Goal: Task Accomplishment & Management: Manage account settings

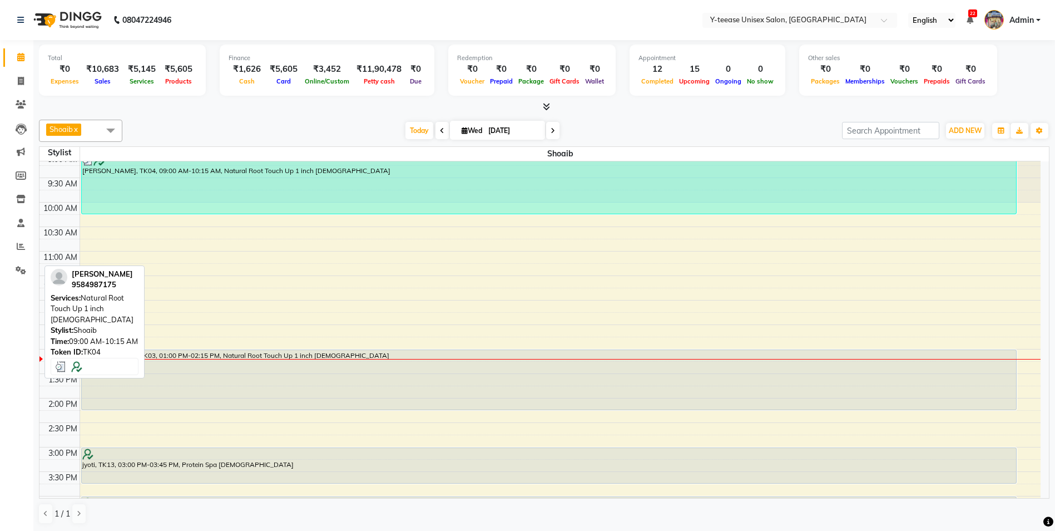
scroll to position [111, 0]
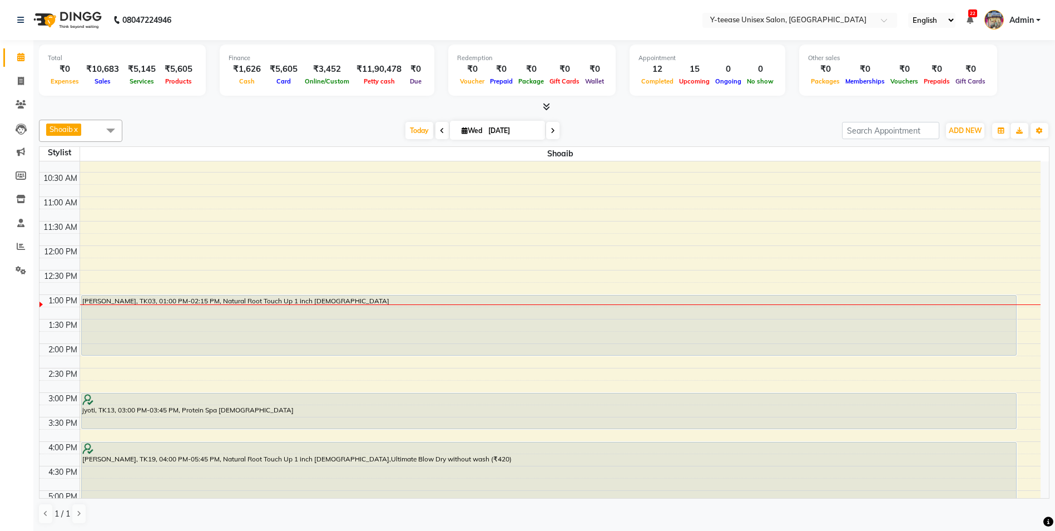
click at [78, 131] on link "x" at bounding box center [75, 129] width 5 height 9
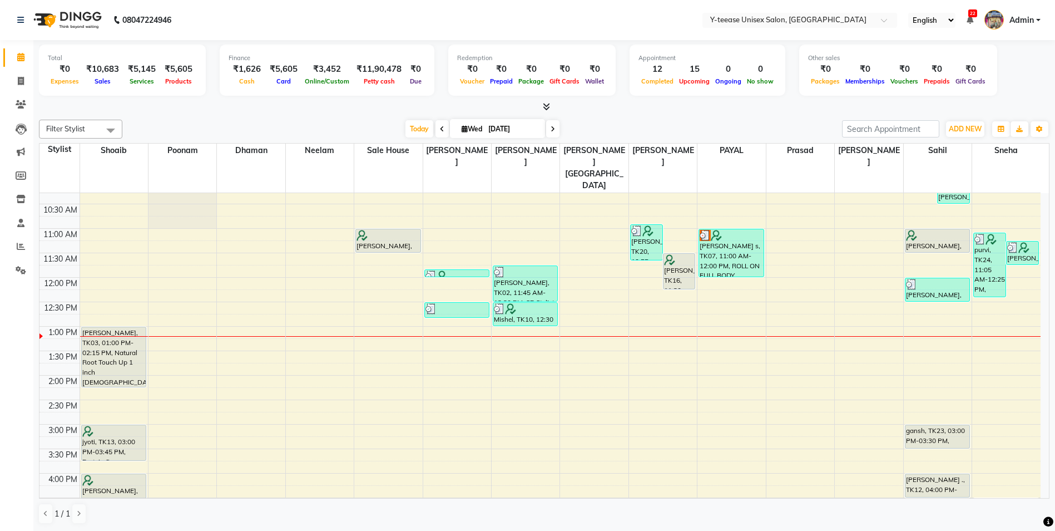
click at [252, 119] on div "Filter Stylist Select All [PERSON_NAME] Poonam Dhaman [PERSON_NAME] Sale House …" at bounding box center [544, 321] width 1010 height 413
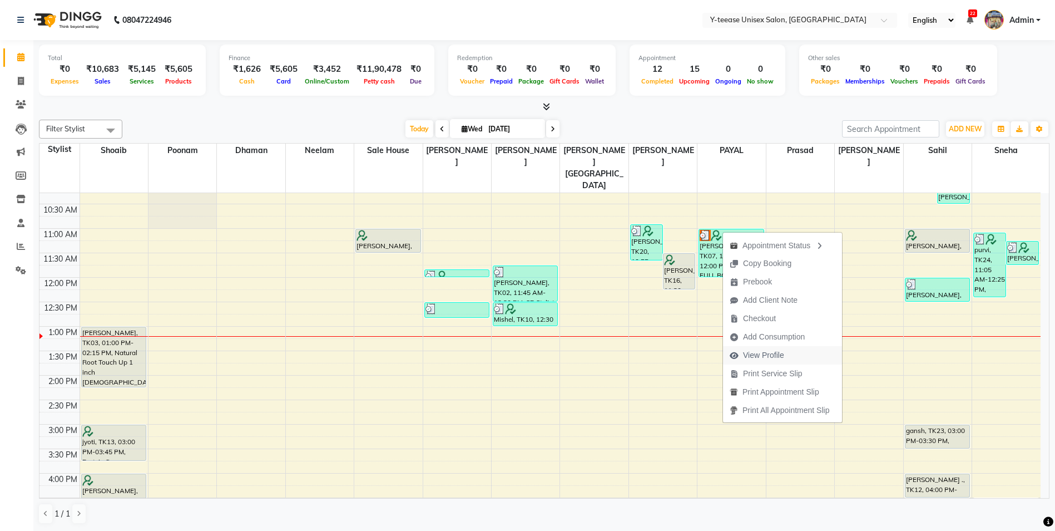
click at [754, 356] on span "View Profile" at bounding box center [763, 355] width 41 height 12
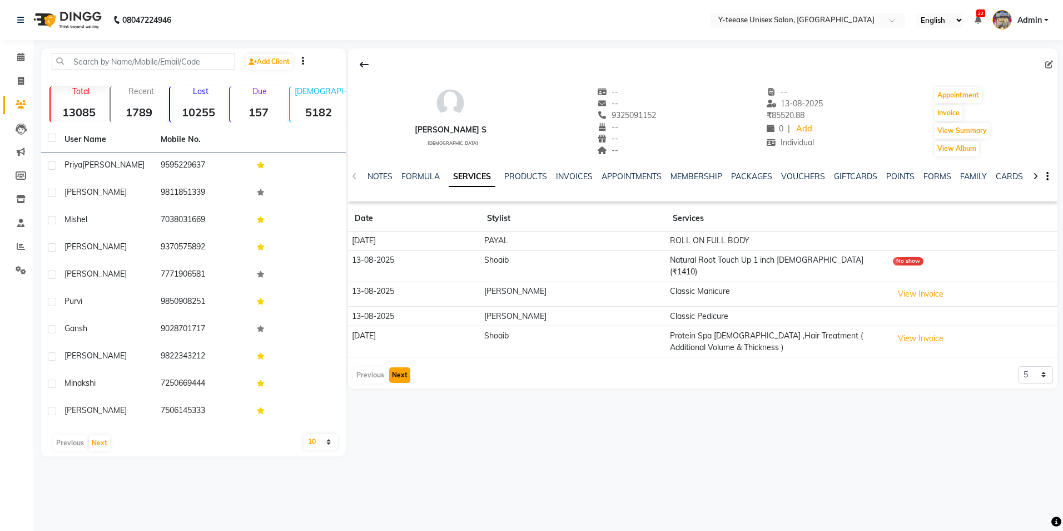
click at [405, 367] on button "Next" at bounding box center [399, 375] width 21 height 16
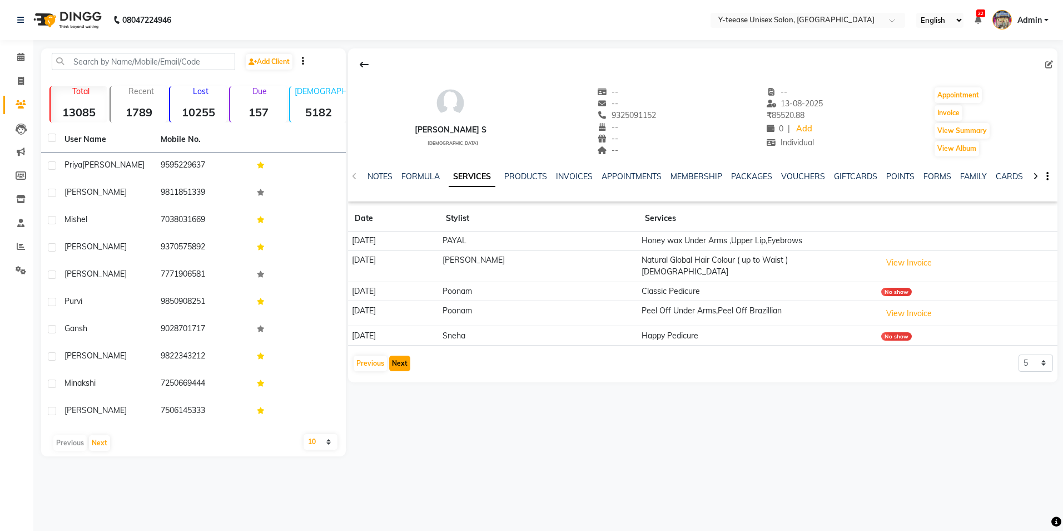
click at [405, 358] on button "Next" at bounding box center [399, 363] width 21 height 16
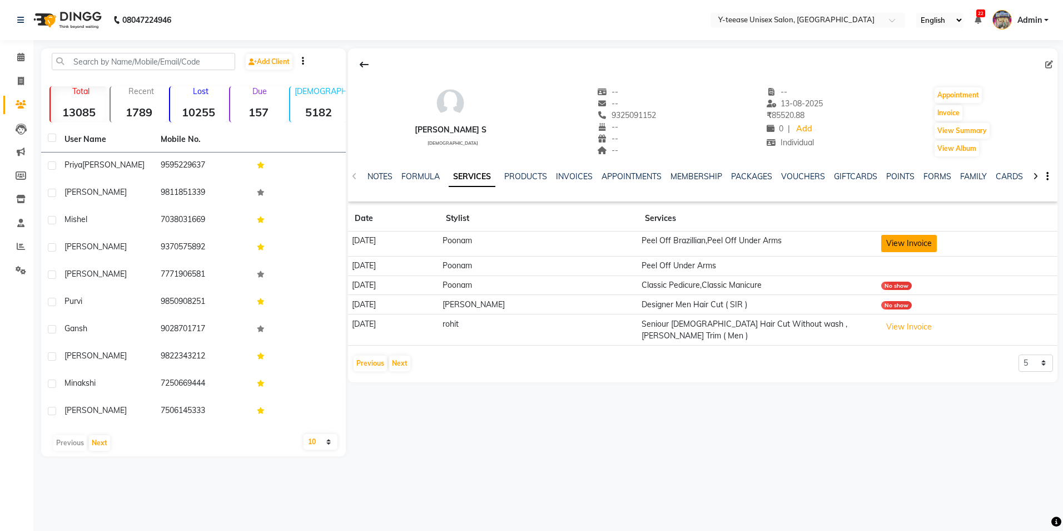
click at [893, 236] on button "View Invoice" at bounding box center [909, 243] width 56 height 17
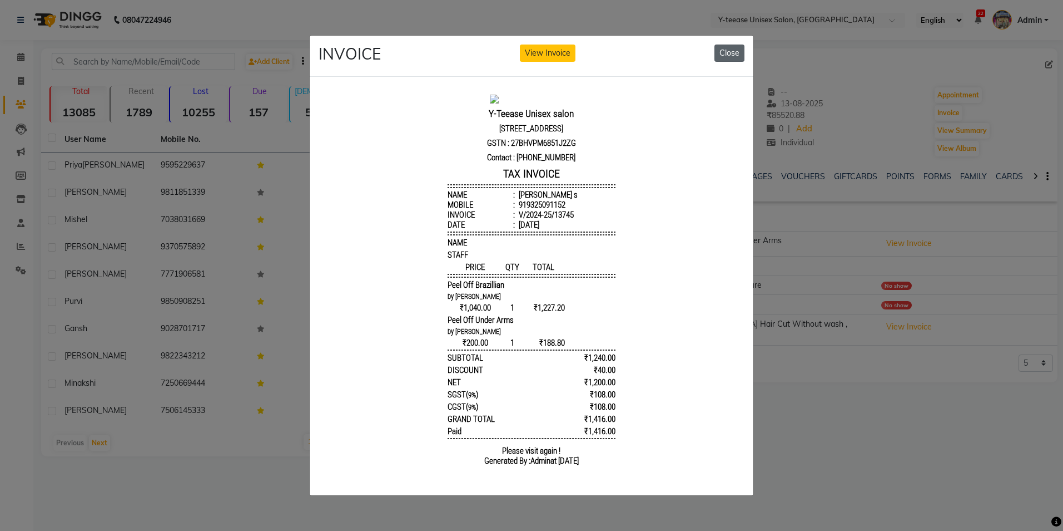
click at [727, 52] on button "Close" at bounding box center [730, 52] width 30 height 17
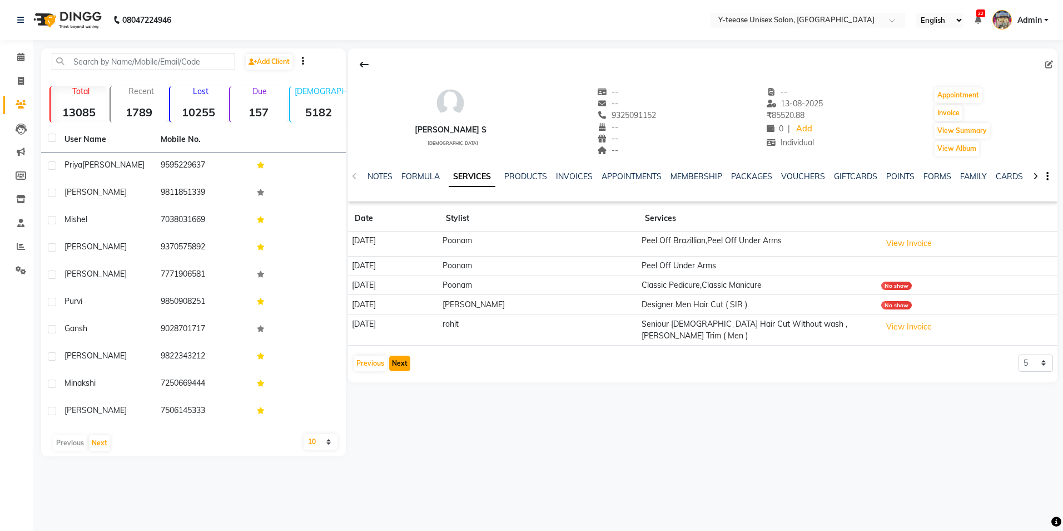
click at [402, 355] on button "Next" at bounding box center [399, 363] width 21 height 16
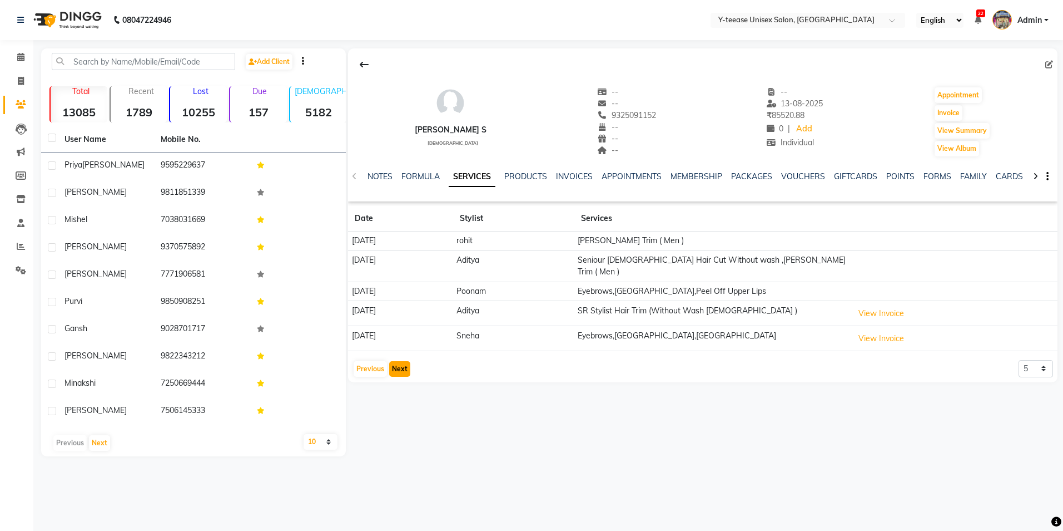
click at [402, 361] on button "Next" at bounding box center [399, 369] width 21 height 16
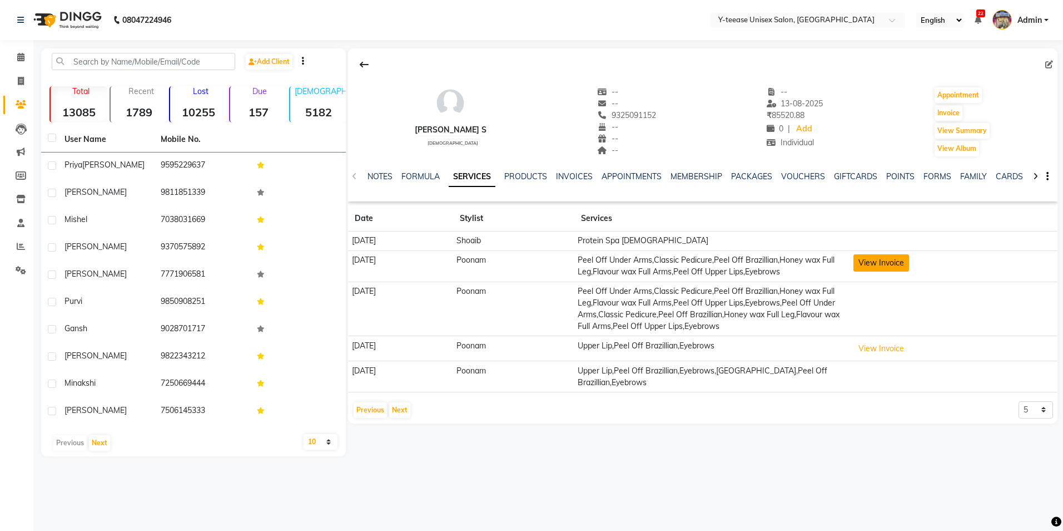
click at [881, 265] on button "View Invoice" at bounding box center [882, 262] width 56 height 17
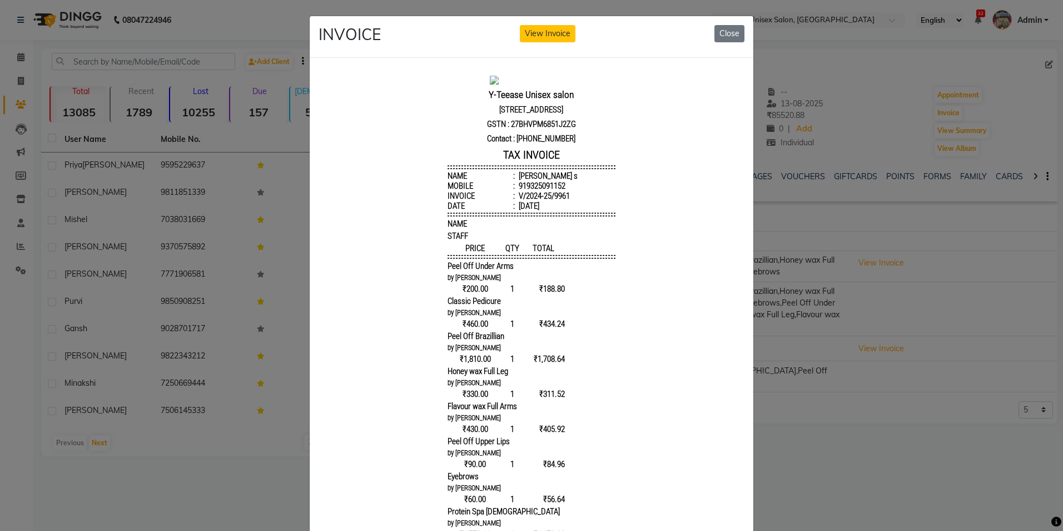
click at [729, 36] on button "Close" at bounding box center [730, 33] width 30 height 17
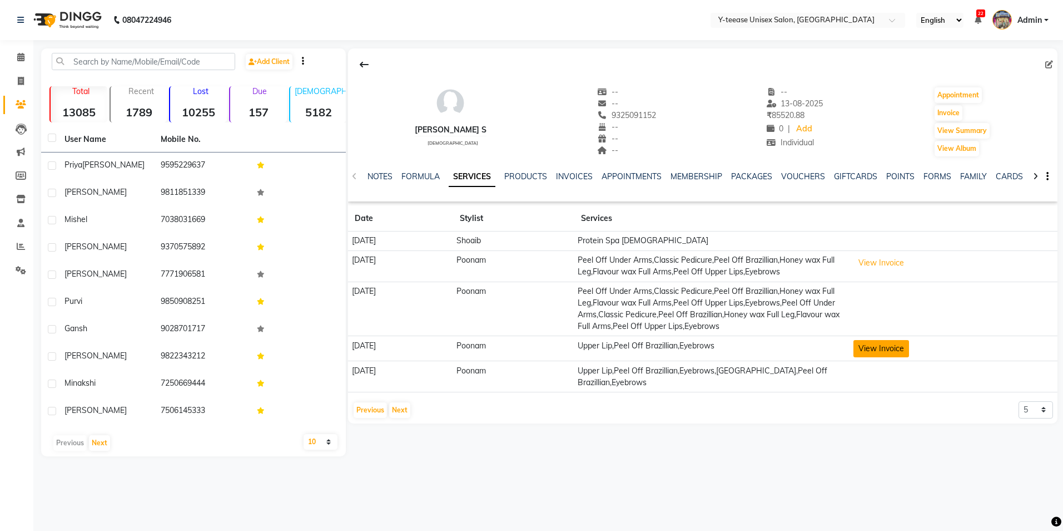
click at [889, 352] on button "View Invoice" at bounding box center [882, 348] width 56 height 17
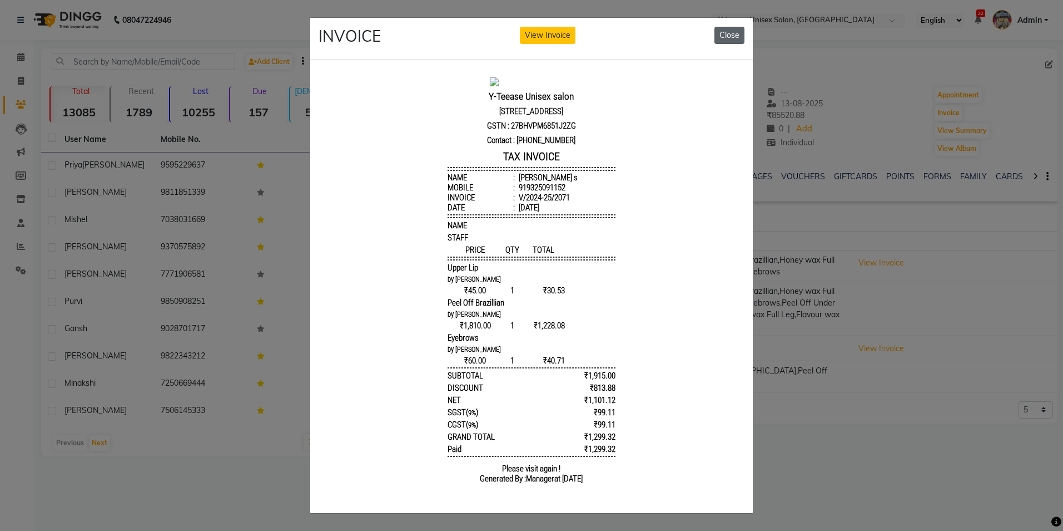
click at [724, 31] on button "Close" at bounding box center [730, 35] width 30 height 17
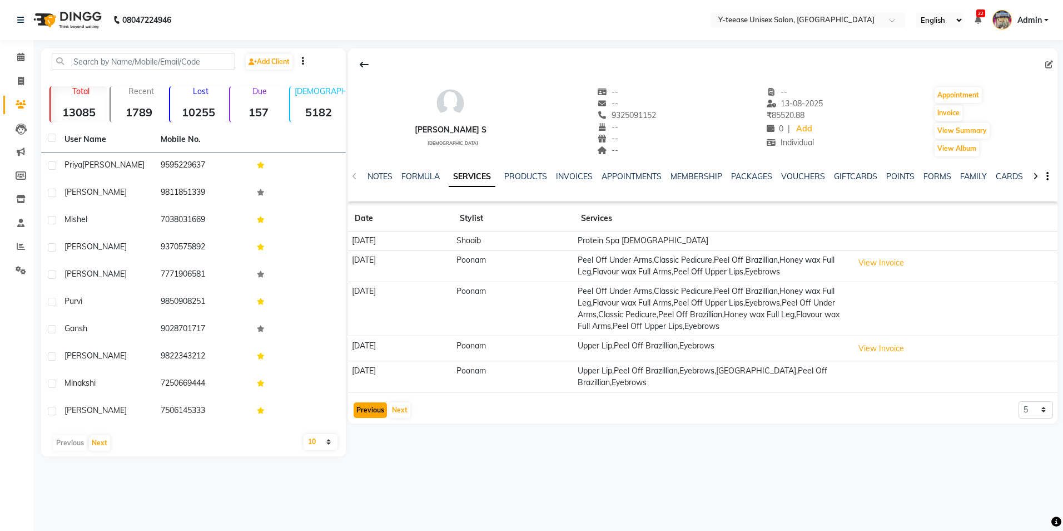
click at [374, 412] on button "Previous" at bounding box center [370, 410] width 33 height 16
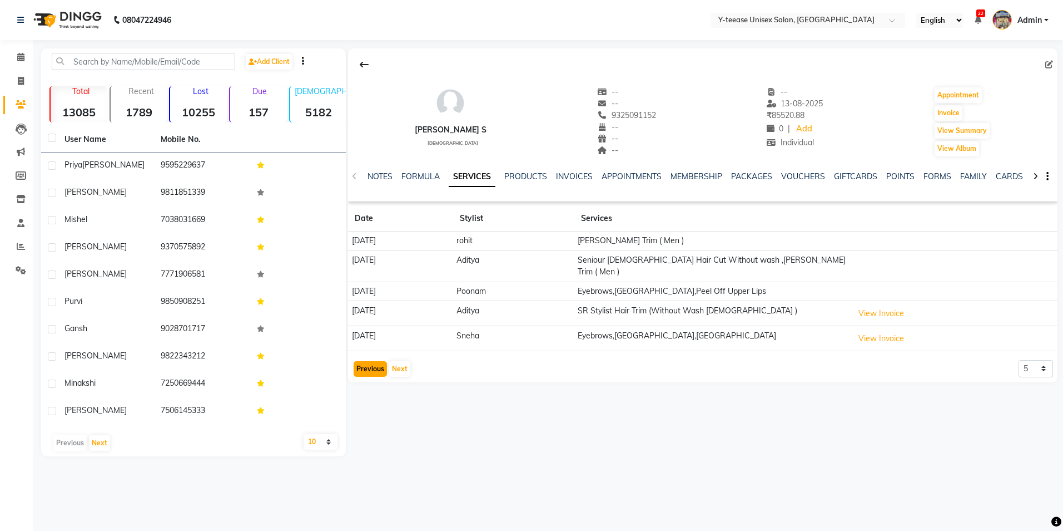
click at [378, 361] on button "Previous" at bounding box center [370, 369] width 33 height 16
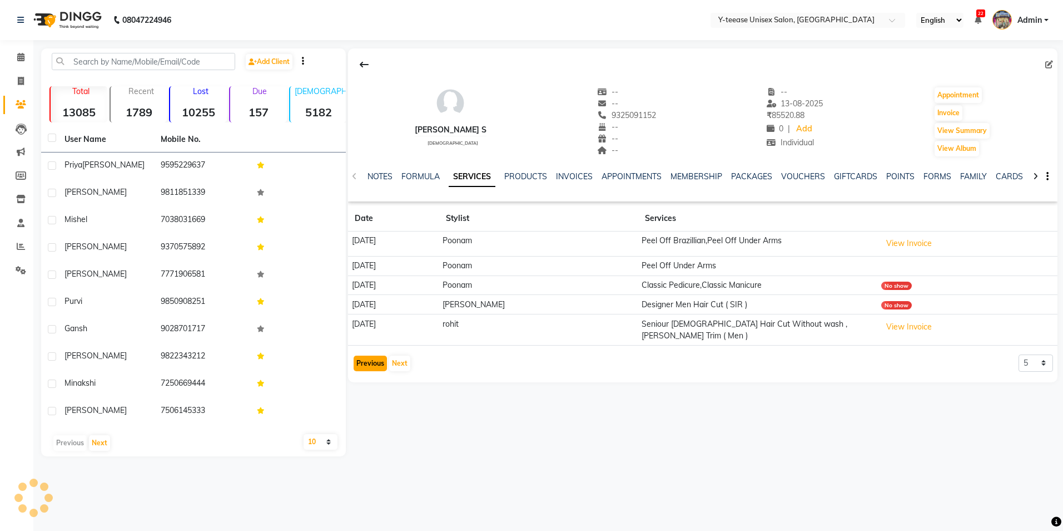
click at [377, 358] on button "Previous" at bounding box center [370, 363] width 33 height 16
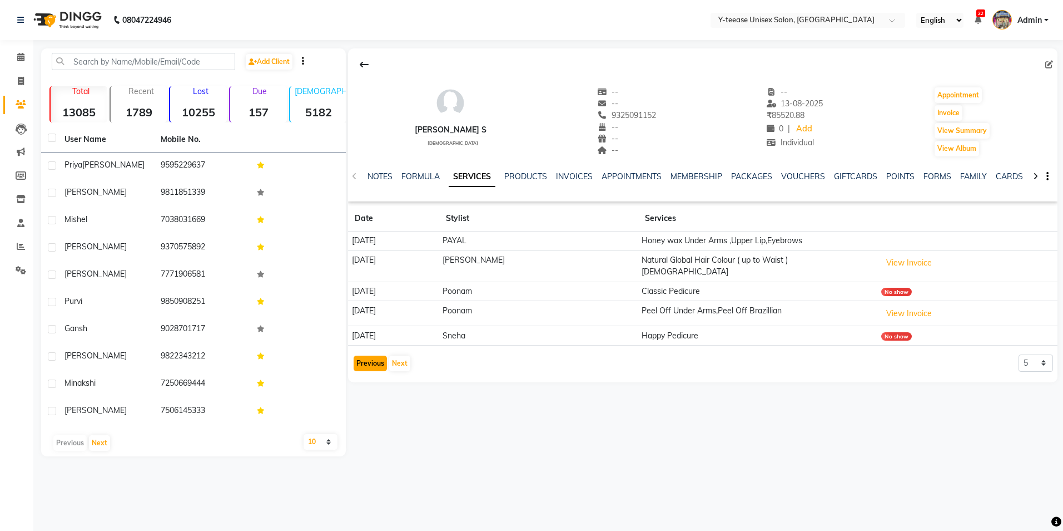
click at [377, 358] on button "Previous" at bounding box center [370, 363] width 33 height 16
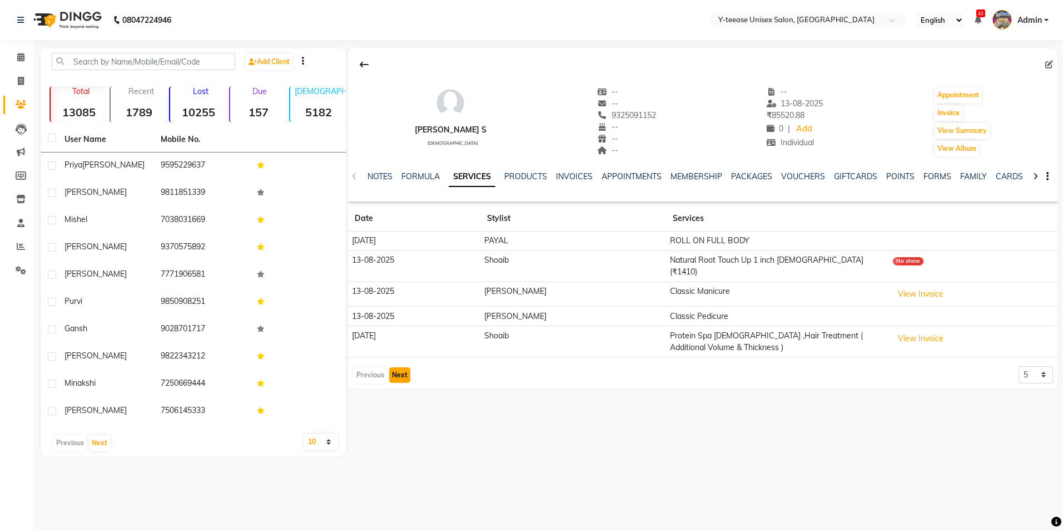
click at [398, 367] on button "Next" at bounding box center [399, 375] width 21 height 16
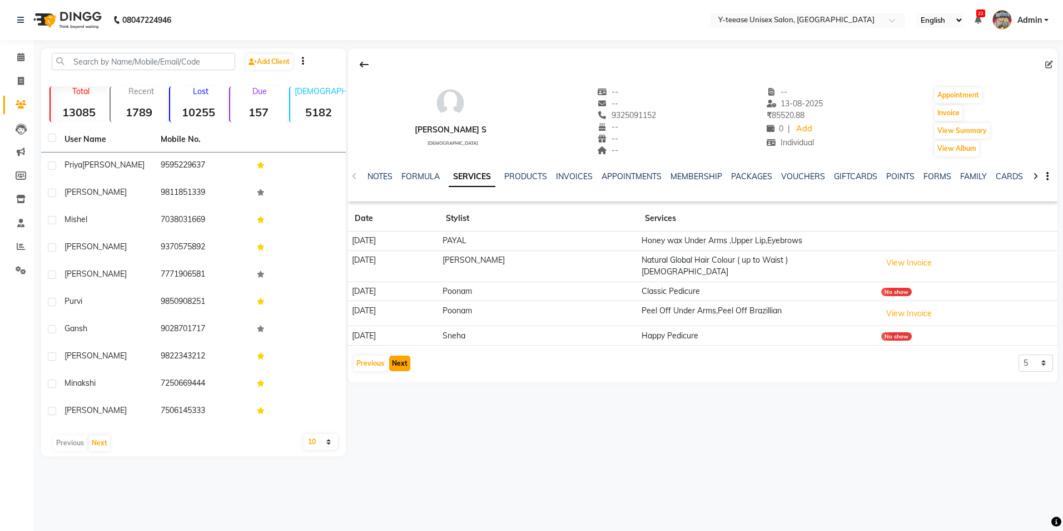
click at [404, 355] on button "Next" at bounding box center [399, 363] width 21 height 16
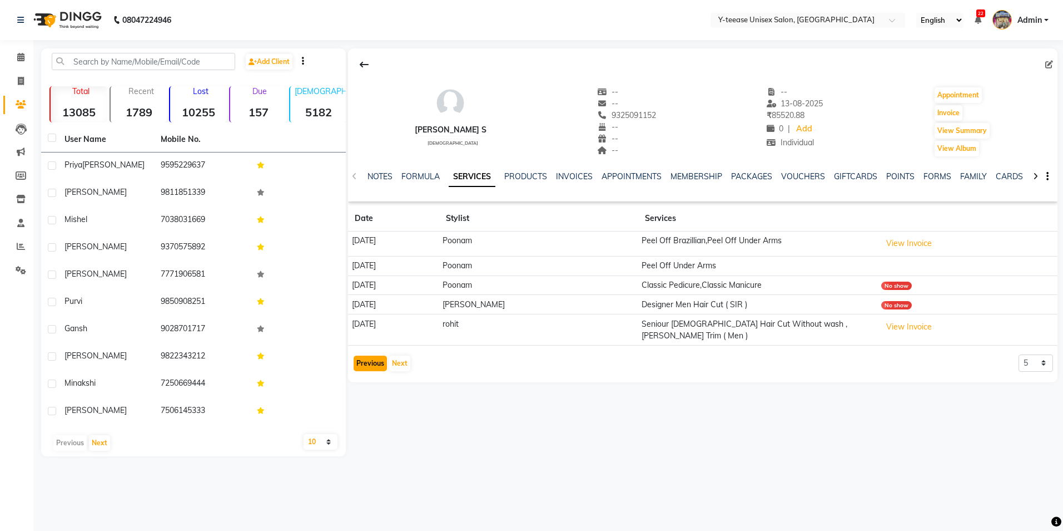
click at [373, 355] on button "Previous" at bounding box center [370, 363] width 33 height 16
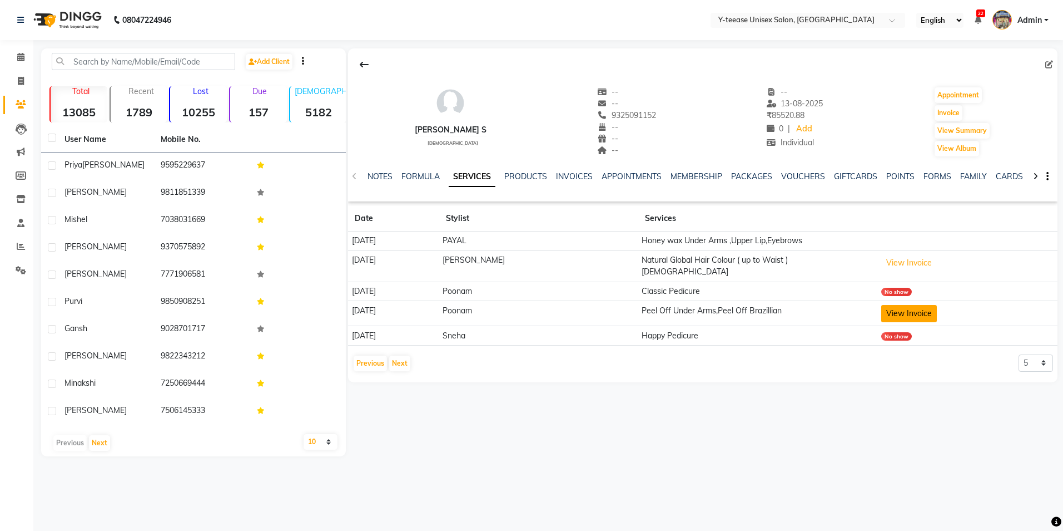
click at [894, 306] on button "View Invoice" at bounding box center [909, 313] width 56 height 17
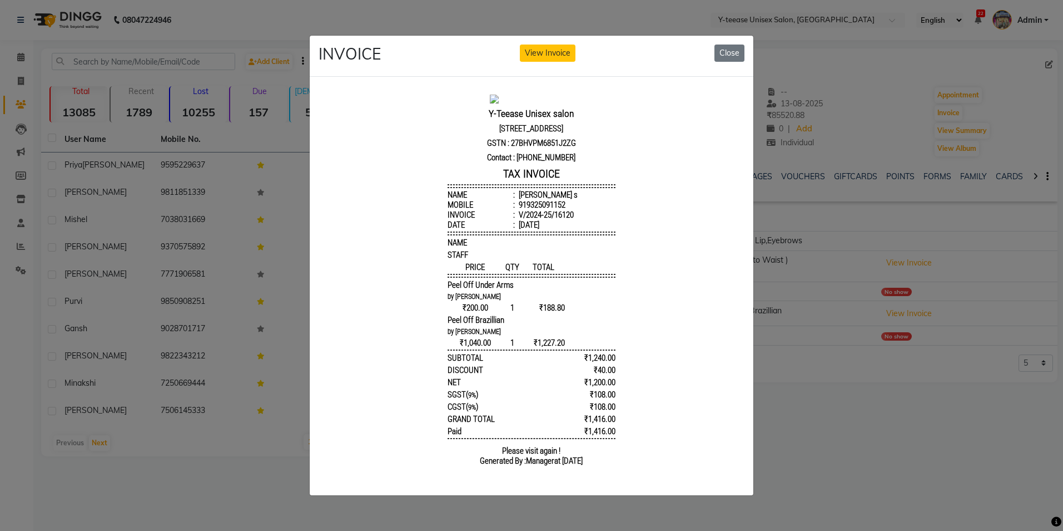
drag, startPoint x: 526, startPoint y: 351, endPoint x: 554, endPoint y: 353, distance: 27.8
click at [554, 348] on span "₹1,227.20" at bounding box center [544, 343] width 44 height 10
click at [729, 51] on button "Close" at bounding box center [730, 52] width 30 height 17
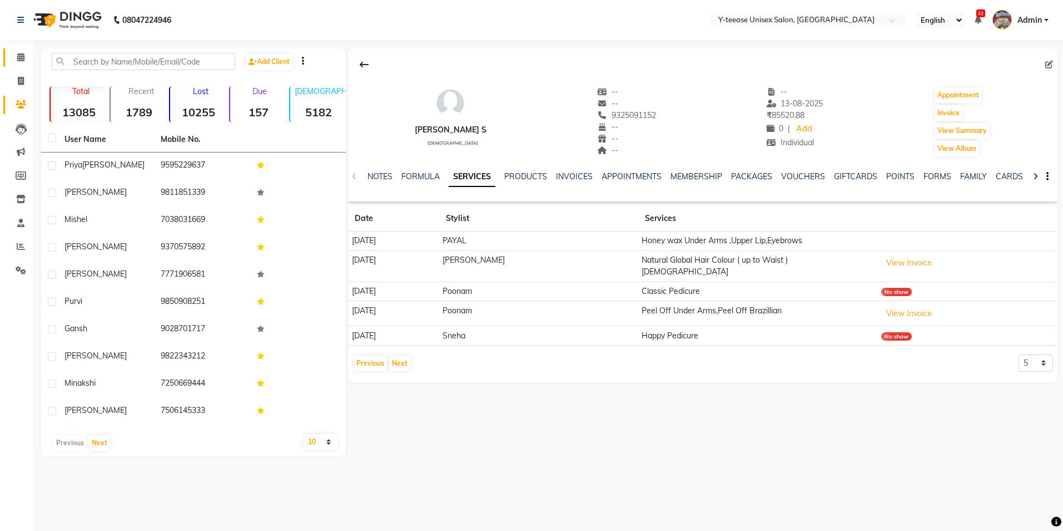
click at [26, 50] on link "Calendar" at bounding box center [16, 57] width 27 height 18
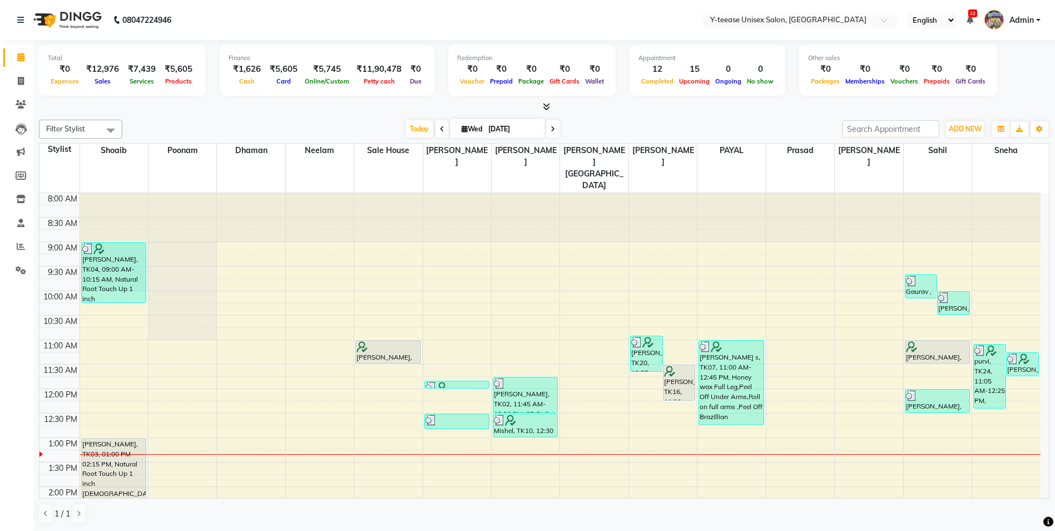
click at [552, 131] on icon at bounding box center [553, 129] width 4 height 7
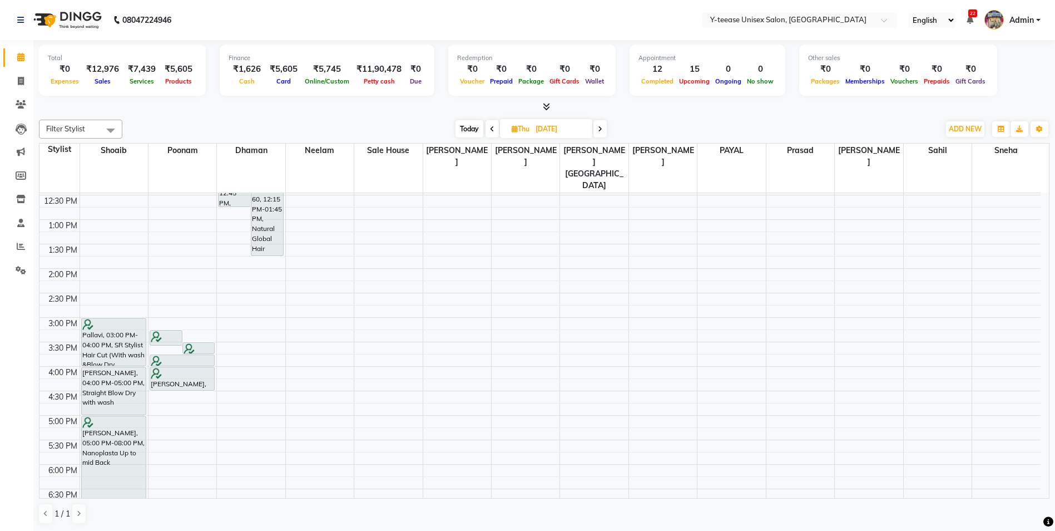
scroll to position [222, 0]
click at [462, 129] on span "Today" at bounding box center [469, 128] width 28 height 17
type input "[DATE]"
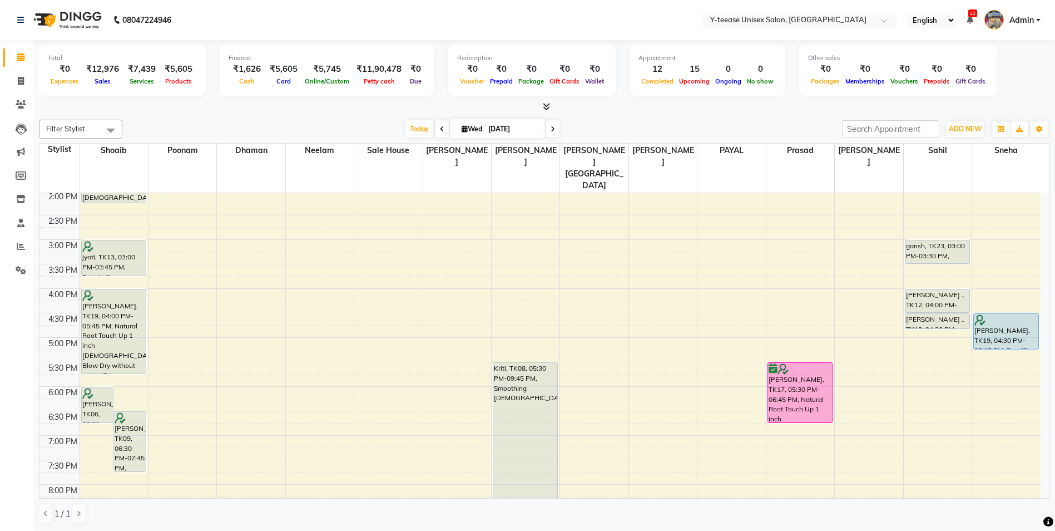
scroll to position [405, 0]
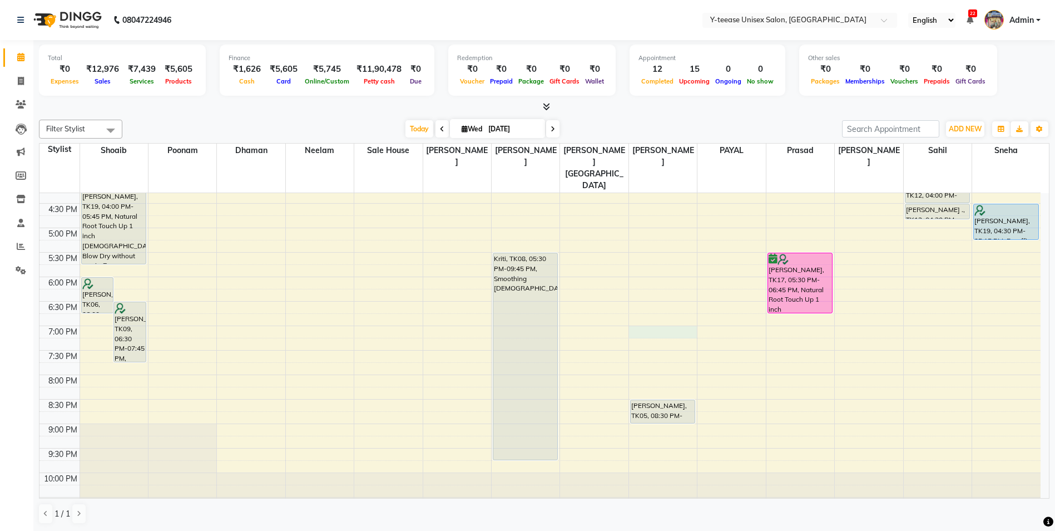
click at [667, 308] on div "8:00 AM 8:30 AM 9:00 AM 9:30 AM 10:00 AM 10:30 AM 11:00 AM 11:30 AM 12:00 PM 12…" at bounding box center [539, 155] width 1001 height 734
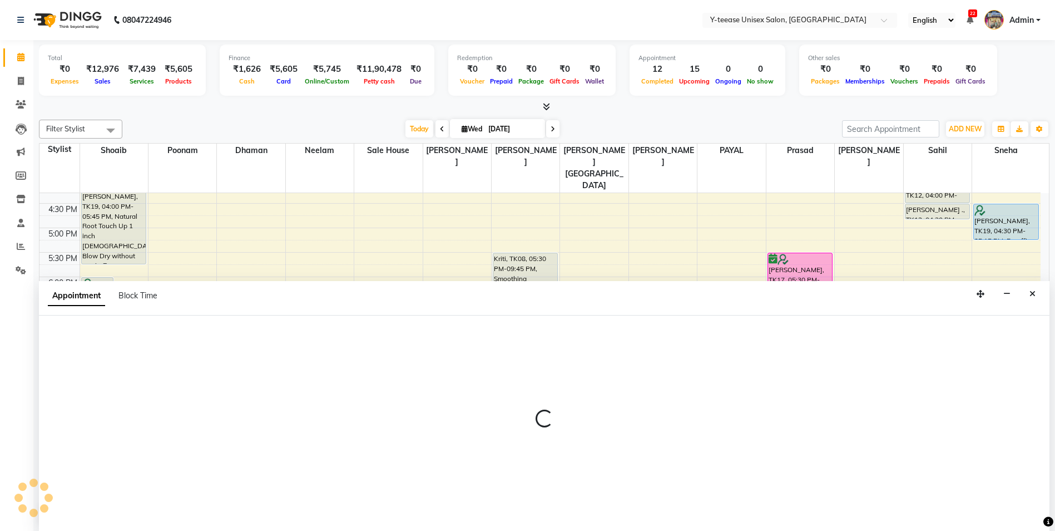
scroll to position [1, 0]
select select "81457"
select select "1140"
select select "tentative"
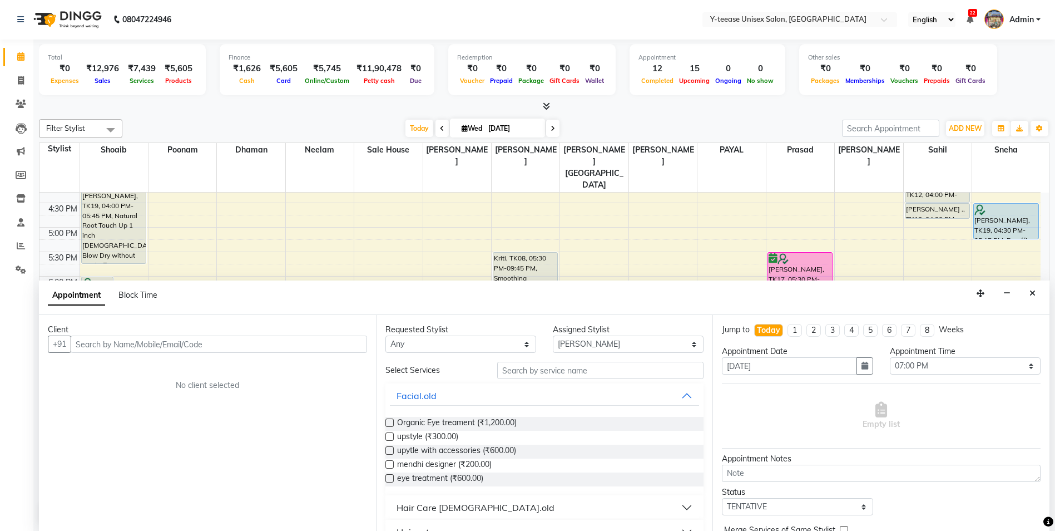
click at [353, 346] on input "text" at bounding box center [219, 343] width 296 height 17
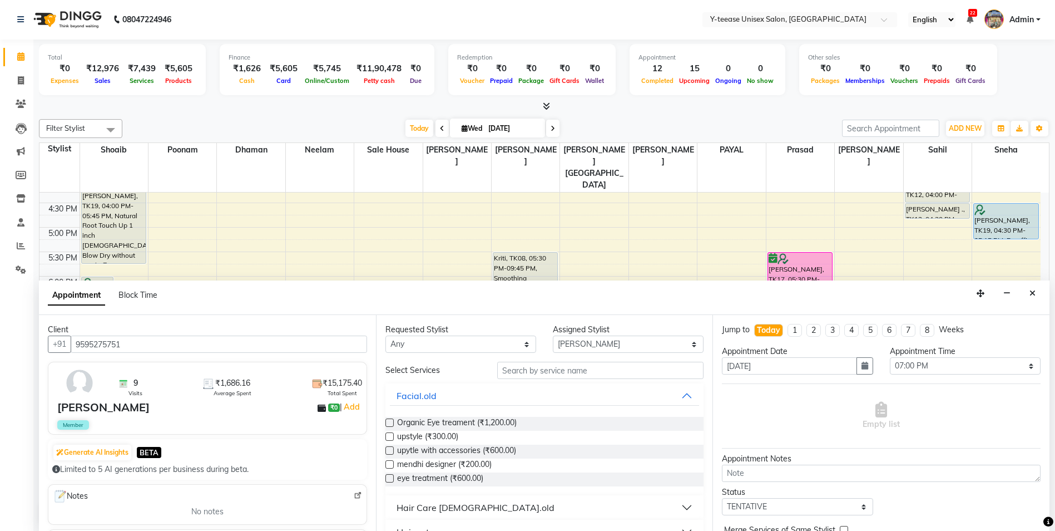
type input "9595275751"
click at [660, 376] on input "text" at bounding box center [600, 369] width 207 height 17
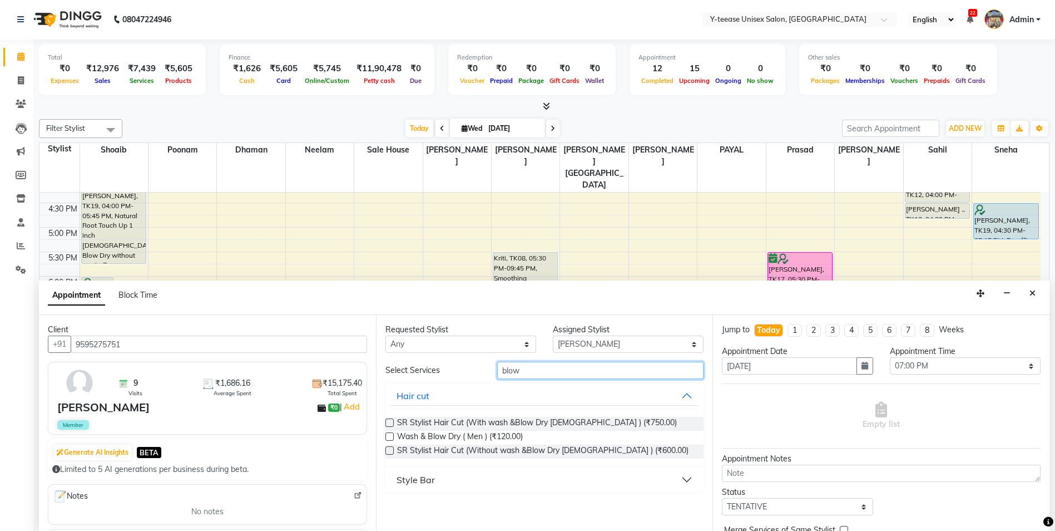
type input "blow"
click at [465, 480] on button "Style Bar" at bounding box center [545, 479] width 310 height 20
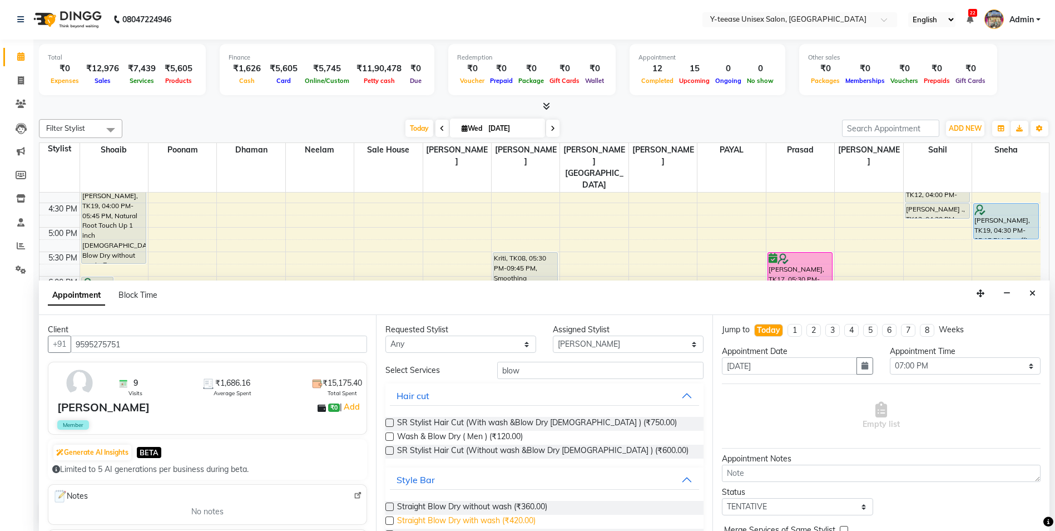
click at [450, 516] on span "Straight Blow Dry with wash (₹420.00)" at bounding box center [466, 521] width 138 height 14
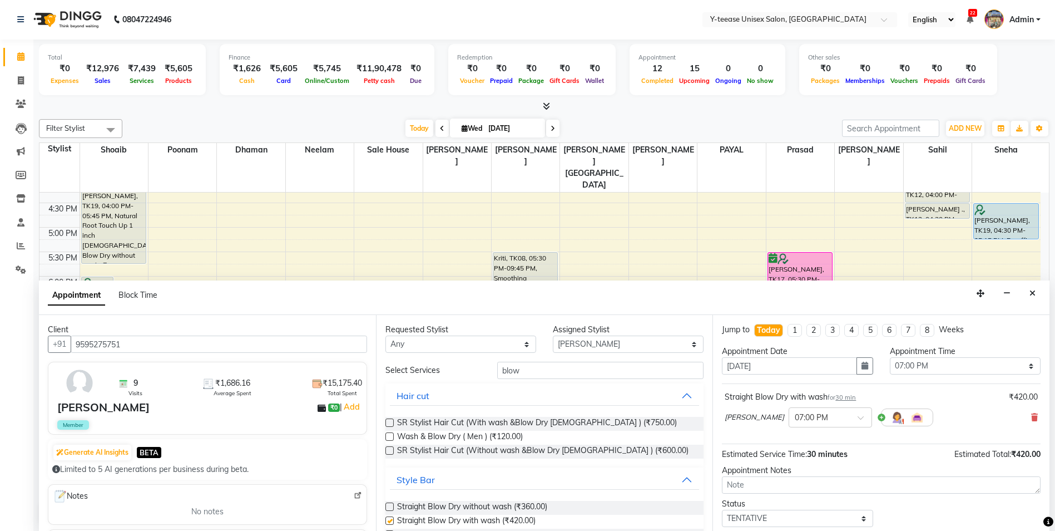
checkbox input "false"
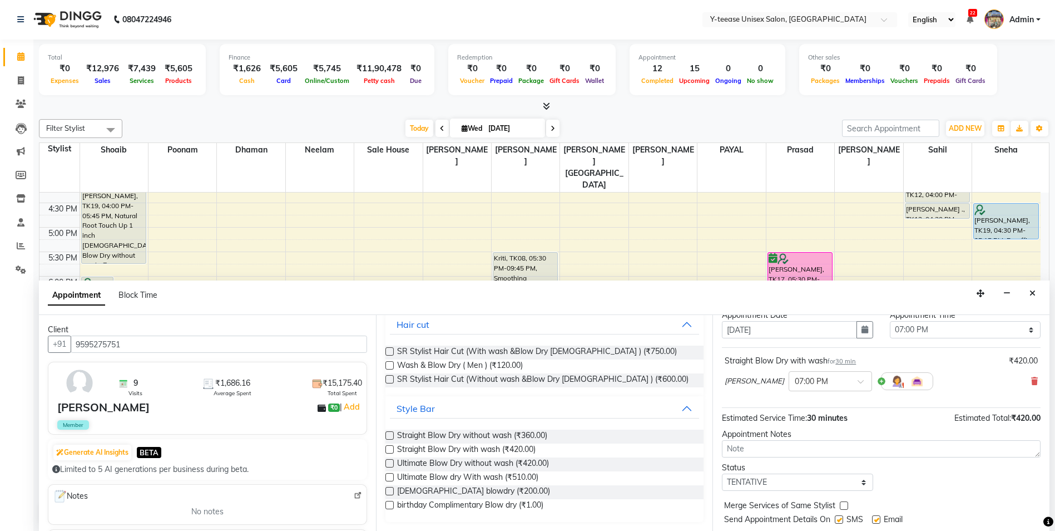
scroll to position [56, 0]
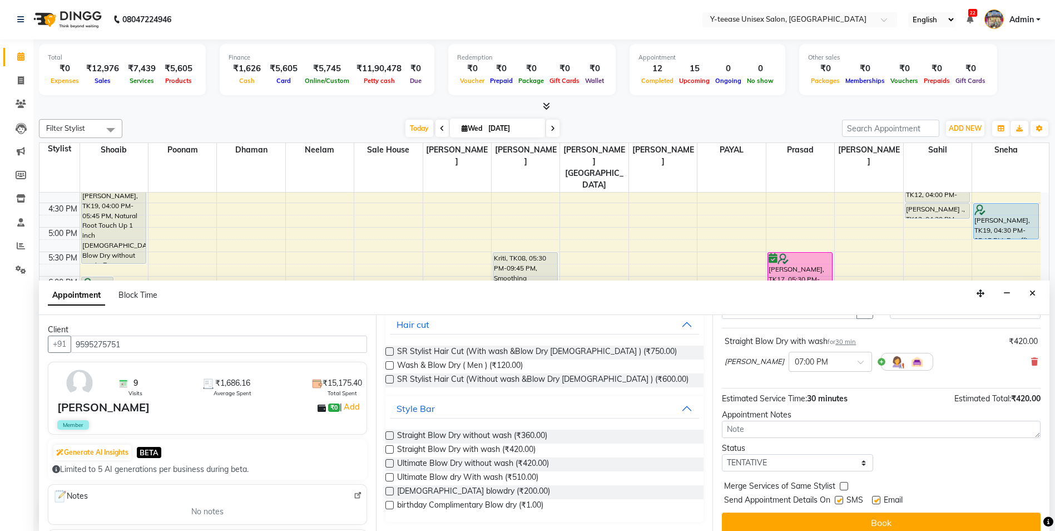
click at [798, 511] on div "Jump to [DATE] 1 2 3 4 5 6 7 8 Weeks Appointment Date [DATE] Appointment Time S…" at bounding box center [880, 423] width 337 height 216
click at [800, 521] on button "Book" at bounding box center [881, 522] width 319 height 20
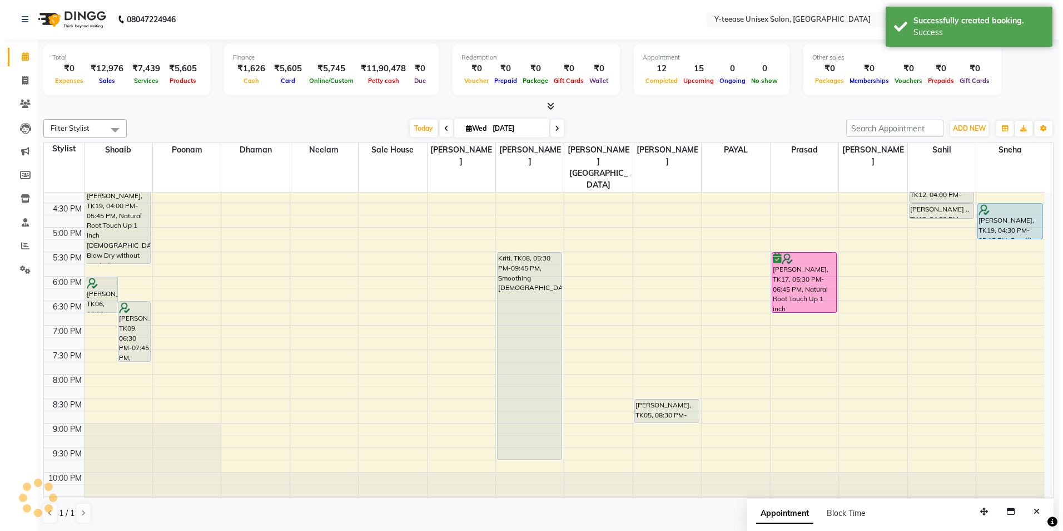
scroll to position [0, 0]
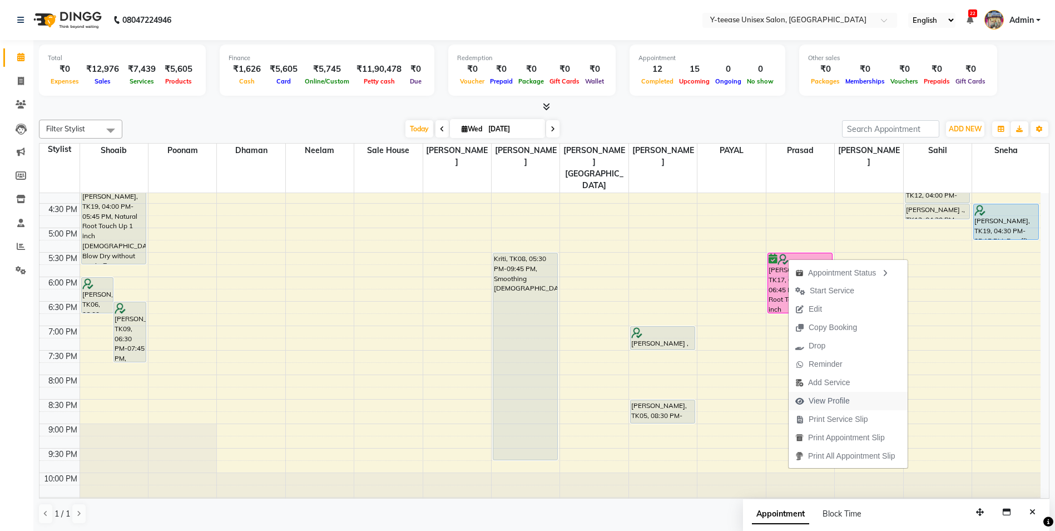
click at [831, 399] on span "View Profile" at bounding box center [829, 401] width 41 height 12
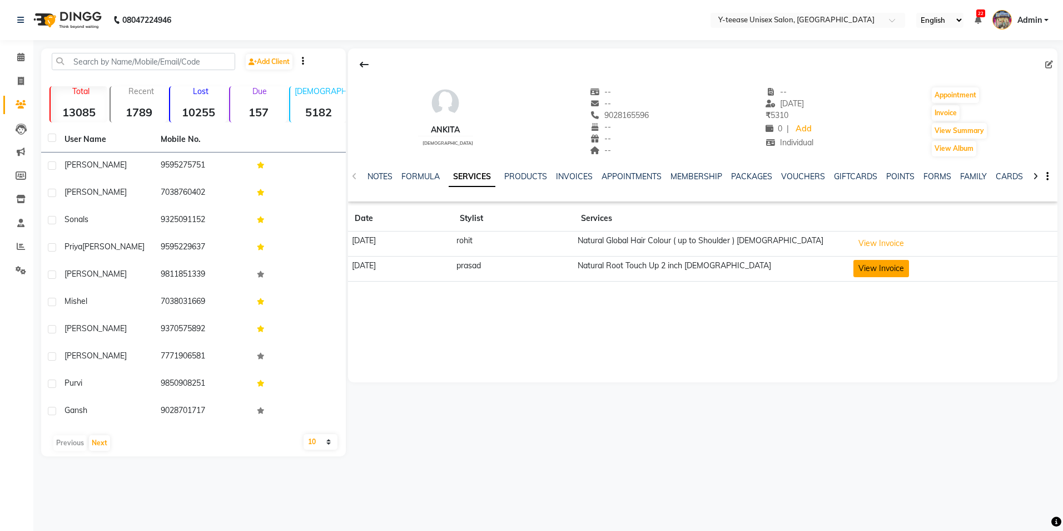
click at [878, 270] on button "View Invoice" at bounding box center [882, 268] width 56 height 17
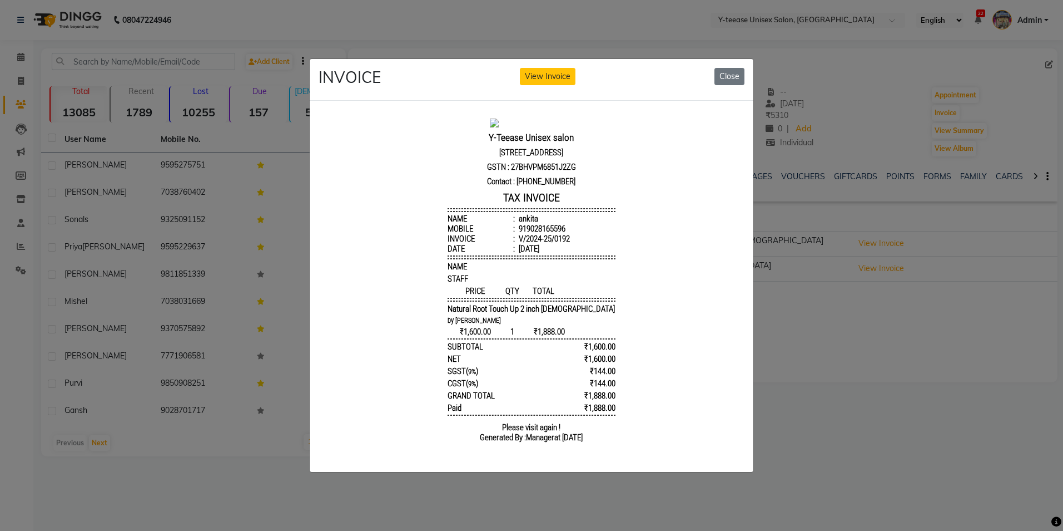
click at [725, 82] on div "INVOICE View Invoice Close" at bounding box center [532, 80] width 444 height 42
click at [726, 79] on button "Close" at bounding box center [730, 76] width 30 height 17
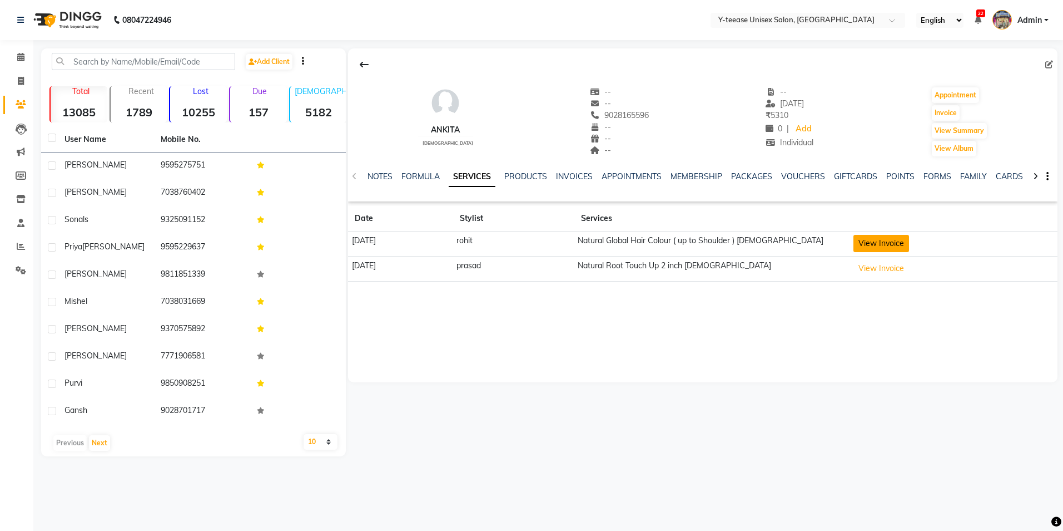
click at [909, 247] on button "View Invoice" at bounding box center [882, 243] width 56 height 17
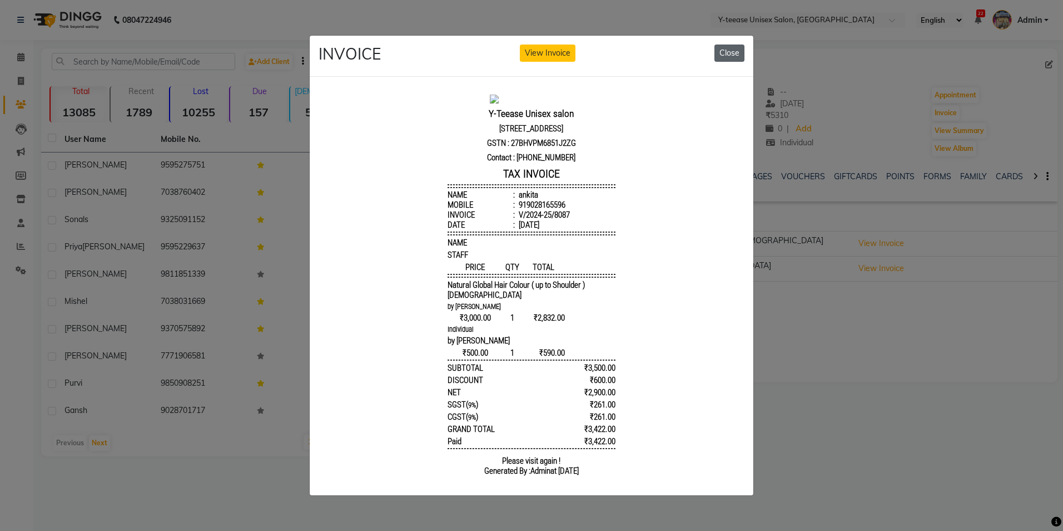
click at [728, 44] on button "Close" at bounding box center [730, 52] width 30 height 17
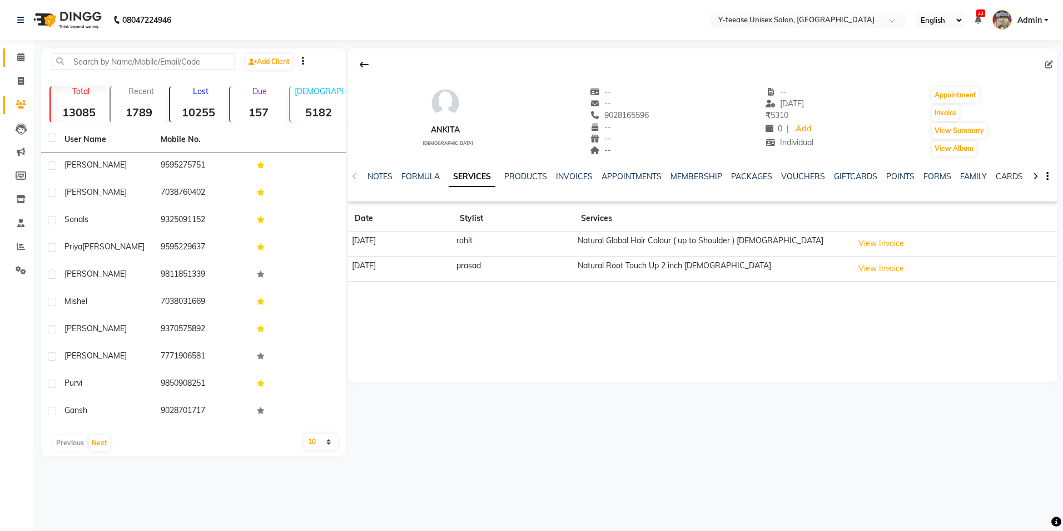
click at [21, 48] on link "Calendar" at bounding box center [16, 57] width 27 height 18
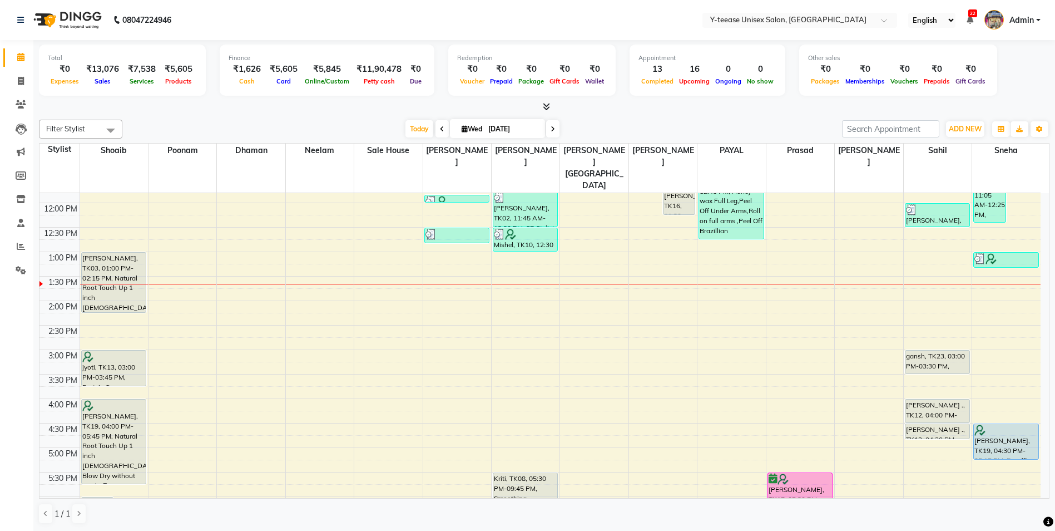
scroll to position [167, 0]
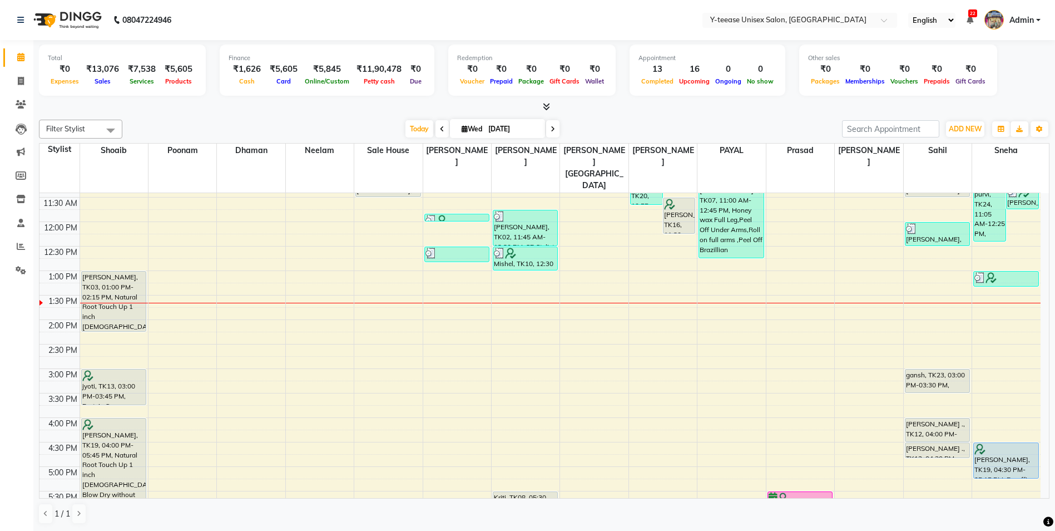
click at [555, 131] on span at bounding box center [552, 128] width 13 height 17
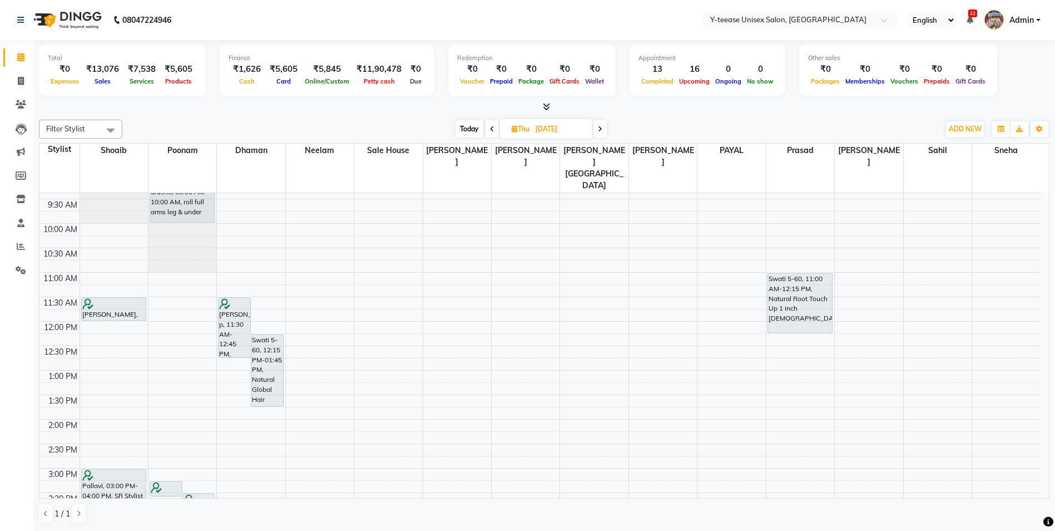
scroll to position [23, 0]
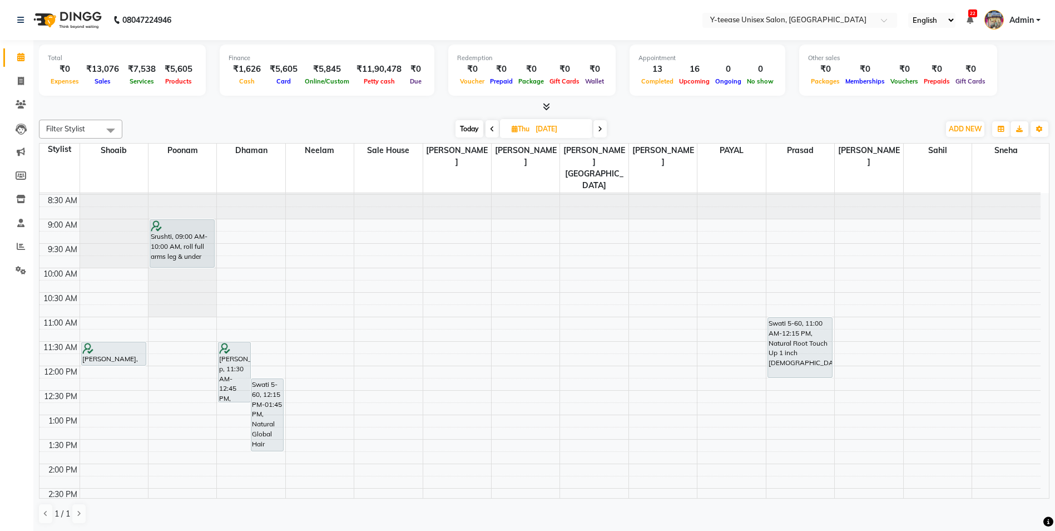
click at [598, 131] on icon at bounding box center [600, 129] width 4 height 7
type input "[DATE]"
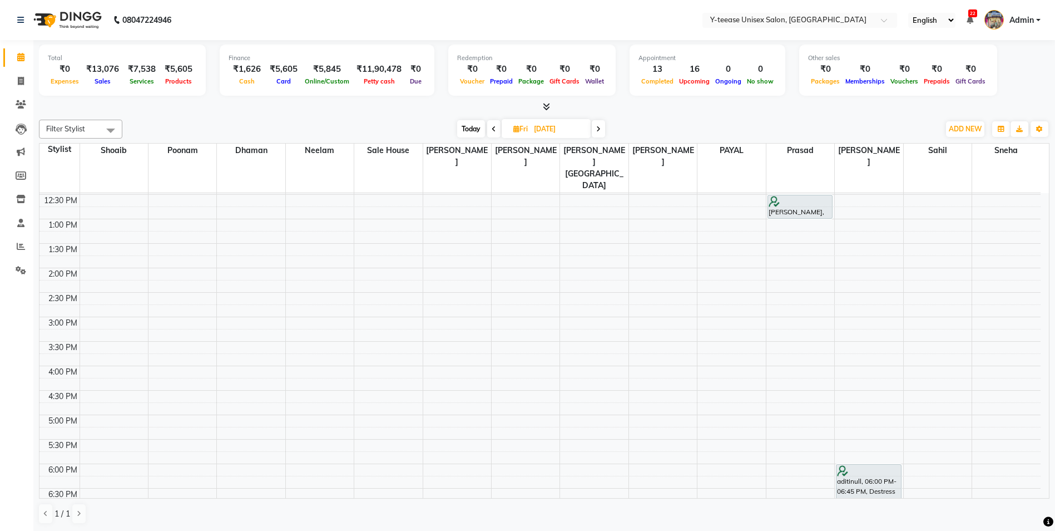
scroll to position [222, 0]
click at [242, 270] on div "8:00 AM 8:30 AM 9:00 AM 9:30 AM 10:00 AM 10:30 AM 11:00 AM 11:30 AM 12:00 PM 12…" at bounding box center [539, 338] width 1001 height 734
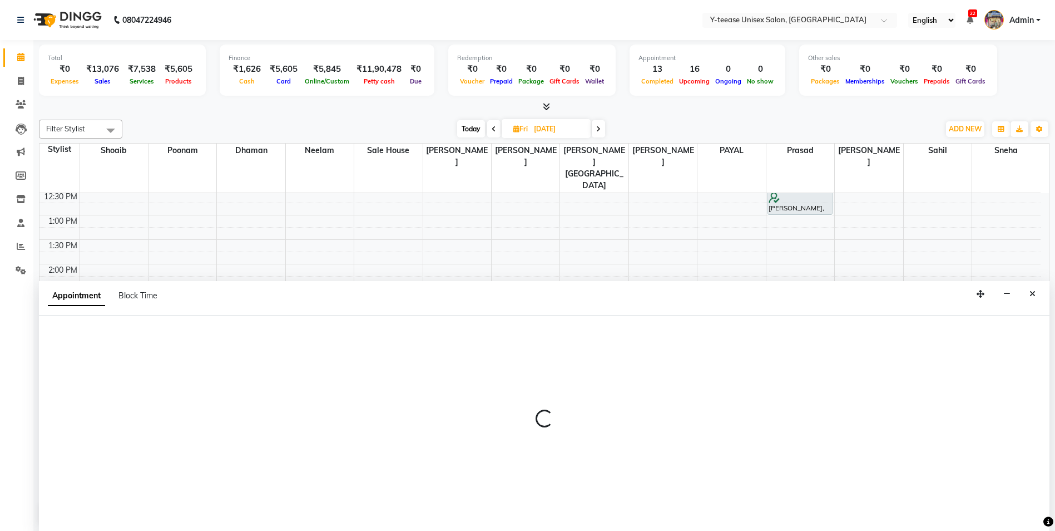
scroll to position [1, 0]
select select "656"
select select "870"
select select "tentative"
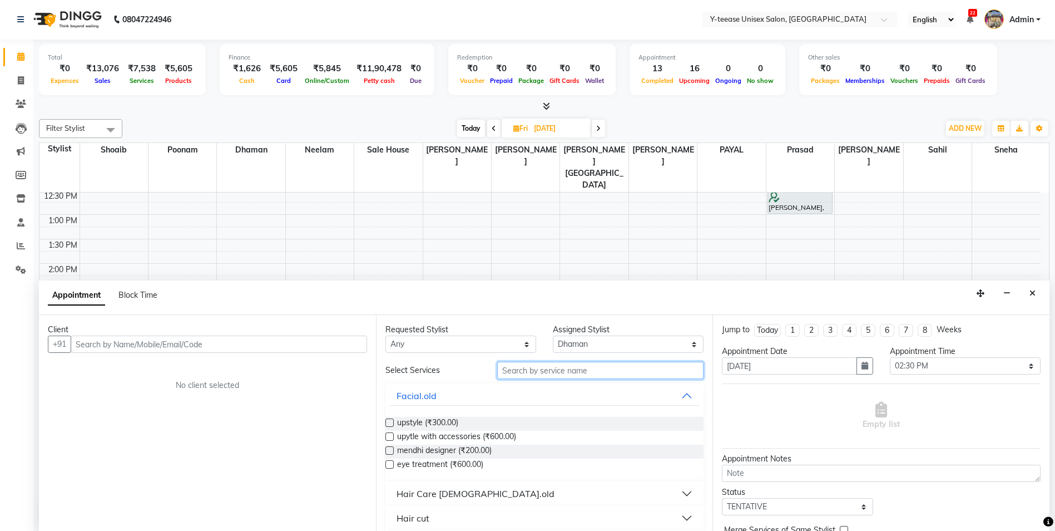
click at [529, 368] on input "text" at bounding box center [600, 369] width 207 height 17
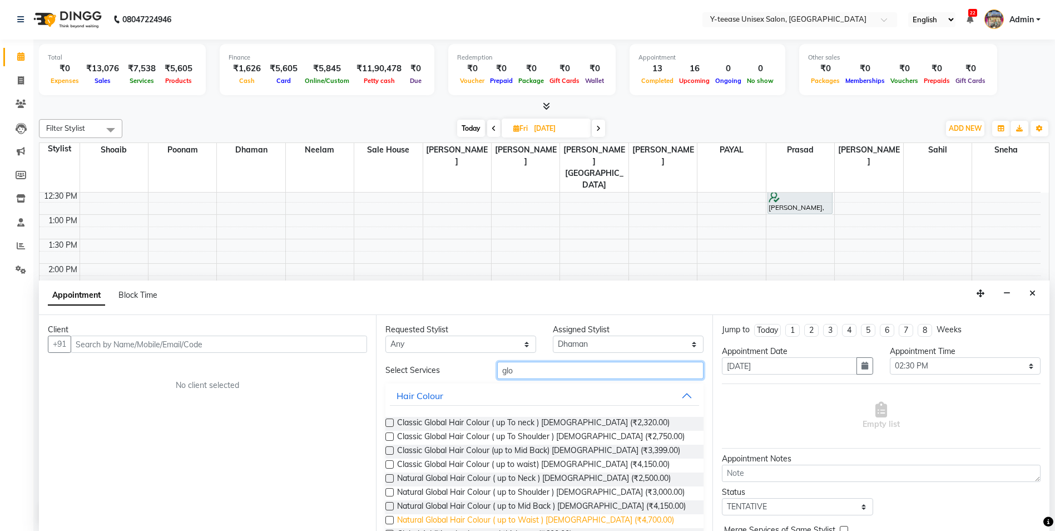
type input "glo"
click at [520, 519] on span "Natural Global Hair Colour ( up to Waist ) [DEMOGRAPHIC_DATA] (₹4,700.00)" at bounding box center [535, 521] width 277 height 14
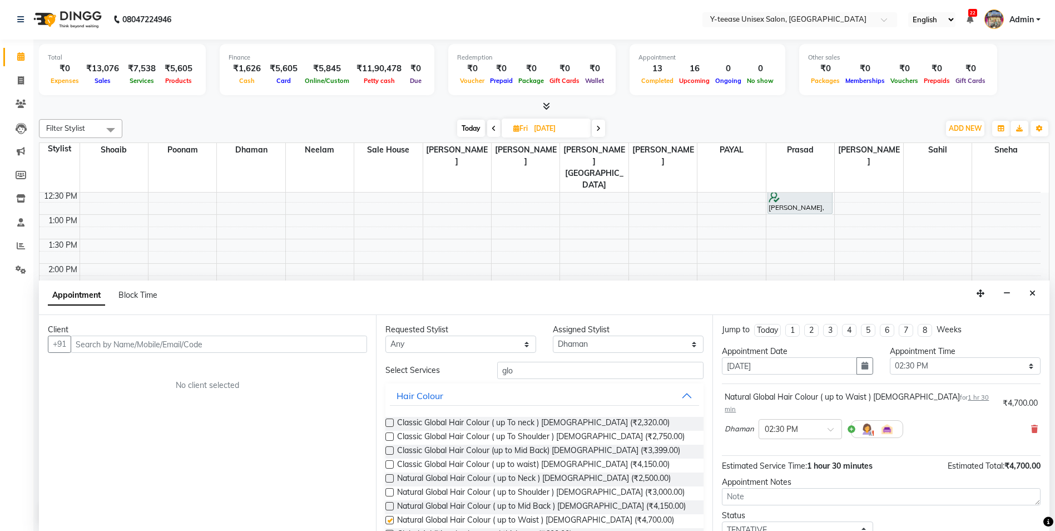
checkbox input "false"
click at [295, 347] on input "text" at bounding box center [219, 343] width 296 height 17
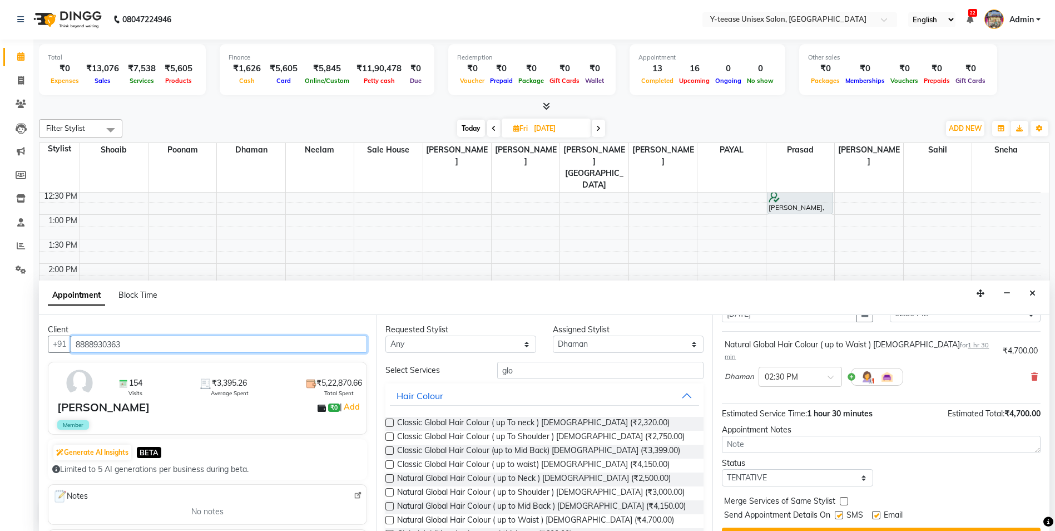
scroll to position [66, 0]
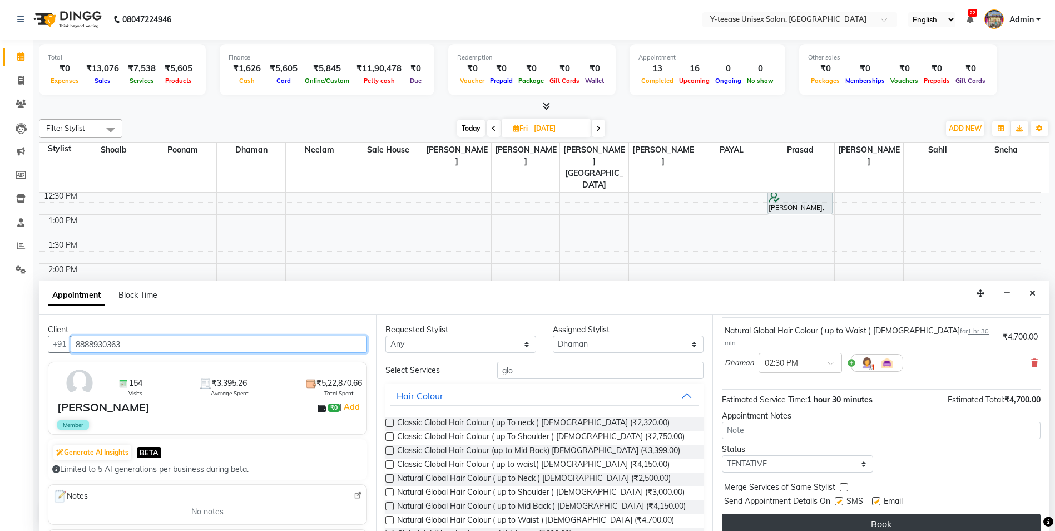
type input "8888930363"
click at [824, 518] on button "Book" at bounding box center [881, 523] width 319 height 20
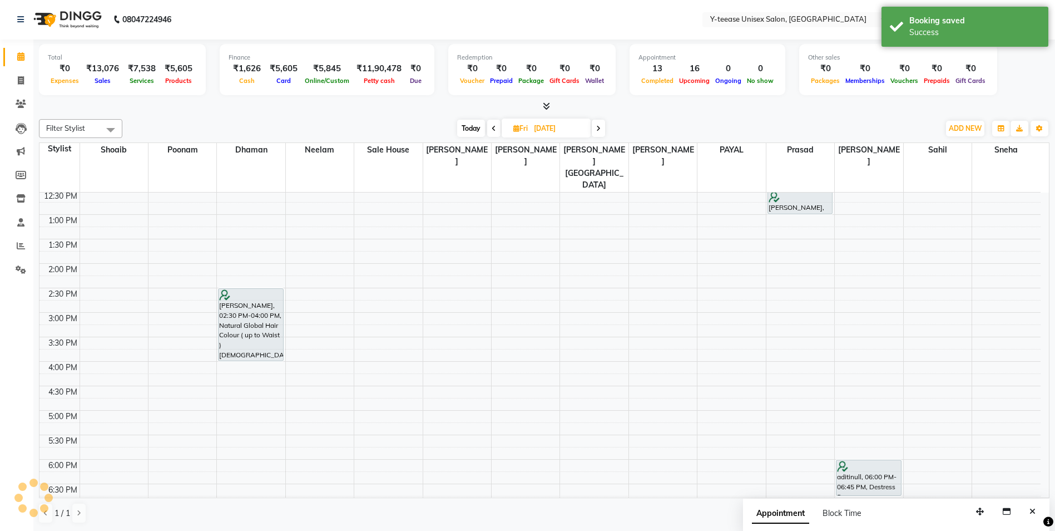
scroll to position [0, 0]
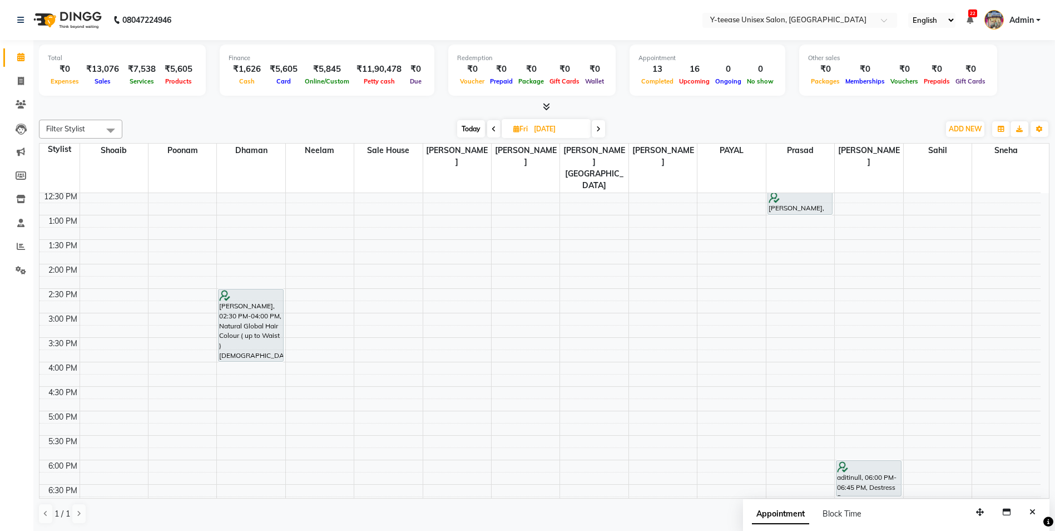
drag, startPoint x: 464, startPoint y: 128, endPoint x: 455, endPoint y: 122, distance: 11.3
click at [465, 128] on span "Today" at bounding box center [471, 128] width 28 height 17
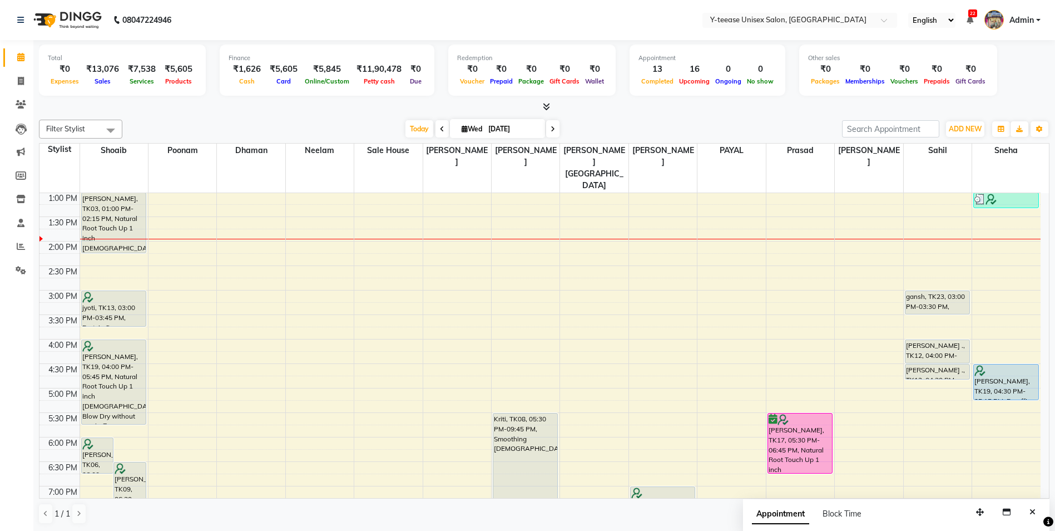
drag, startPoint x: 0, startPoint y: 53, endPoint x: 88, endPoint y: 17, distance: 94.8
click at [3, 51] on li "Calendar" at bounding box center [16, 58] width 33 height 24
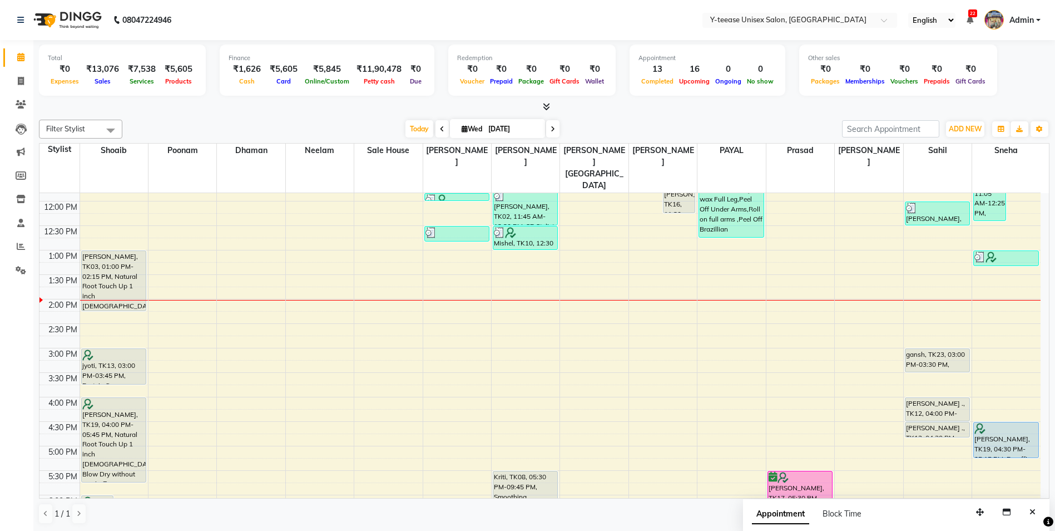
scroll to position [183, 0]
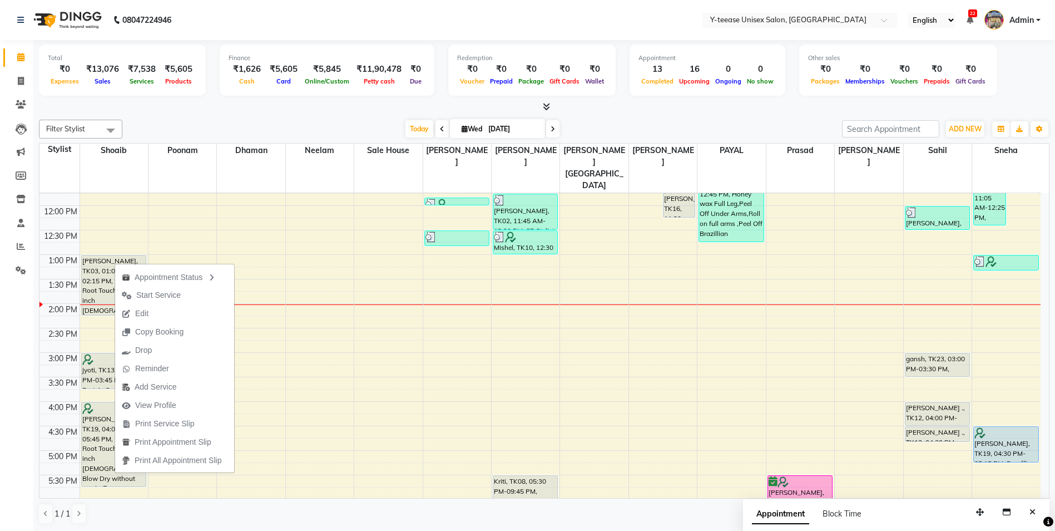
drag, startPoint x: 174, startPoint y: 292, endPoint x: 170, endPoint y: 298, distance: 7.3
click at [175, 292] on span "Start Service" at bounding box center [158, 295] width 44 height 12
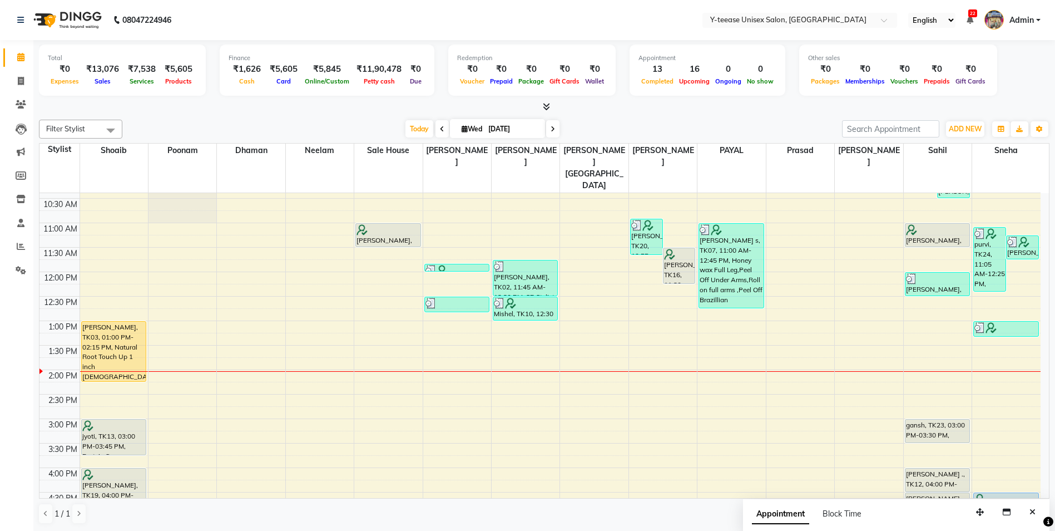
scroll to position [16, 0]
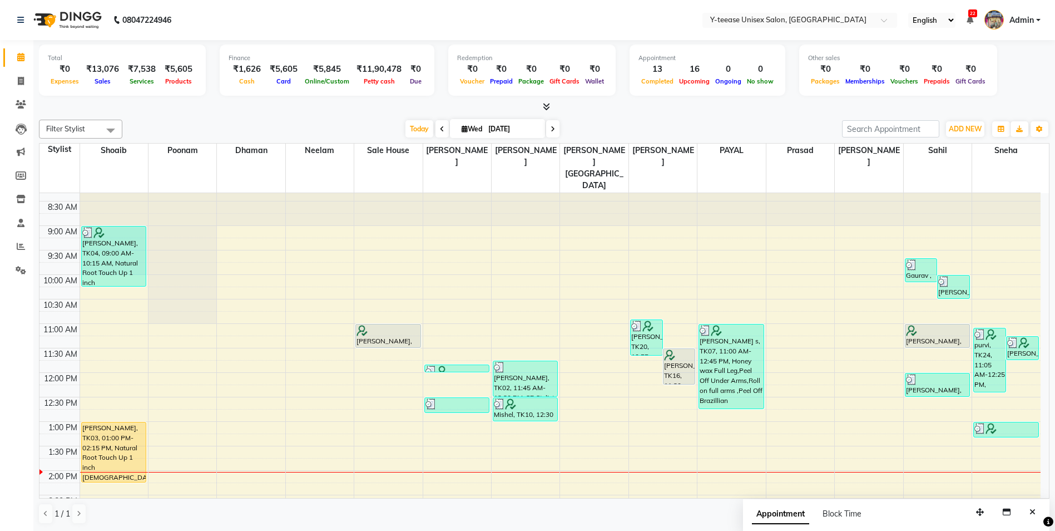
click at [484, 103] on div at bounding box center [544, 107] width 1010 height 12
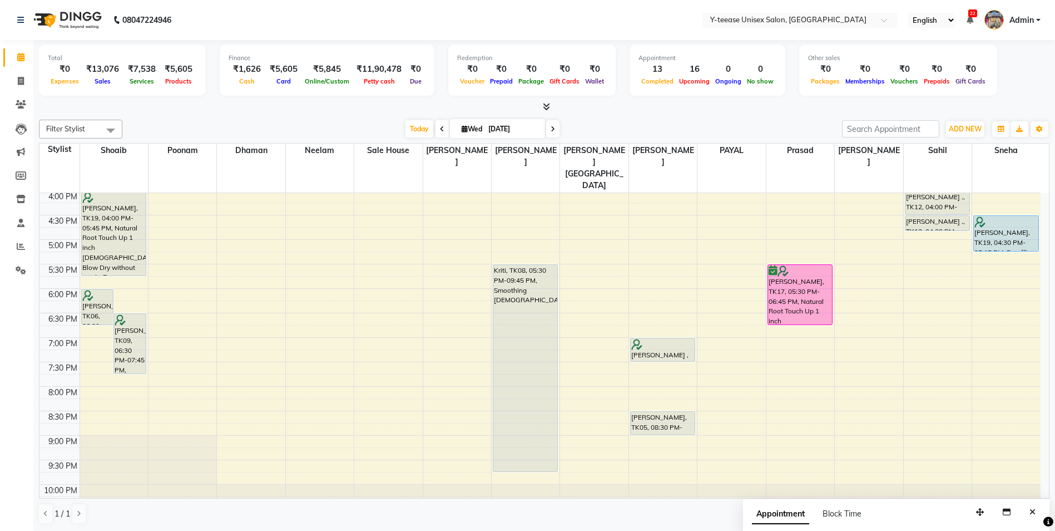
scroll to position [405, 0]
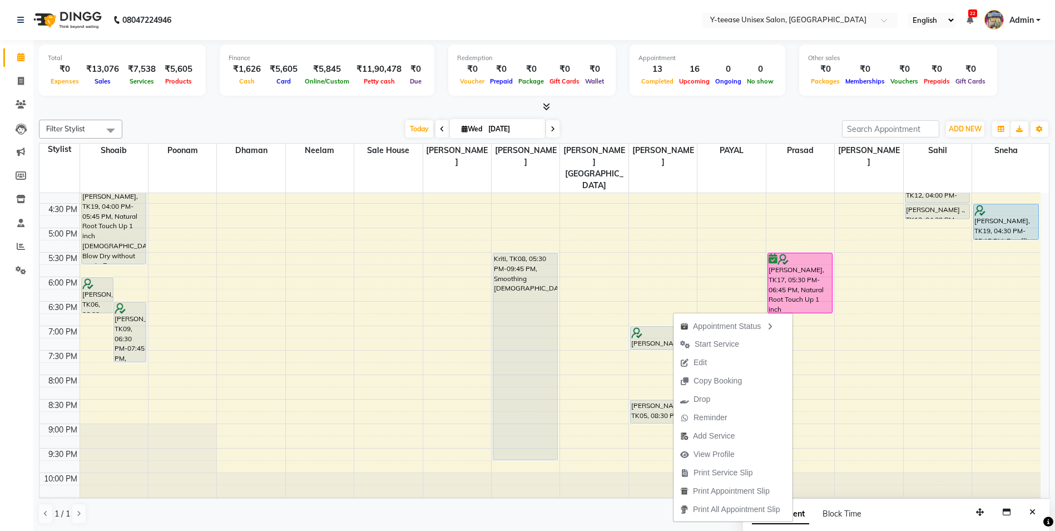
click at [667, 129] on div "[DATE] [DATE]" at bounding box center [482, 129] width 708 height 17
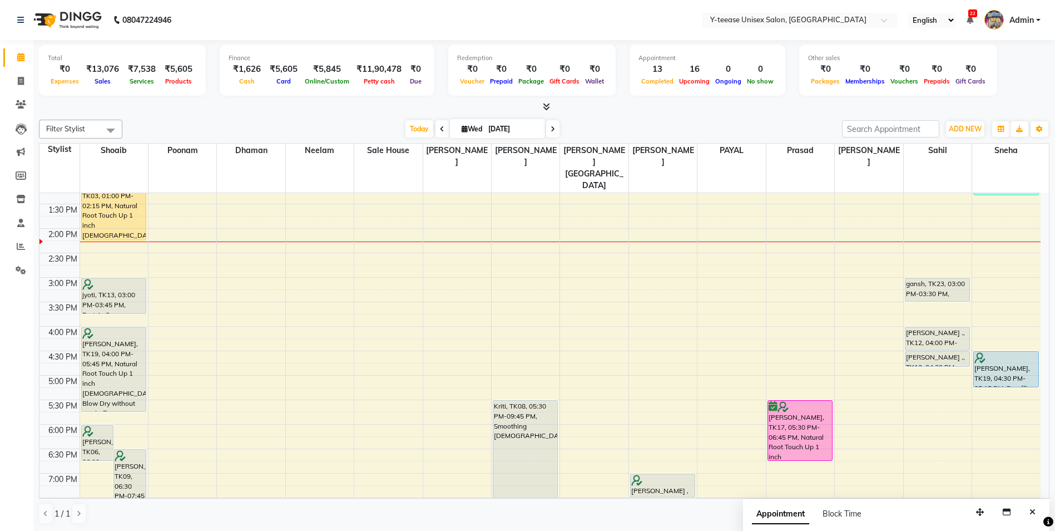
scroll to position [239, 0]
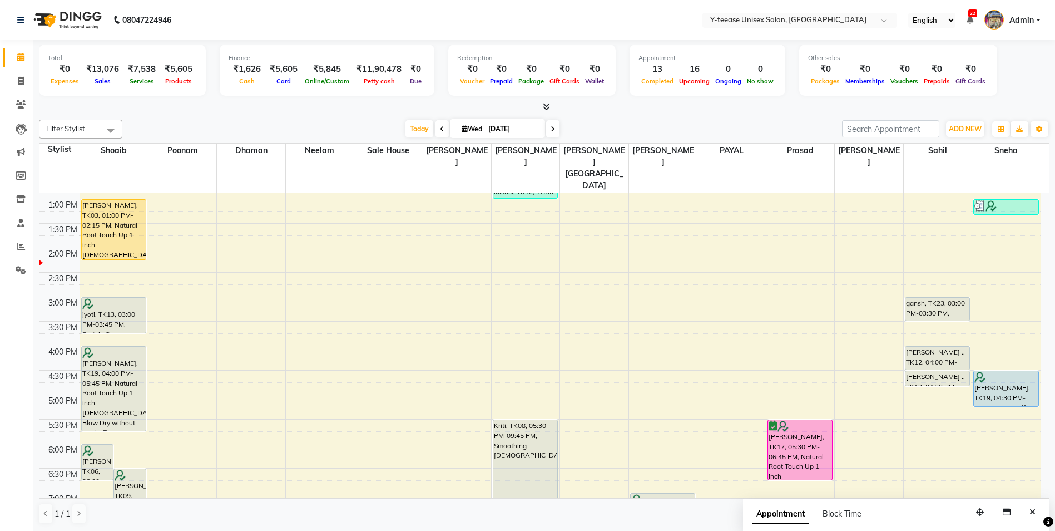
click at [440, 126] on icon at bounding box center [442, 129] width 4 height 7
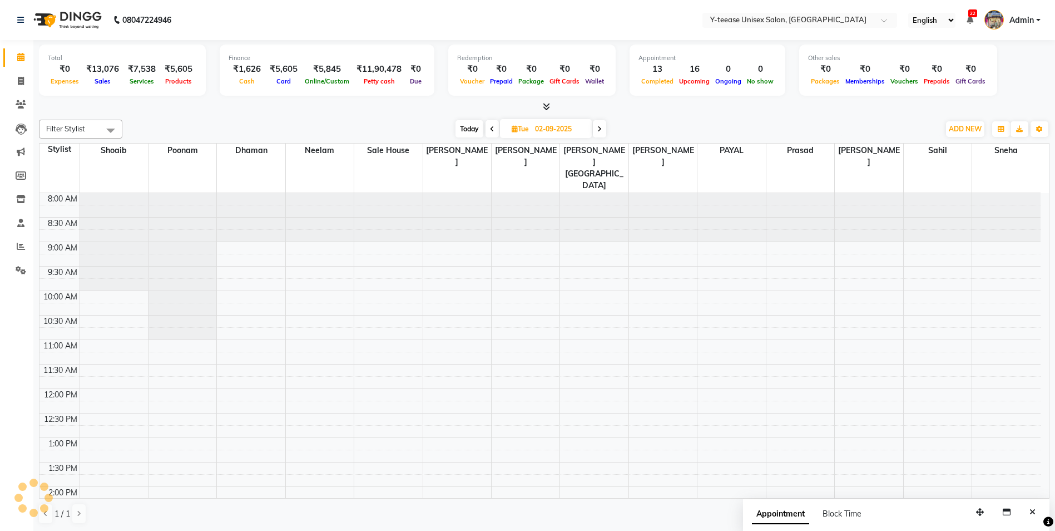
scroll to position [294, 0]
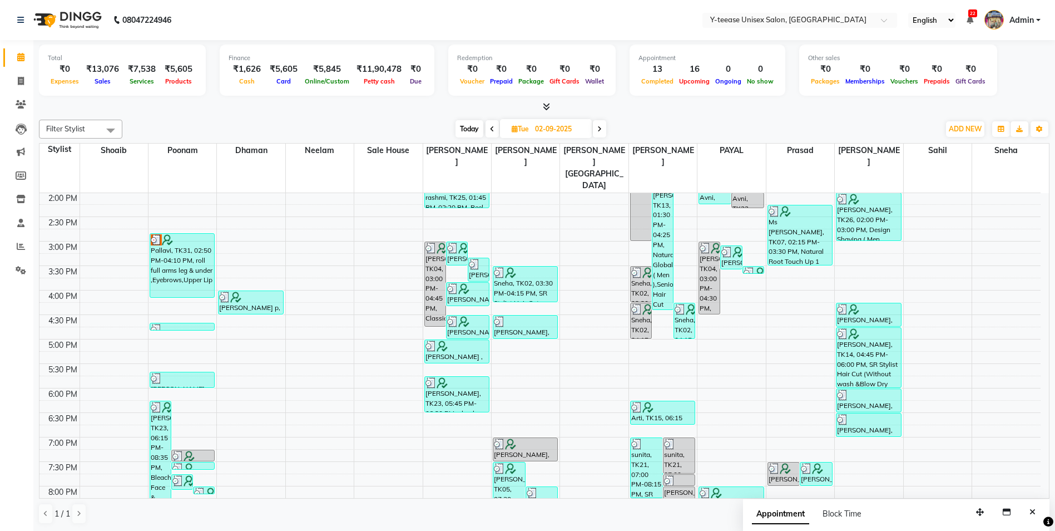
click at [493, 130] on icon at bounding box center [492, 129] width 4 height 7
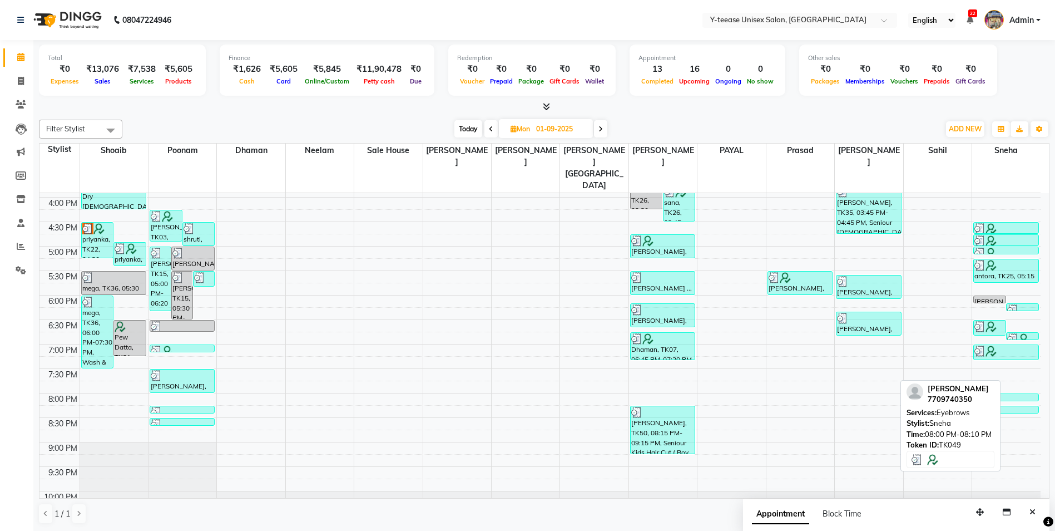
scroll to position [389, 0]
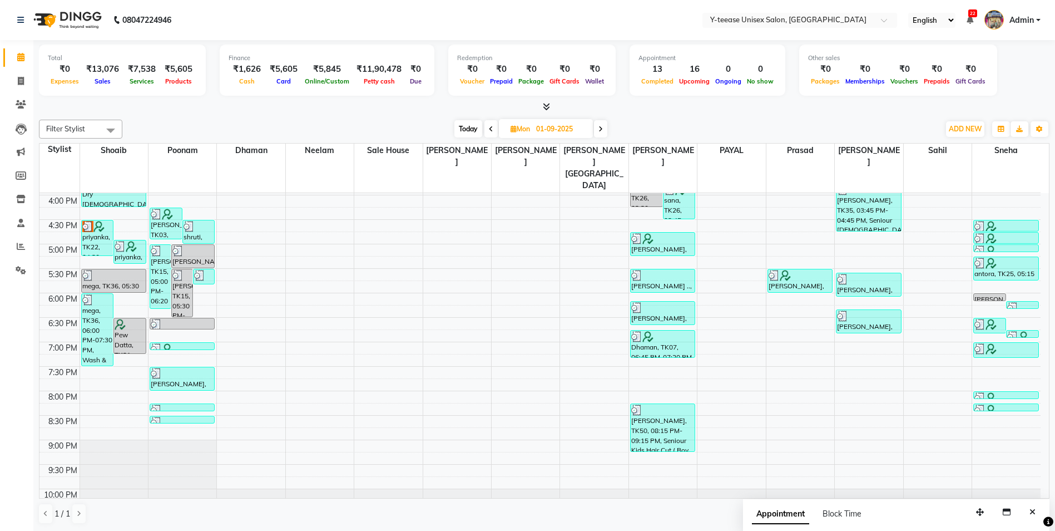
click at [469, 125] on span "Today" at bounding box center [468, 128] width 28 height 17
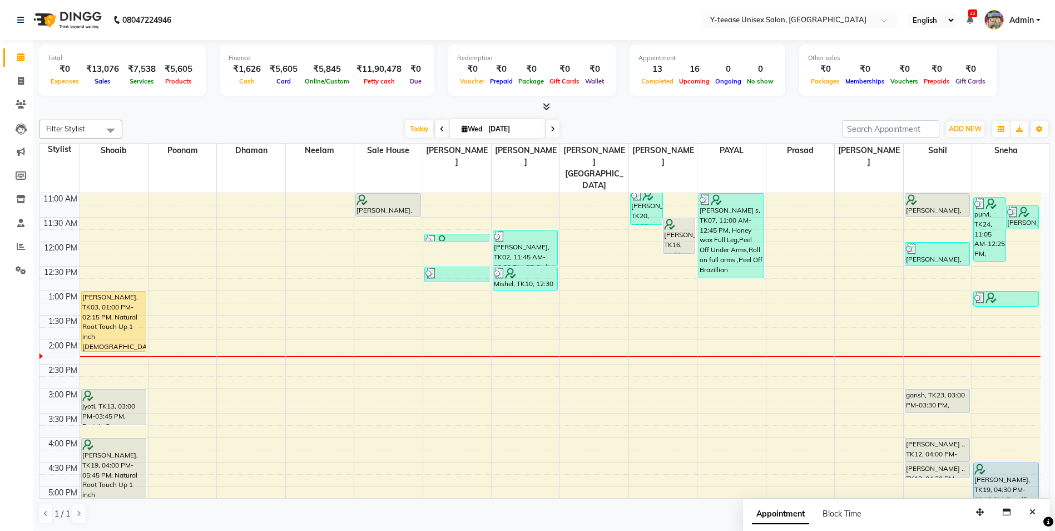
scroll to position [127, 0]
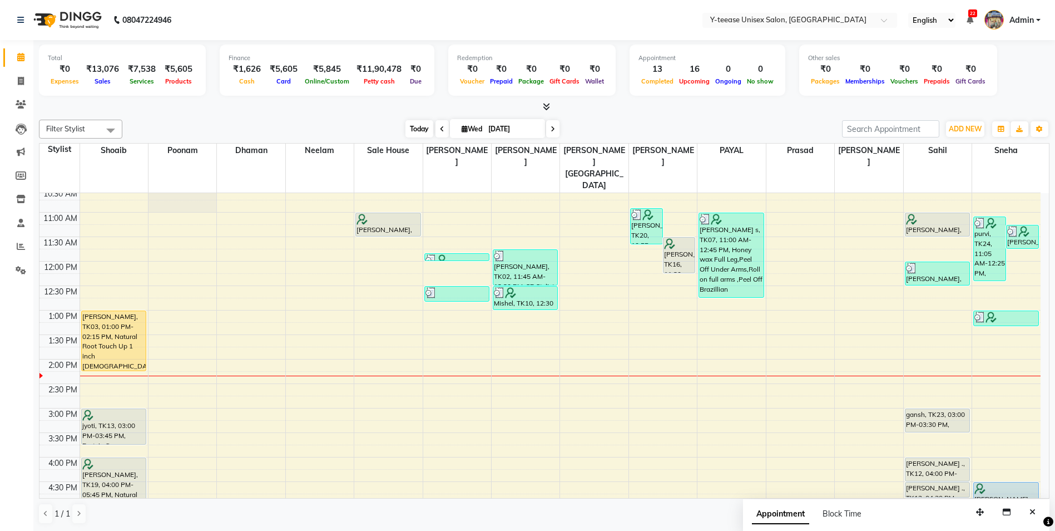
click at [412, 128] on span "Today" at bounding box center [419, 128] width 28 height 17
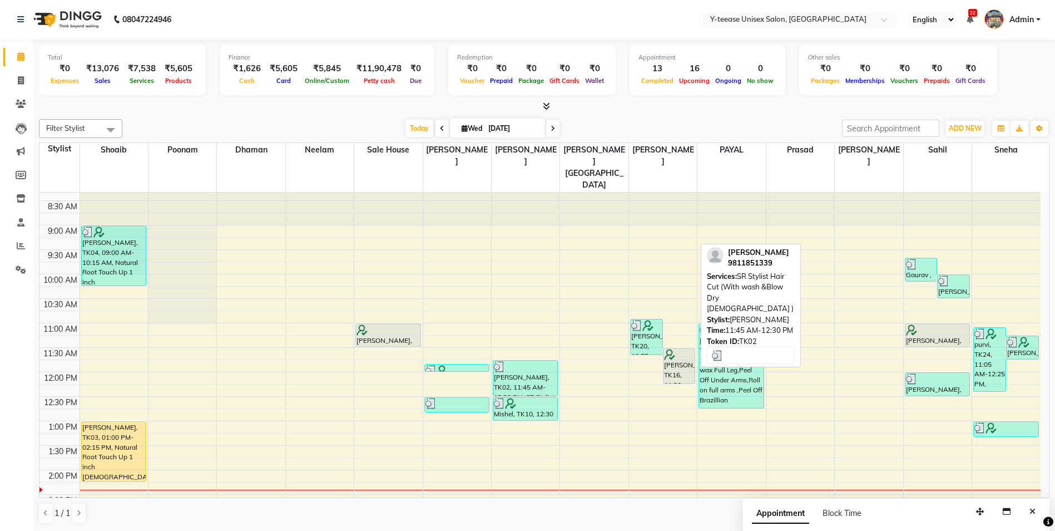
scroll to position [0, 0]
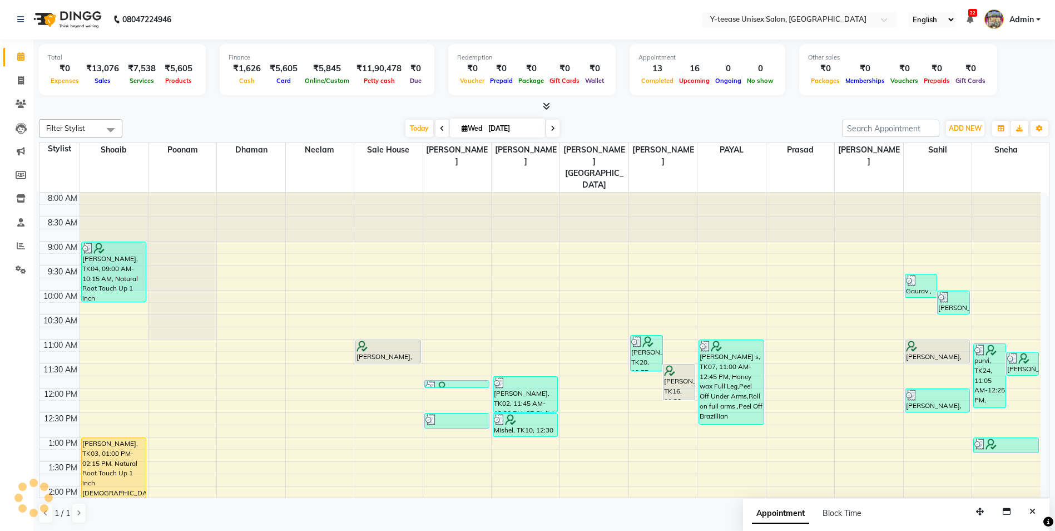
click at [440, 131] on icon at bounding box center [442, 128] width 4 height 7
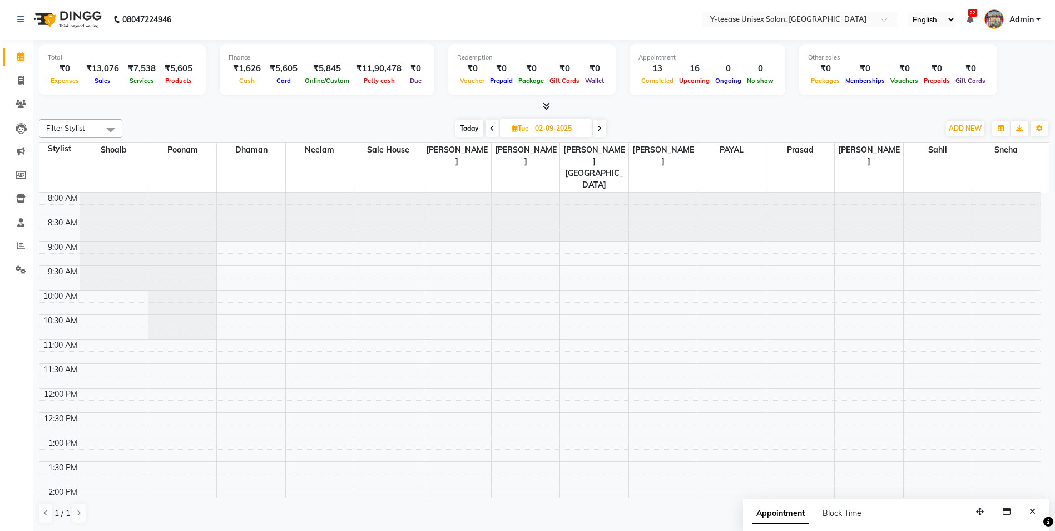
scroll to position [294, 0]
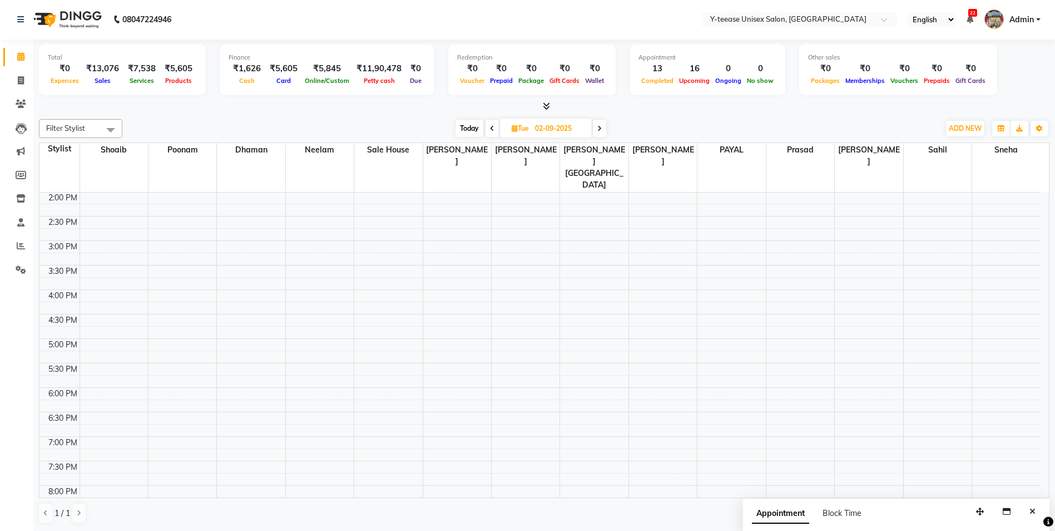
click at [490, 123] on span at bounding box center [491, 128] width 13 height 17
click at [473, 125] on span "Today" at bounding box center [468, 128] width 28 height 17
type input "[DATE]"
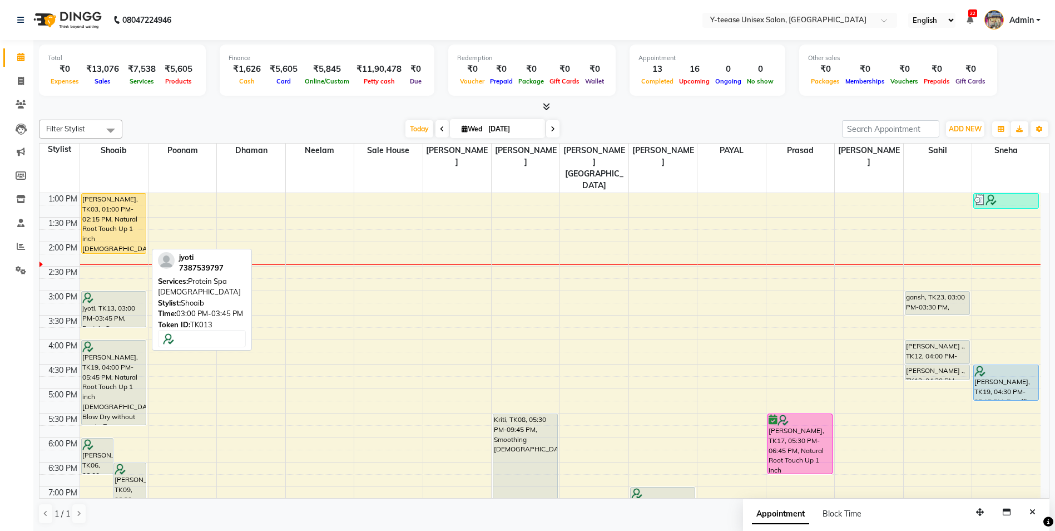
scroll to position [183, 0]
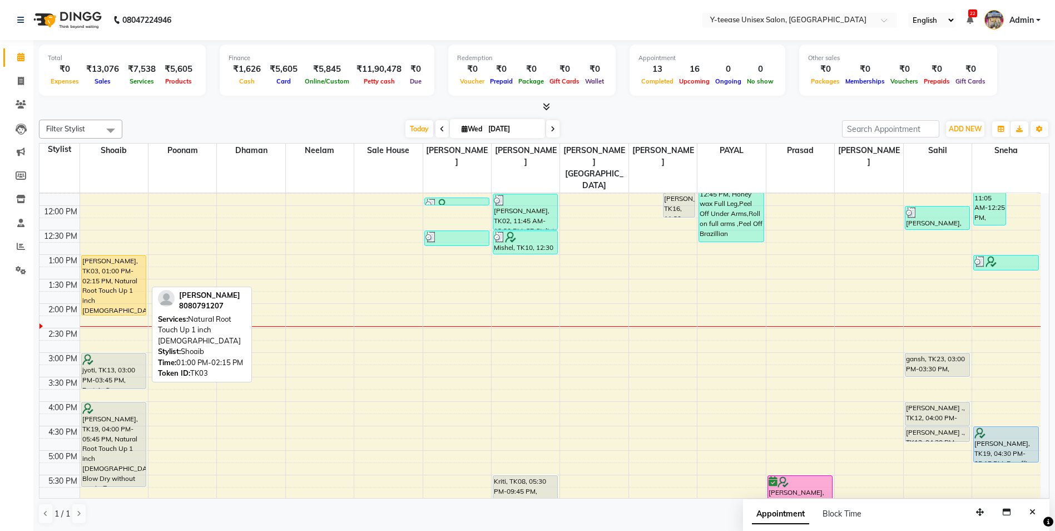
click at [127, 255] on div "[PERSON_NAME], TK03, 01:00 PM-02:15 PM, Natural Root Touch Up 1 inch [DEMOGRAPH…" at bounding box center [114, 285] width 64 height 60
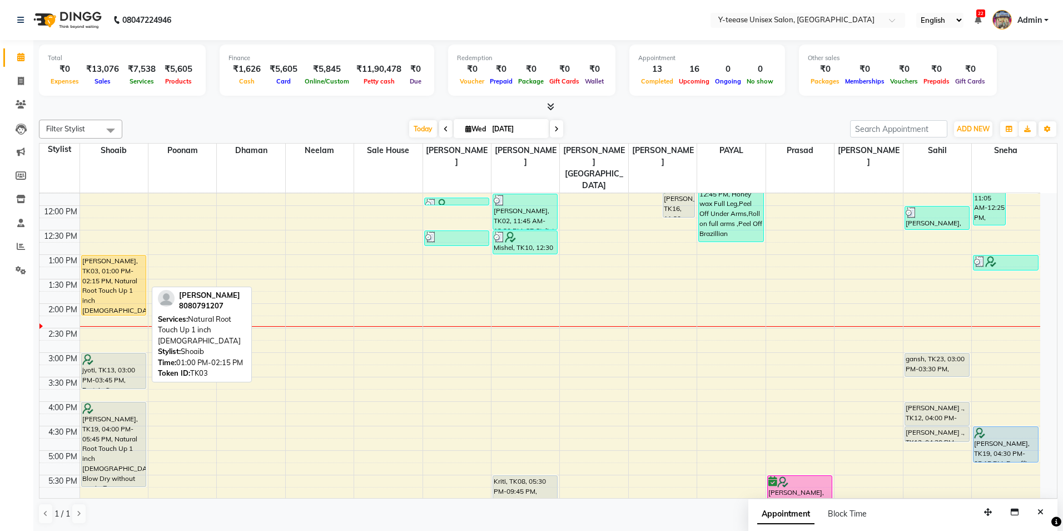
select select "1"
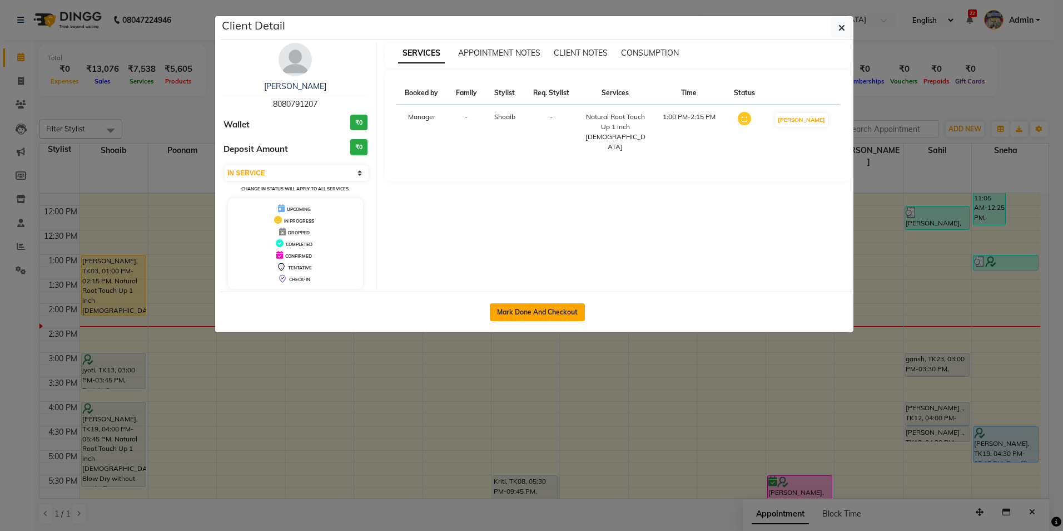
click at [560, 306] on button "Mark Done And Checkout" at bounding box center [537, 312] width 95 height 18
select select "service"
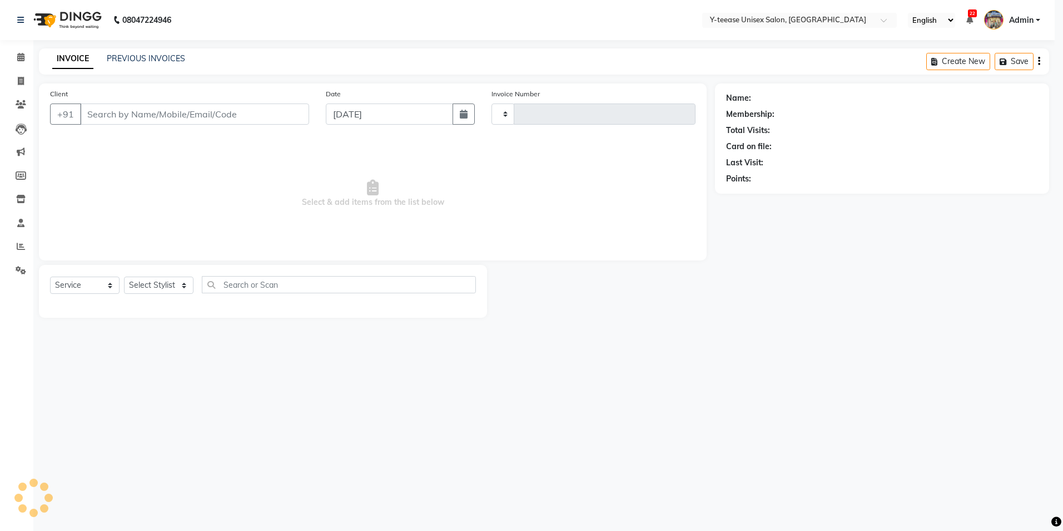
type input "6989"
select select "4"
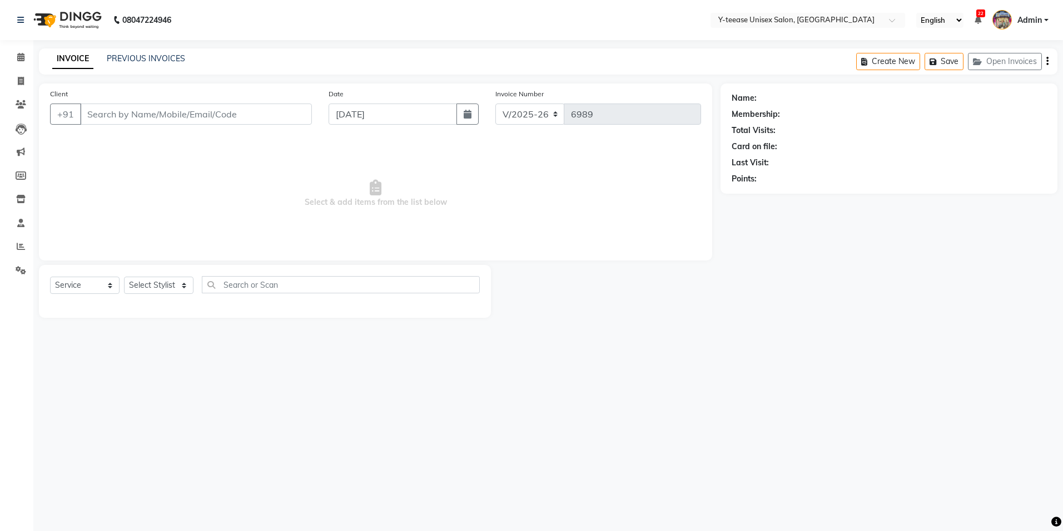
type input "8080791207"
select select "56"
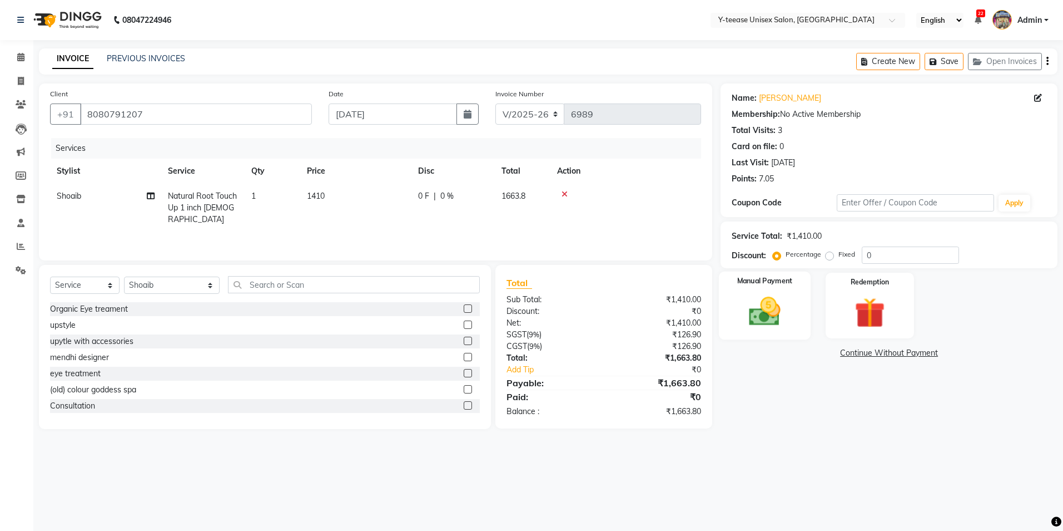
click at [767, 324] on img at bounding box center [765, 311] width 52 height 37
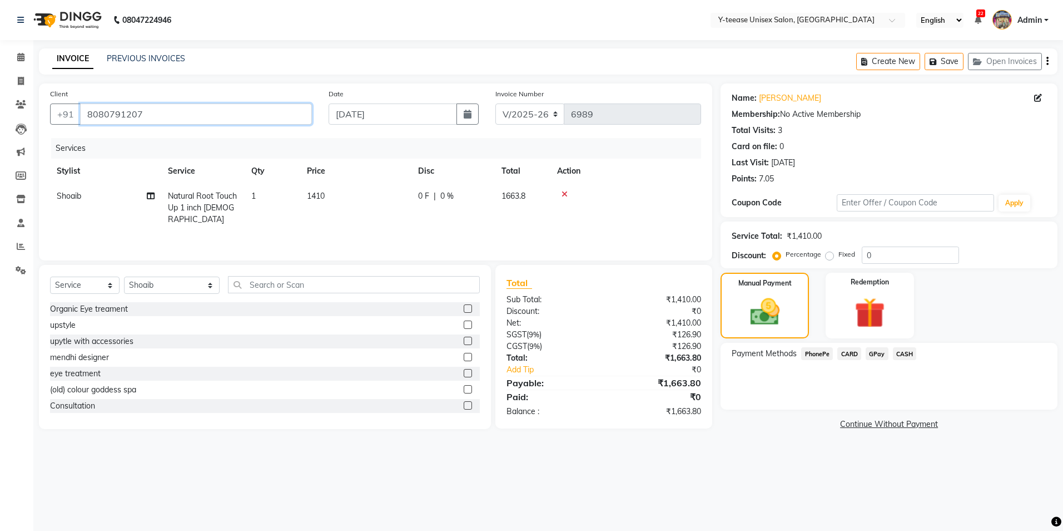
click at [160, 110] on input "8080791207" at bounding box center [196, 113] width 232 height 21
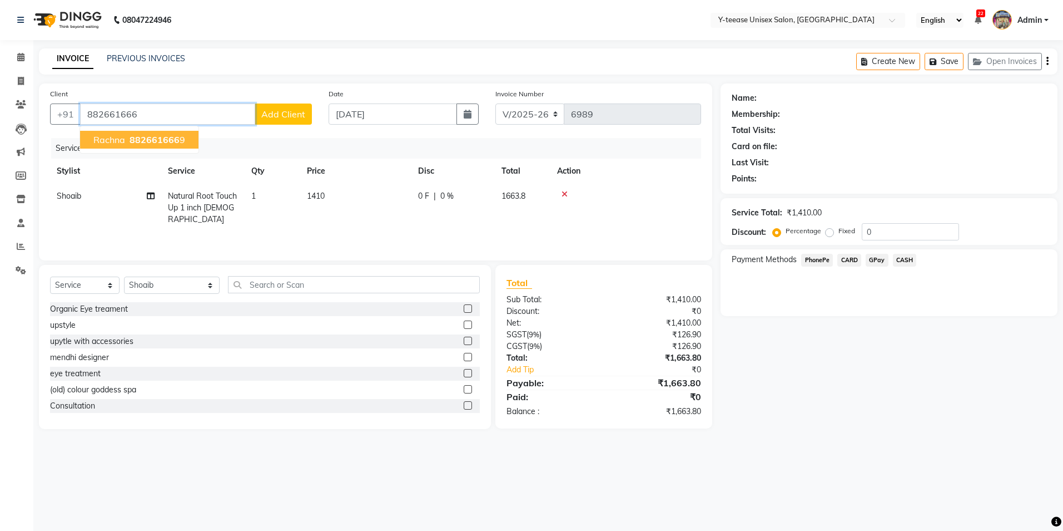
click at [158, 136] on span "882661666" at bounding box center [155, 139] width 50 height 11
type input "8826616669"
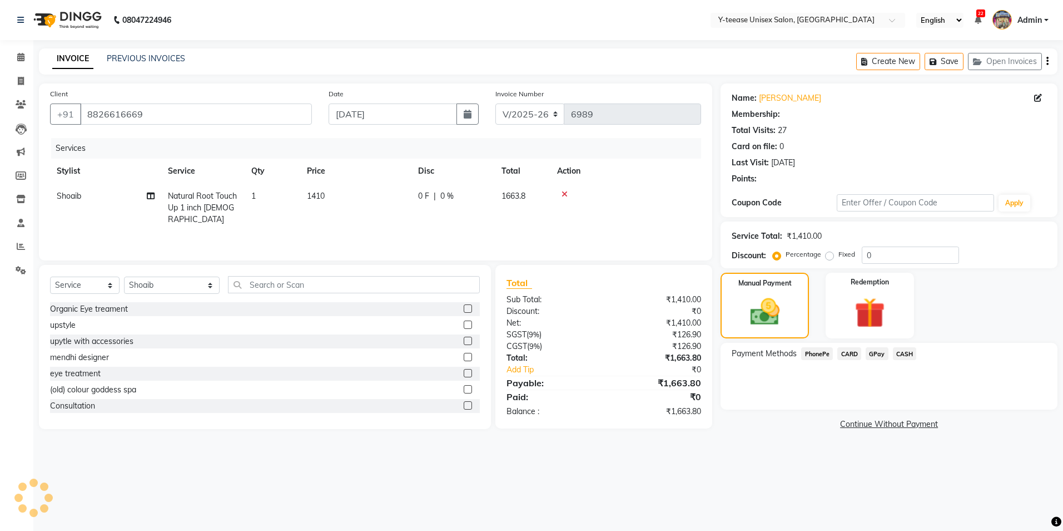
select select "1: Object"
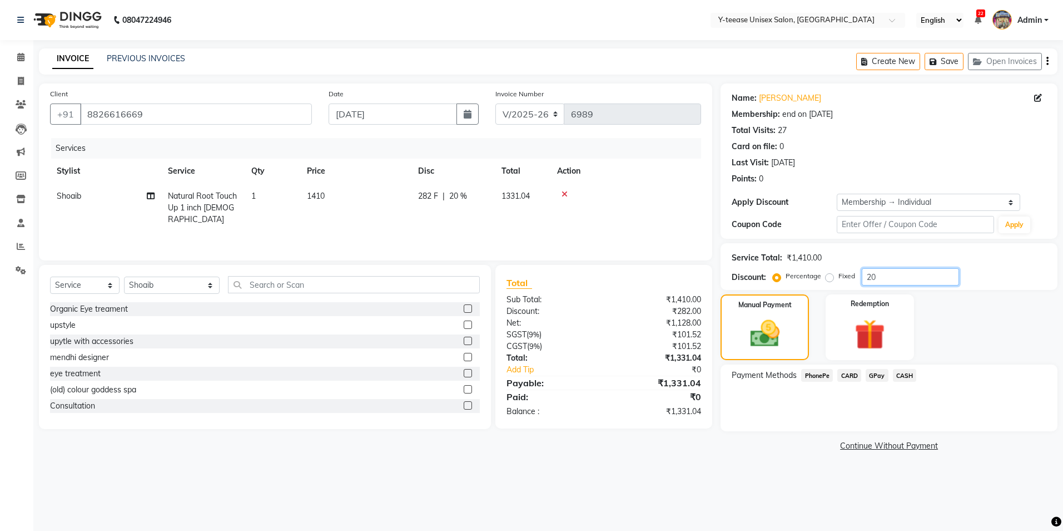
click at [896, 279] on input "20" at bounding box center [910, 276] width 97 height 17
type input "2"
type input "25"
click at [878, 378] on span "GPay" at bounding box center [877, 375] width 23 height 13
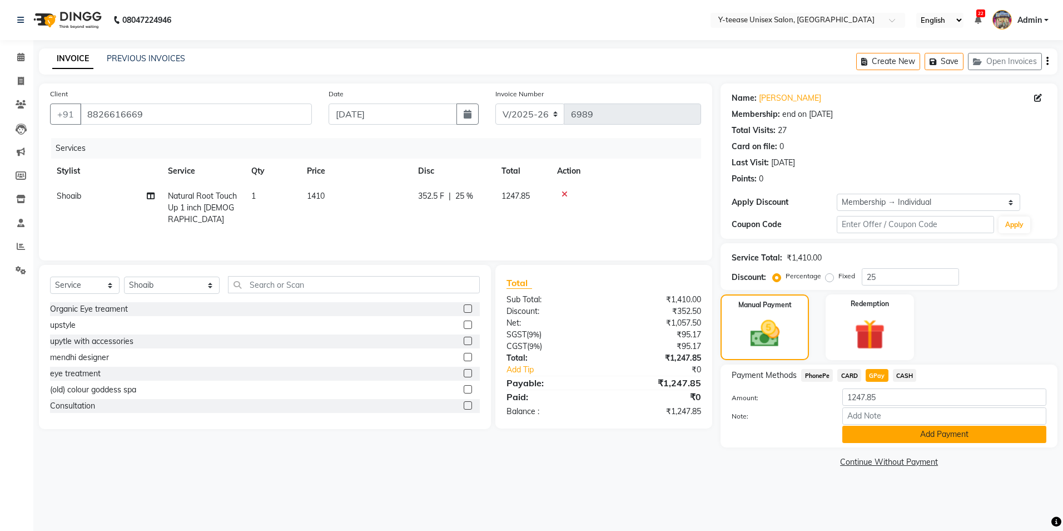
click at [886, 429] on button "Add Payment" at bounding box center [945, 433] width 204 height 17
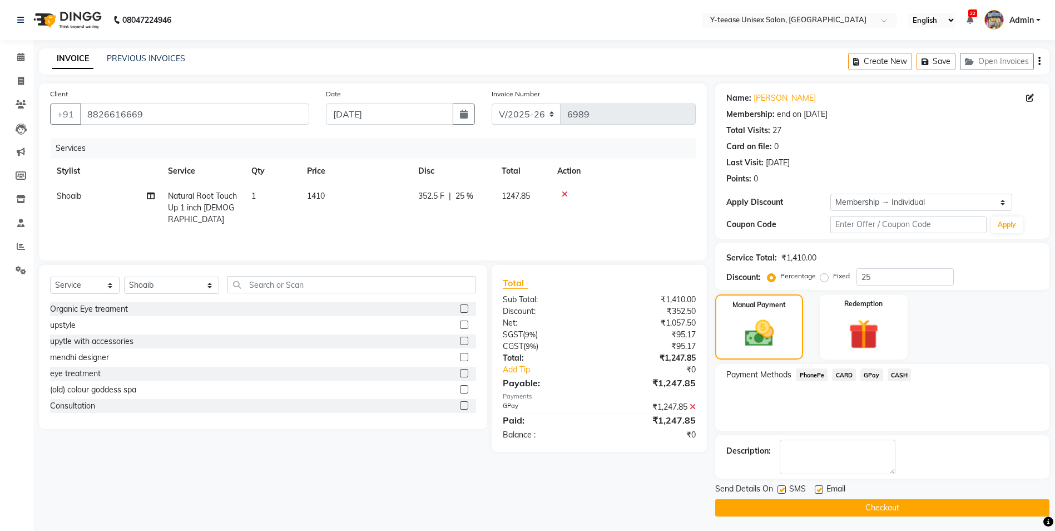
scroll to position [2, 0]
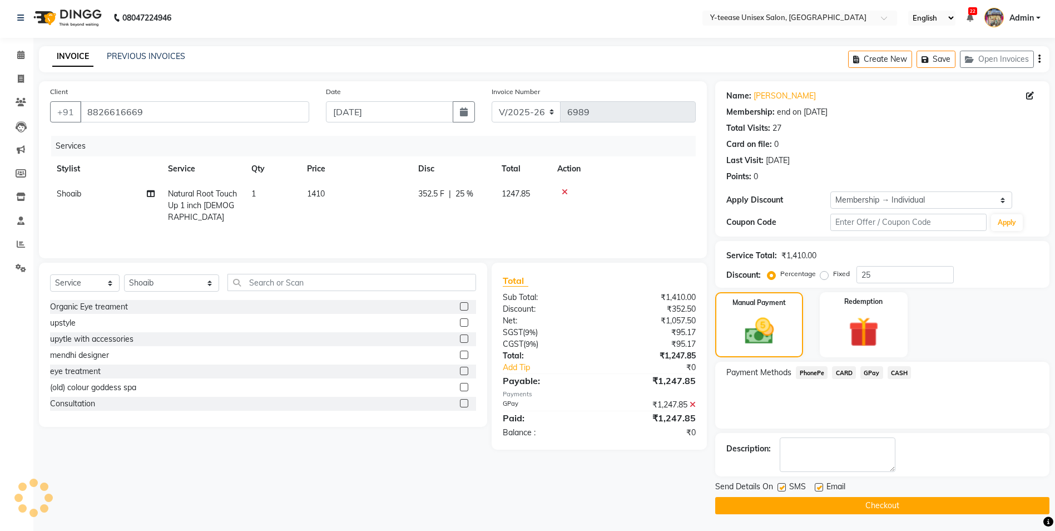
click at [825, 506] on button "Checkout" at bounding box center [882, 505] width 334 height 17
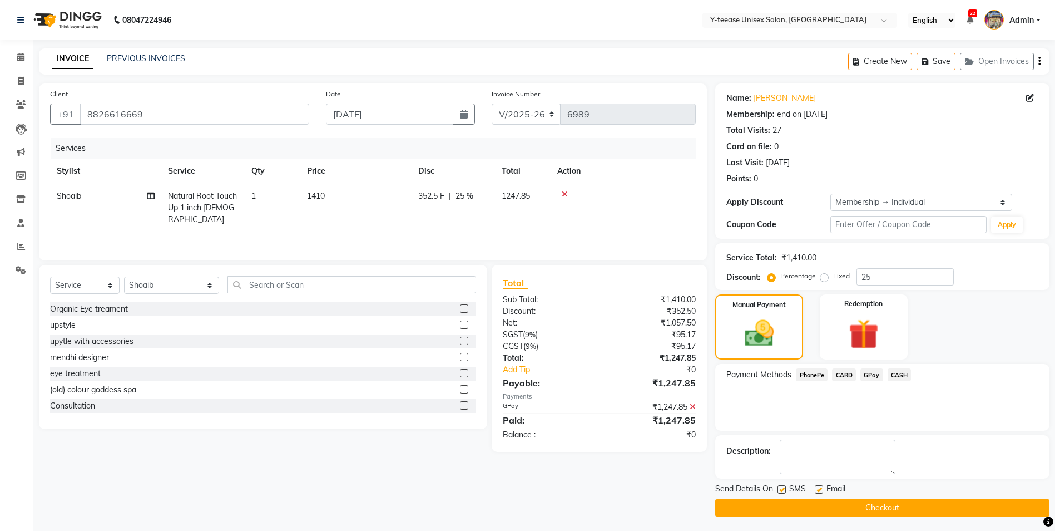
click at [818, 501] on button "Checkout" at bounding box center [882, 507] width 334 height 17
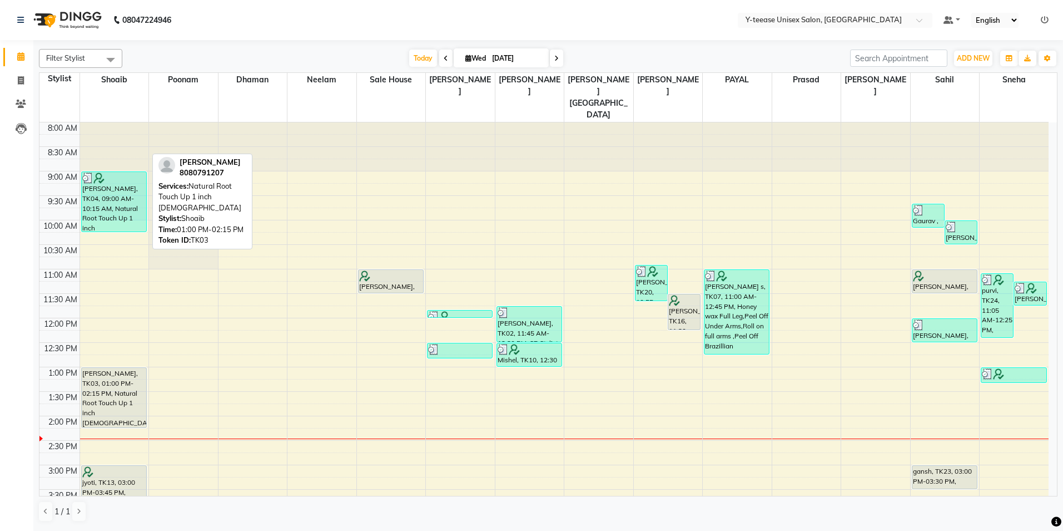
scroll to position [245, 0]
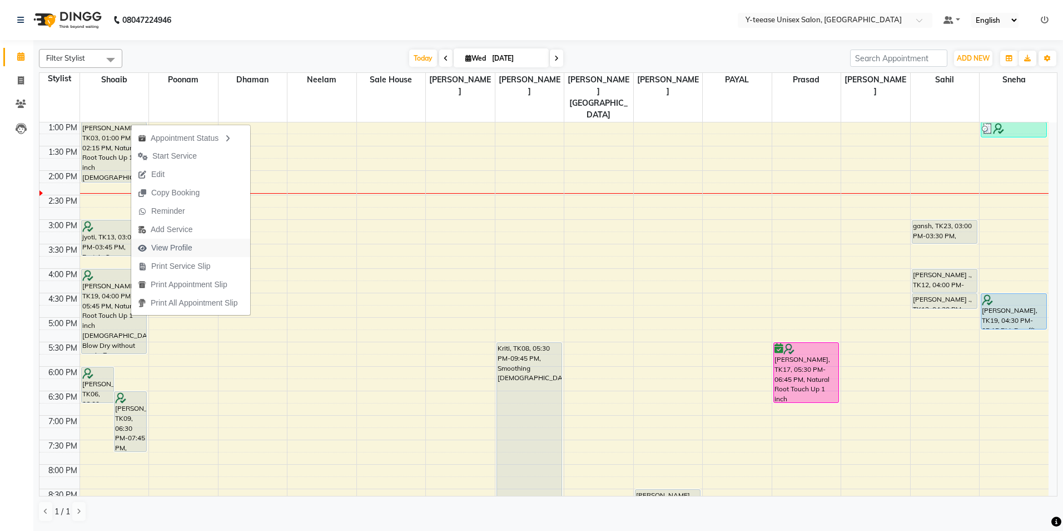
click at [178, 245] on span "View Profile" at bounding box center [171, 248] width 41 height 12
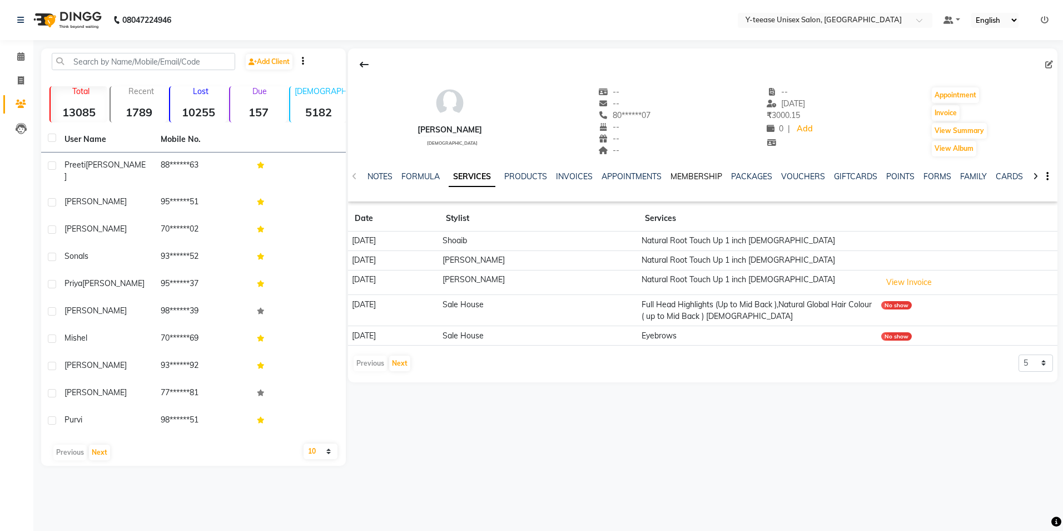
click at [678, 176] on link "MEMBERSHIP" at bounding box center [697, 176] width 52 height 10
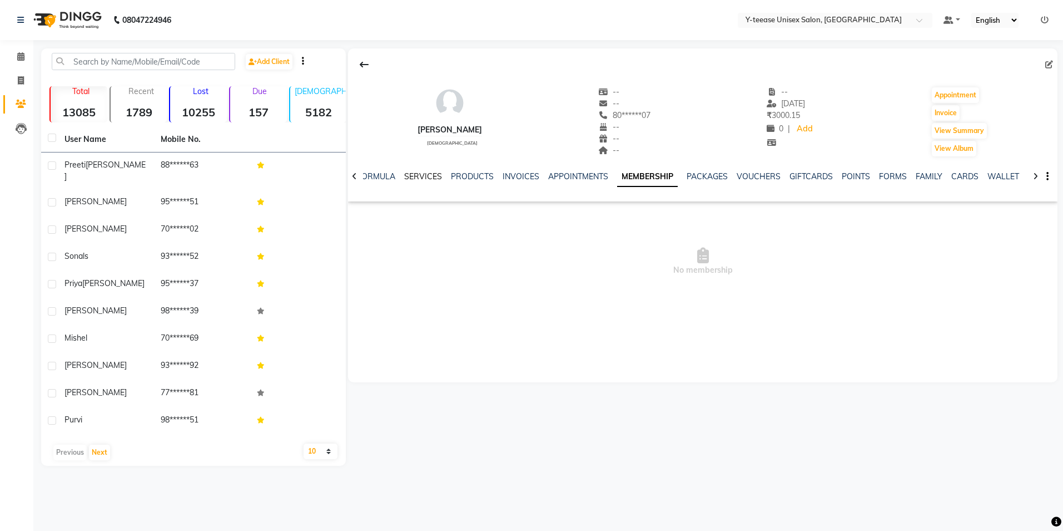
drag, startPoint x: 422, startPoint y: 174, endPoint x: 427, endPoint y: 178, distance: 5.9
click at [422, 174] on link "SERVICES" at bounding box center [423, 176] width 38 height 10
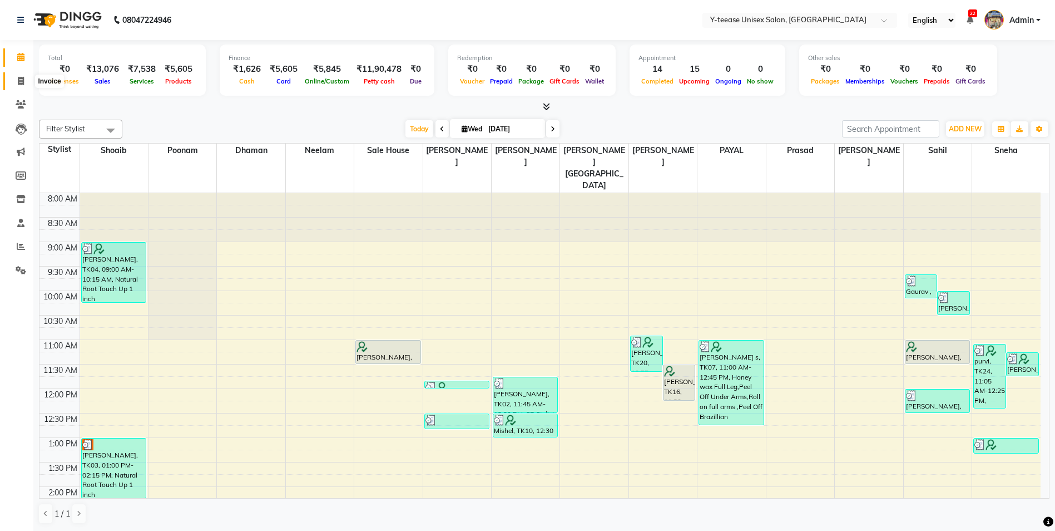
click at [23, 77] on icon at bounding box center [21, 81] width 6 height 8
select select "service"
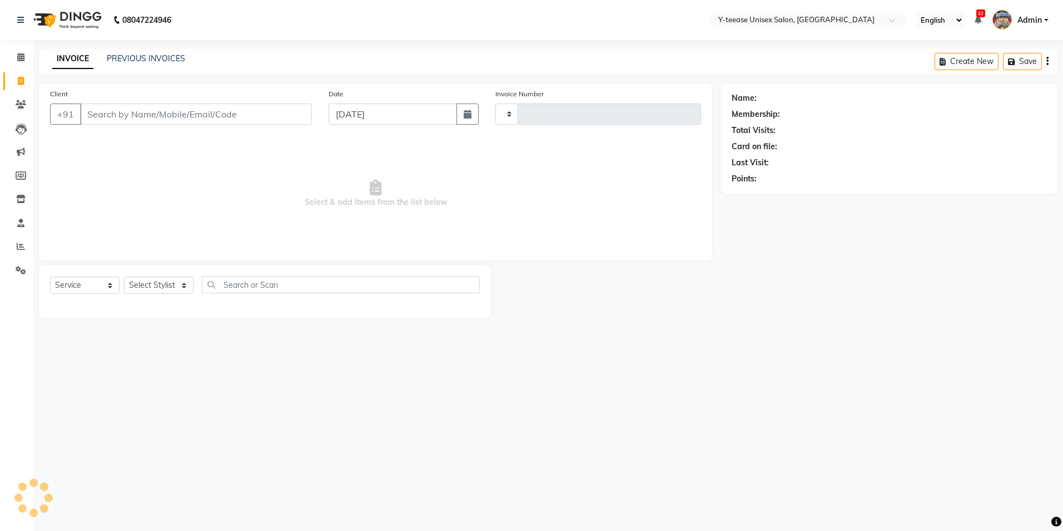
type input "6989"
select select "4"
click at [218, 114] on input "Client" at bounding box center [196, 113] width 232 height 21
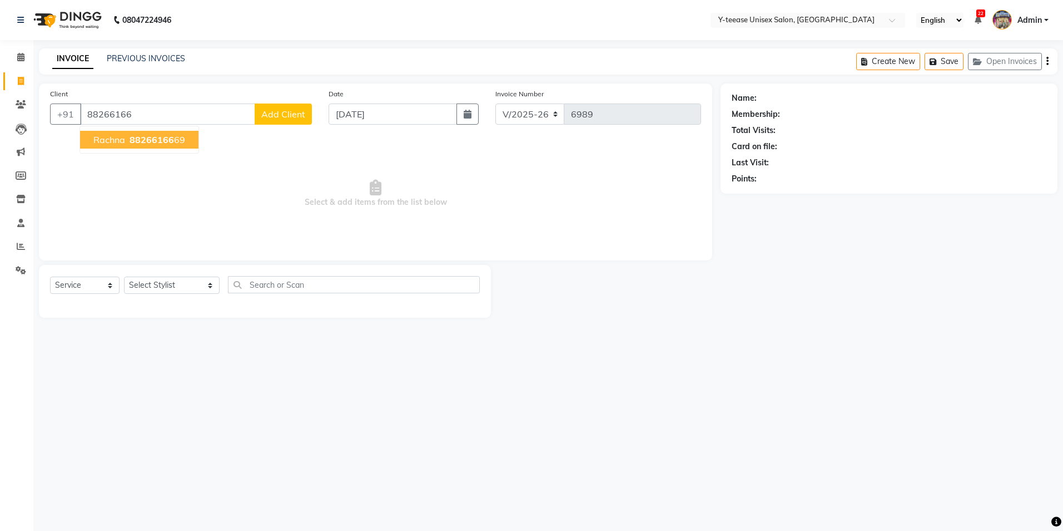
click at [163, 142] on span "88266166" at bounding box center [152, 139] width 44 height 11
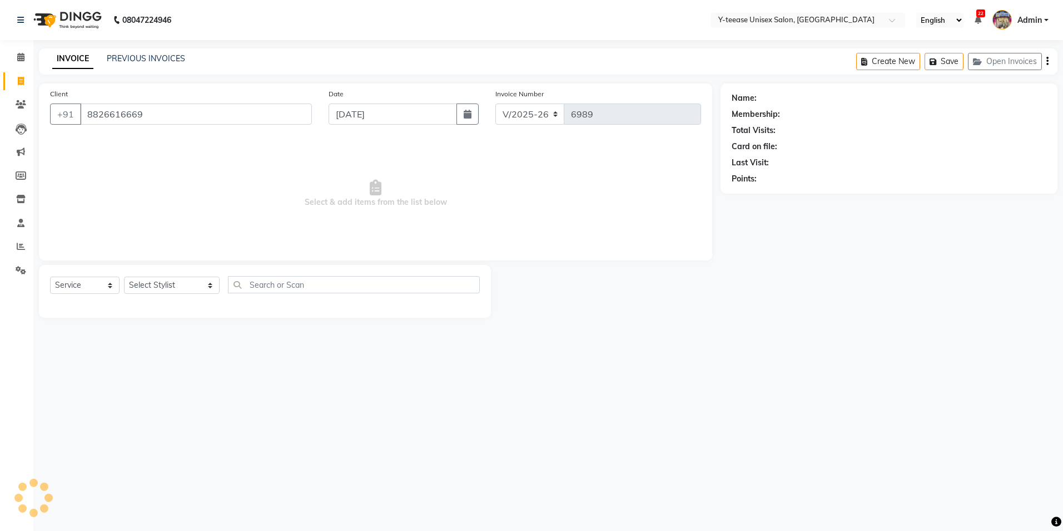
type input "8826616669"
select select "1: Object"
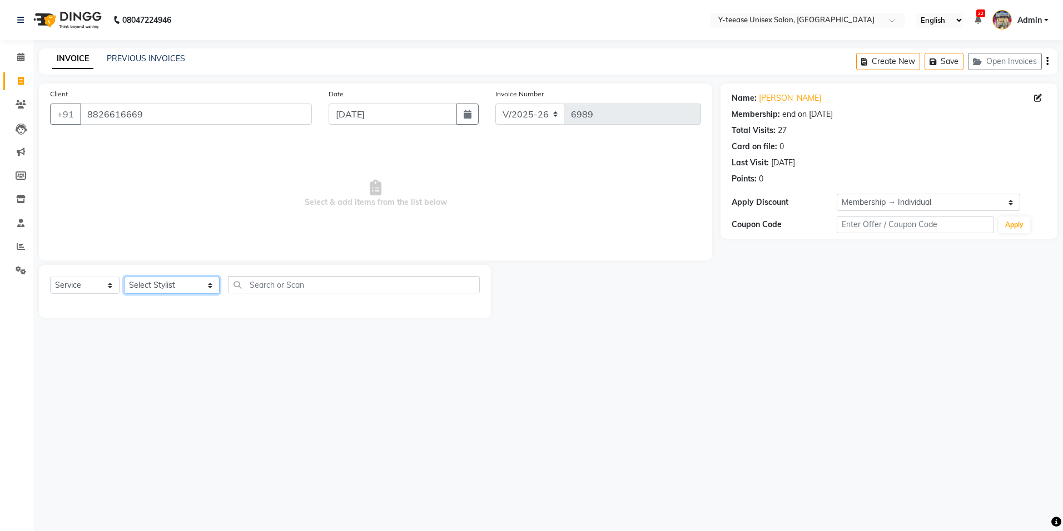
click at [170, 285] on select "Select Stylist chaitrali Dhaman FAIZAN SALMANI keshav nagar Manager Mosin khan …" at bounding box center [172, 284] width 96 height 17
click at [245, 208] on span "Select & add items from the list below" at bounding box center [375, 193] width 651 height 111
click at [170, 286] on select "Select Stylist chaitrali Dhaman FAIZAN SALMANI keshav nagar Manager Mosin khan …" at bounding box center [172, 284] width 96 height 17
click at [171, 287] on select "Select Stylist chaitrali Dhaman FAIZAN SALMANI keshav nagar Manager Mosin khan …" at bounding box center [172, 284] width 96 height 17
select select "56"
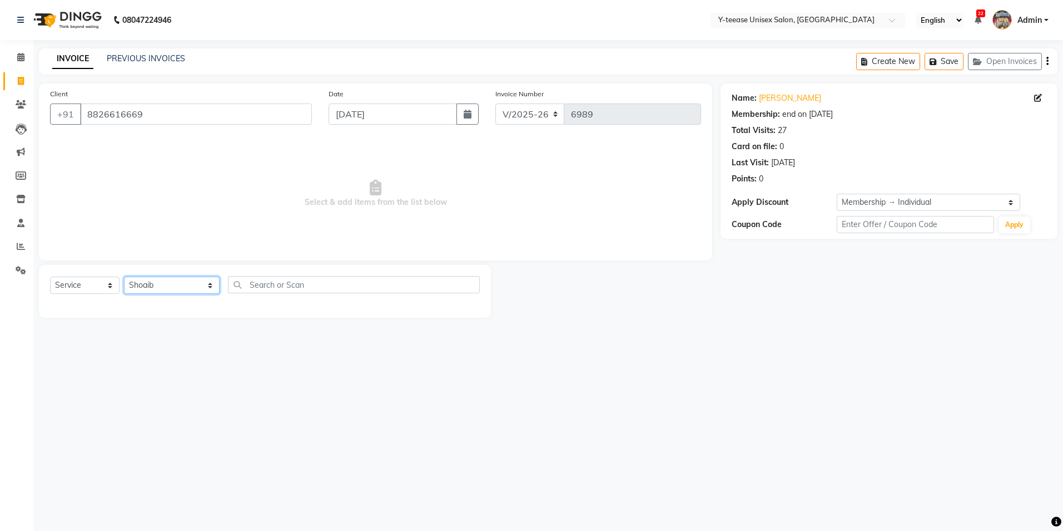
click at [124, 276] on select "Select Stylist chaitrali Dhaman FAIZAN SALMANI keshav nagar Manager Mosin khan …" at bounding box center [172, 284] width 96 height 17
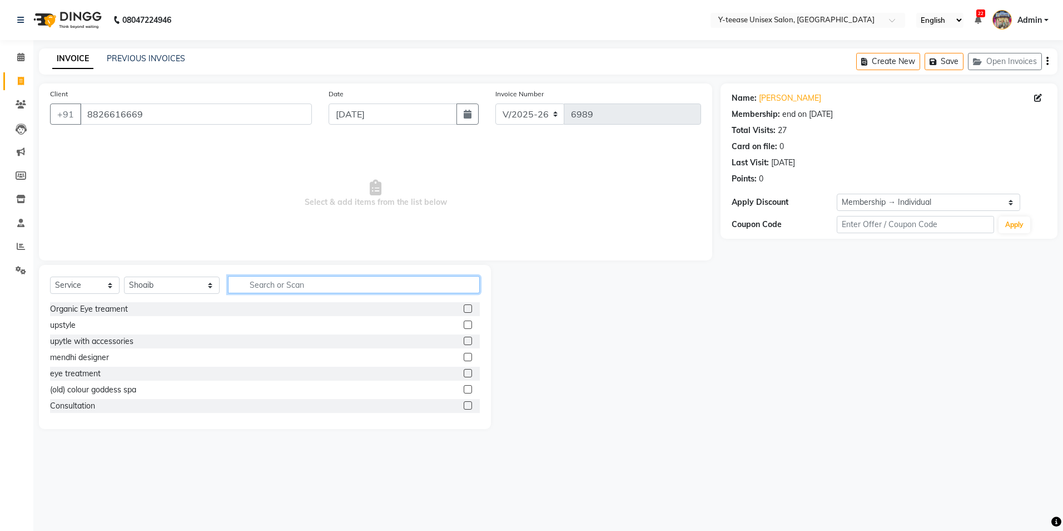
click at [228, 285] on input "text" at bounding box center [354, 284] width 252 height 17
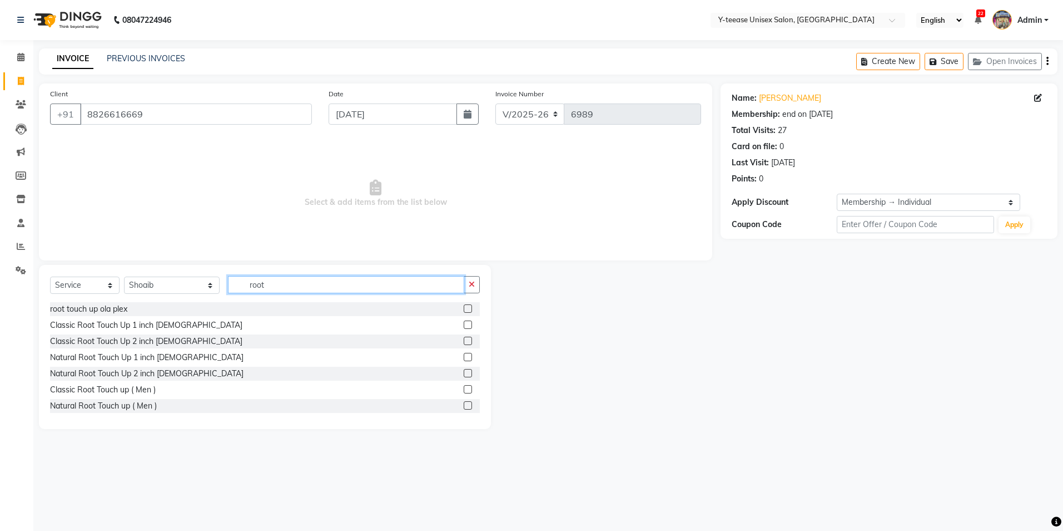
type input "root"
click at [464, 356] on label at bounding box center [468, 357] width 8 height 8
click at [464, 356] on input "checkbox" at bounding box center [467, 357] width 7 height 7
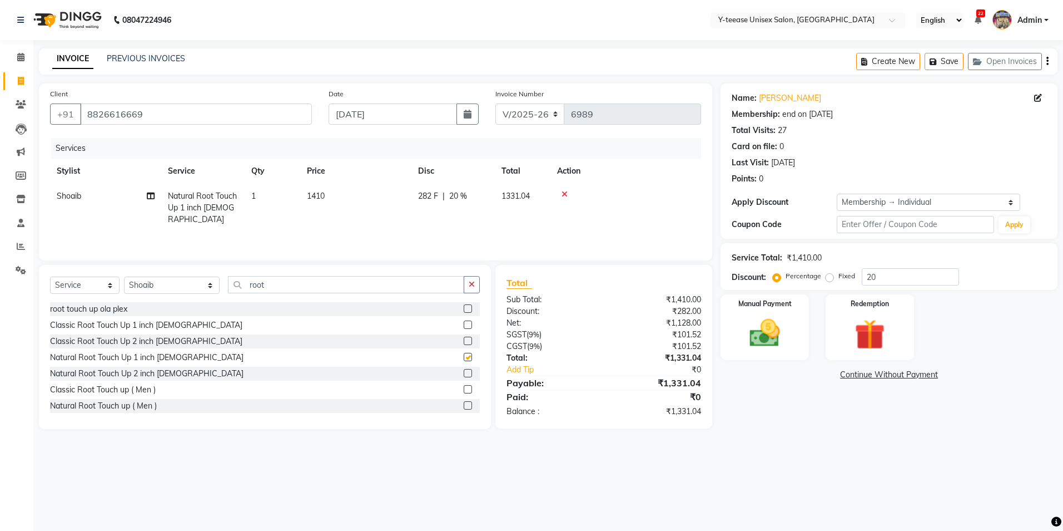
checkbox input "false"
click at [925, 277] on input "20" at bounding box center [910, 276] width 97 height 17
click at [921, 281] on input "20" at bounding box center [910, 276] width 97 height 17
type input "2"
type input "25"
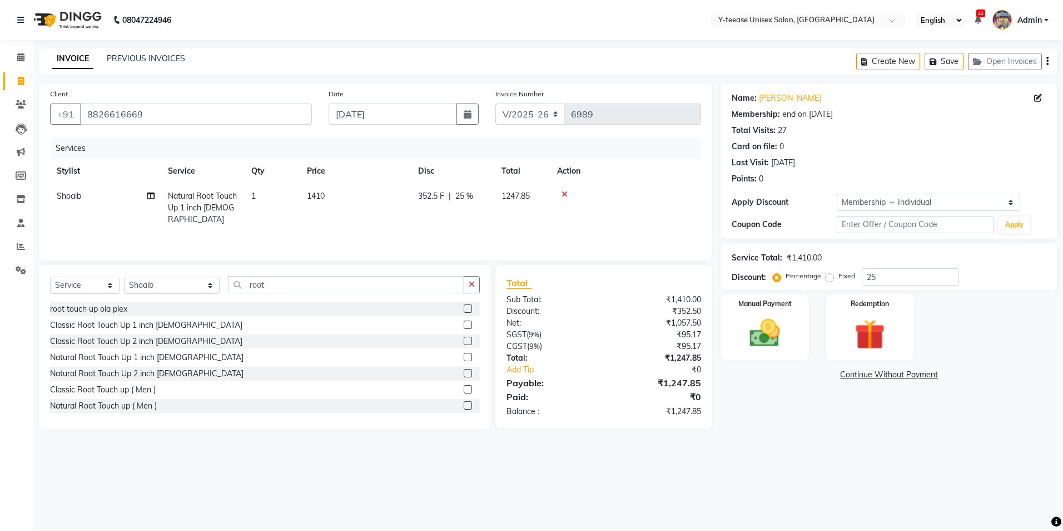
click at [816, 324] on div "Manual Payment Redemption" at bounding box center [889, 327] width 354 height 66
click at [797, 341] on div "Manual Payment" at bounding box center [765, 327] width 92 height 68
click at [881, 372] on span "GPay" at bounding box center [877, 375] width 23 height 13
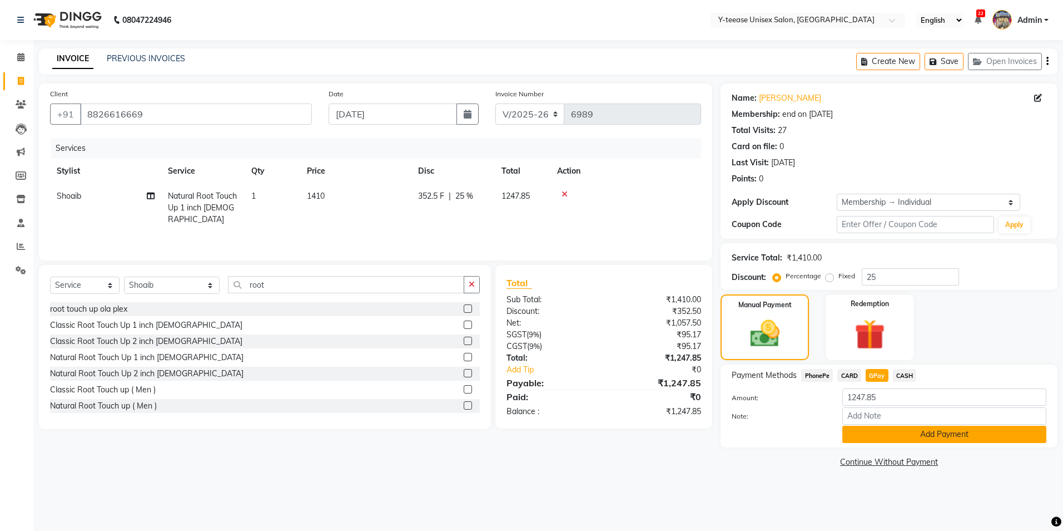
click at [881, 437] on button "Add Payment" at bounding box center [945, 433] width 204 height 17
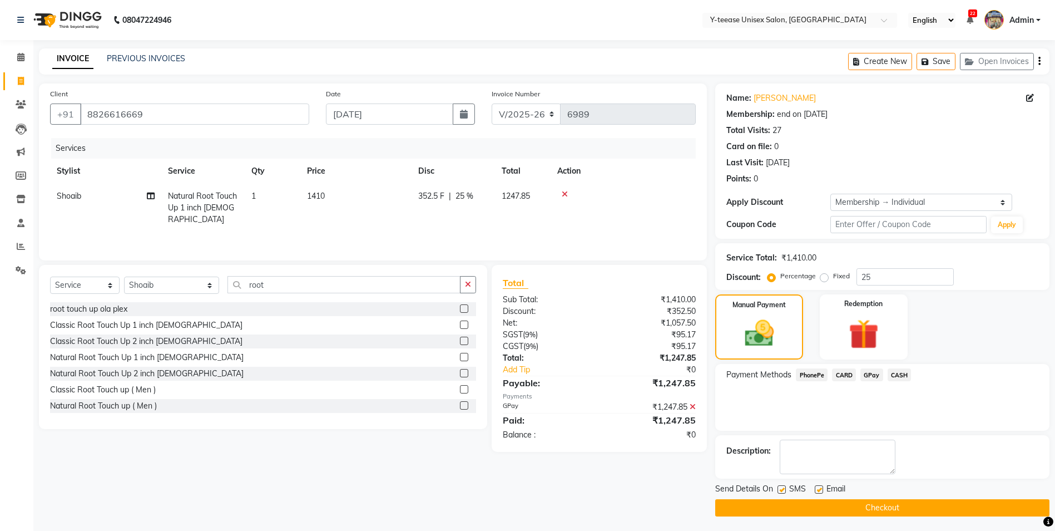
click at [884, 508] on button "Checkout" at bounding box center [882, 507] width 334 height 17
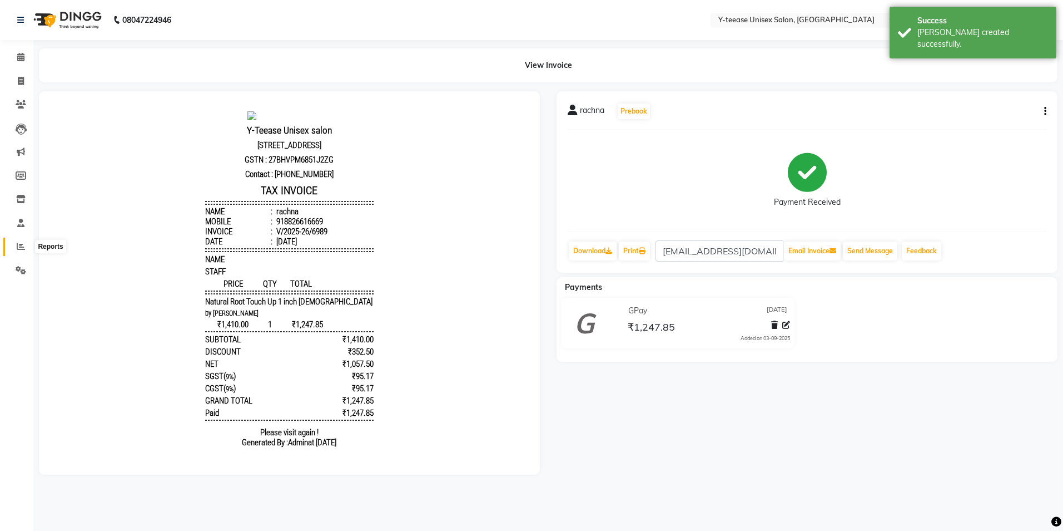
click at [20, 241] on span at bounding box center [20, 246] width 19 height 13
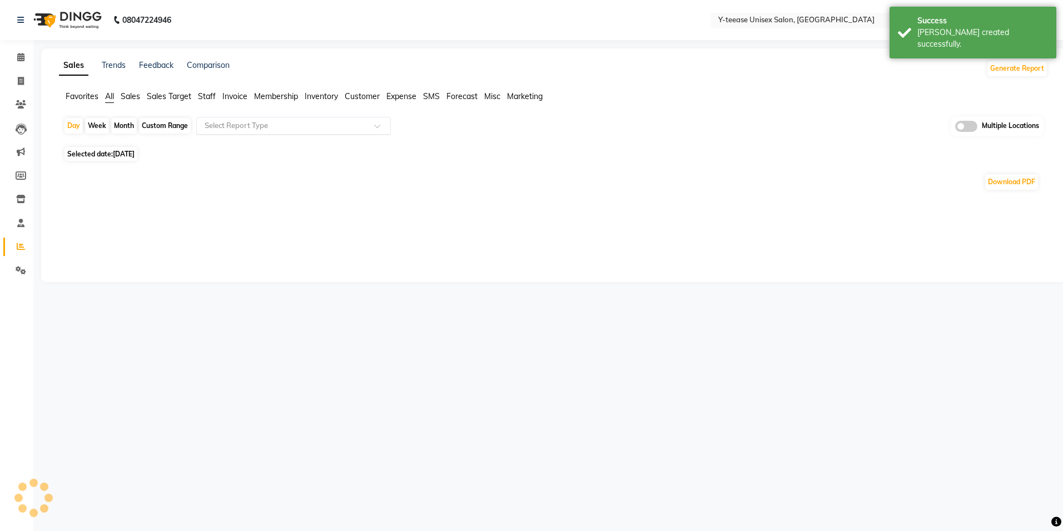
click at [248, 125] on input "text" at bounding box center [282, 125] width 160 height 11
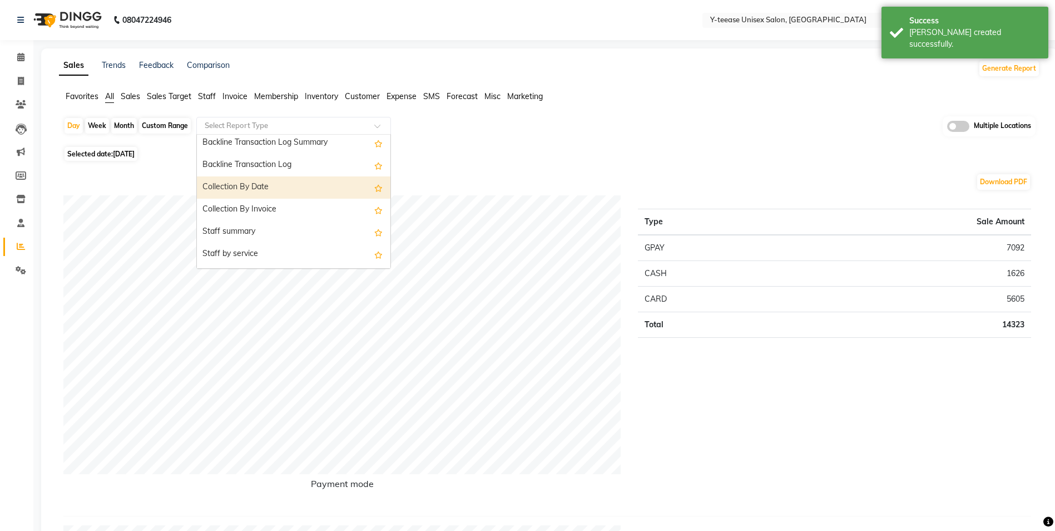
scroll to position [334, 0]
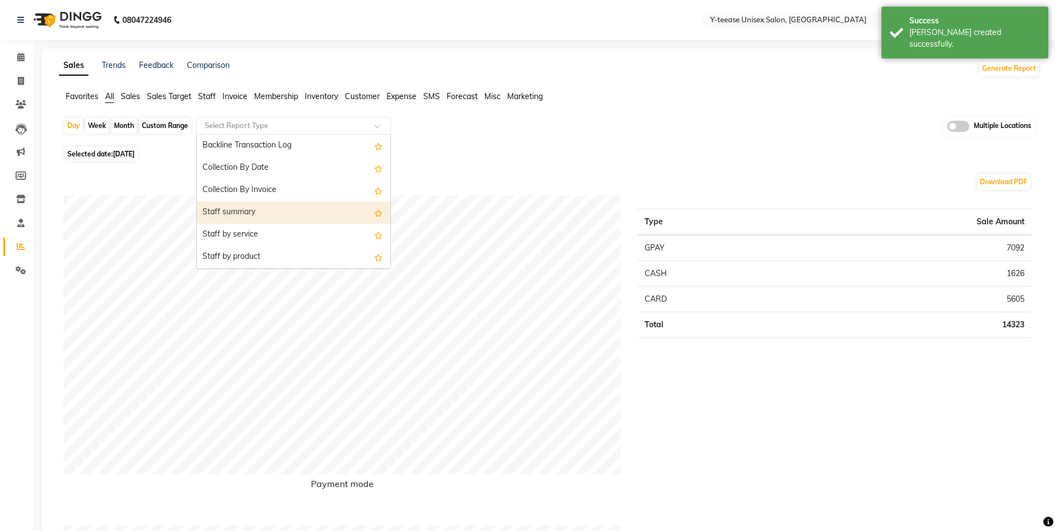
click at [244, 210] on div "Staff summary" at bounding box center [294, 212] width 194 height 22
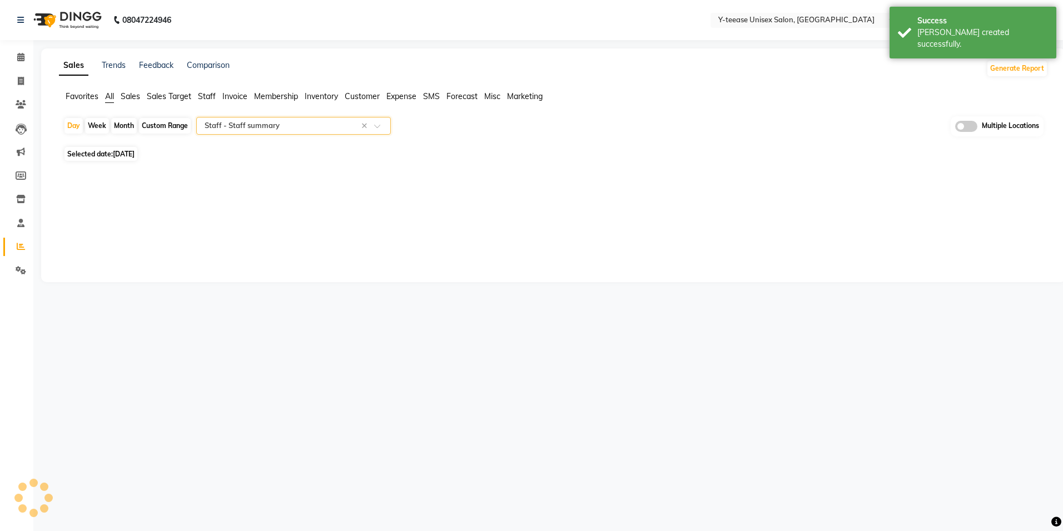
select select "full_report"
select select "csv"
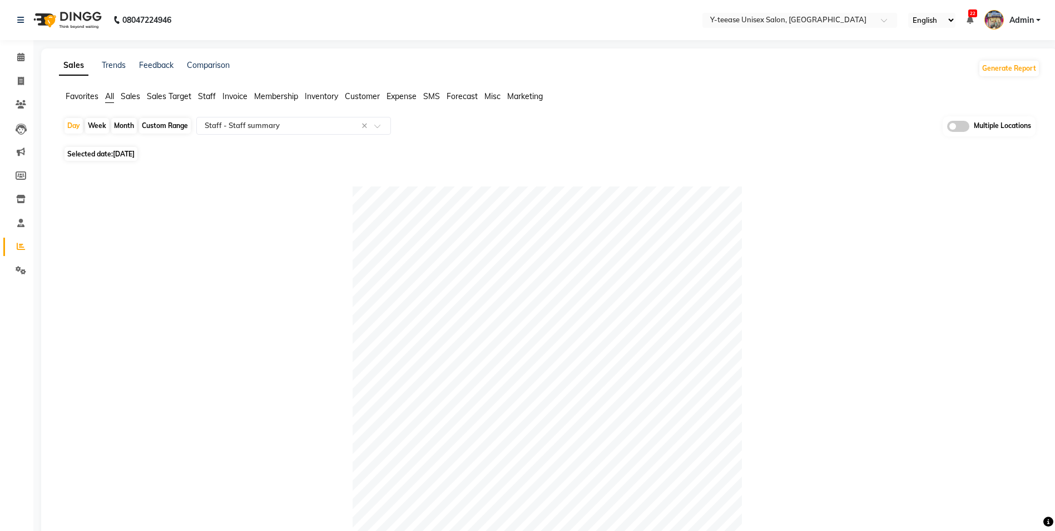
click at [124, 133] on div "Day Week Month Custom Range Select Report Type × Staff - Staff summary × Multip…" at bounding box center [549, 129] width 972 height 27
click at [126, 126] on div "Month" at bounding box center [124, 126] width 26 height 16
select select "9"
select select "2025"
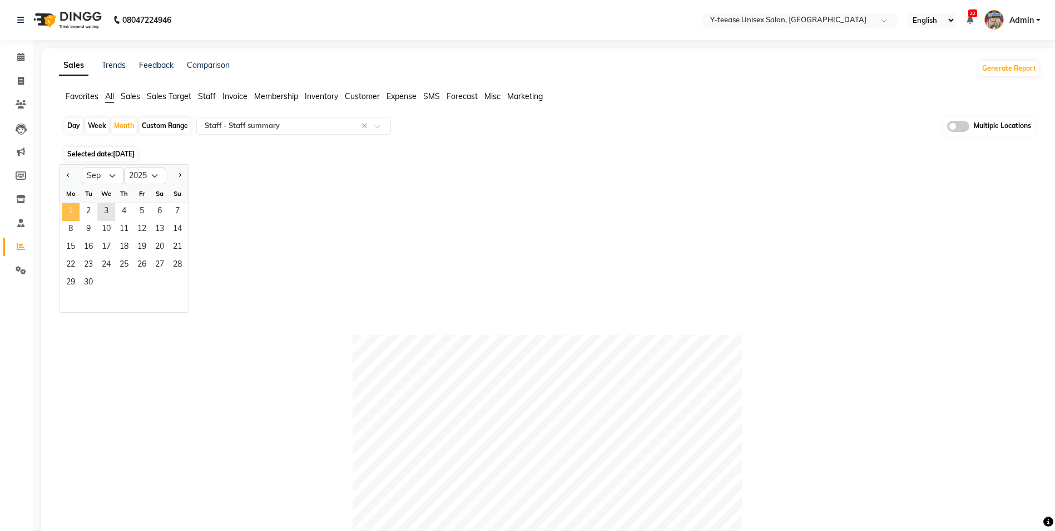
click at [70, 205] on span "1" at bounding box center [71, 212] width 18 height 18
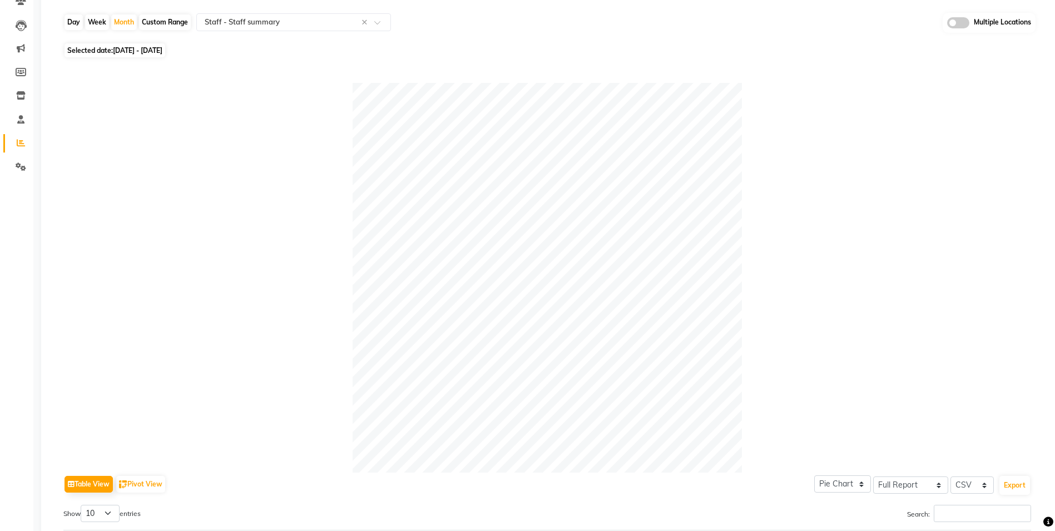
scroll to position [73, 0]
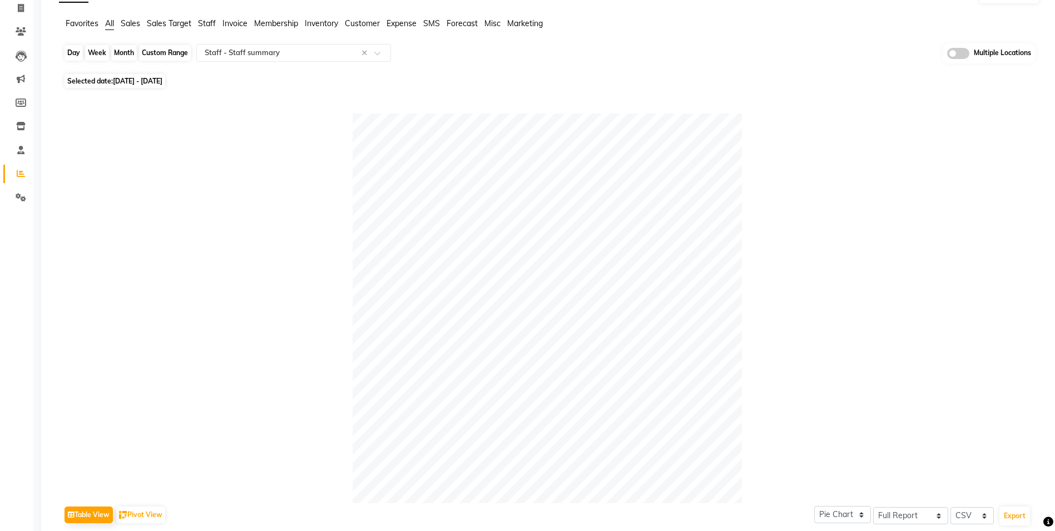
click at [130, 50] on div "Month" at bounding box center [124, 53] width 26 height 16
select select "9"
select select "2025"
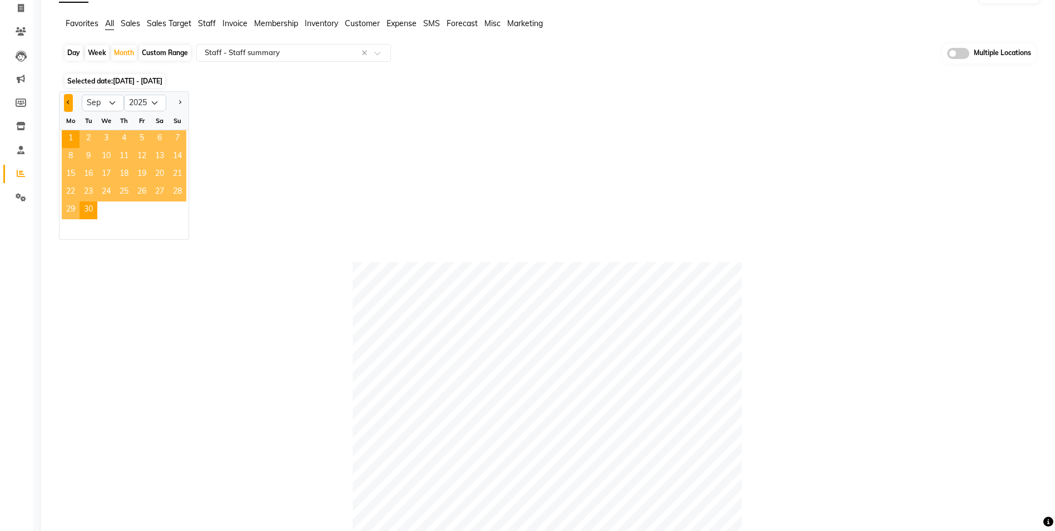
click at [66, 102] on button "Previous month" at bounding box center [68, 103] width 9 height 18
select select "8"
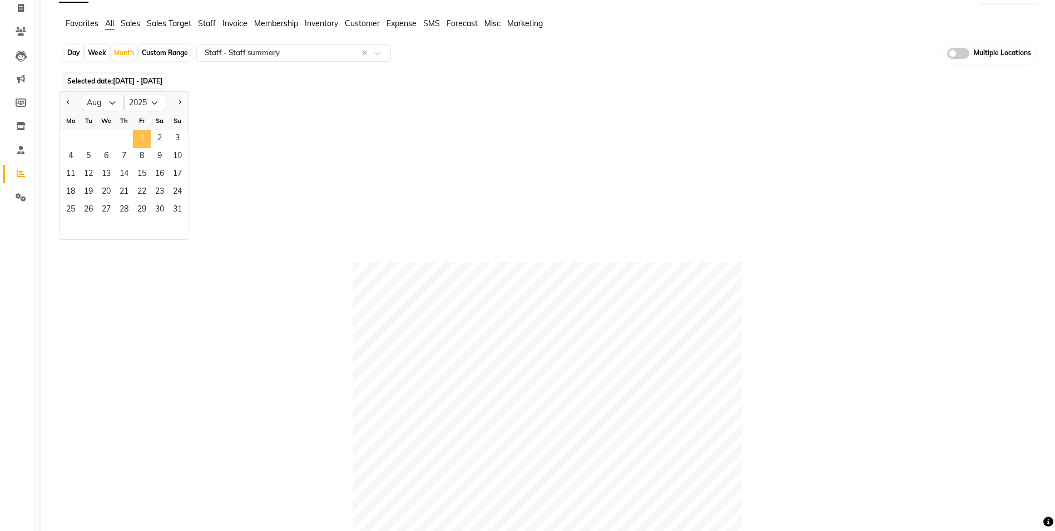
click at [138, 135] on span "1" at bounding box center [142, 139] width 18 height 18
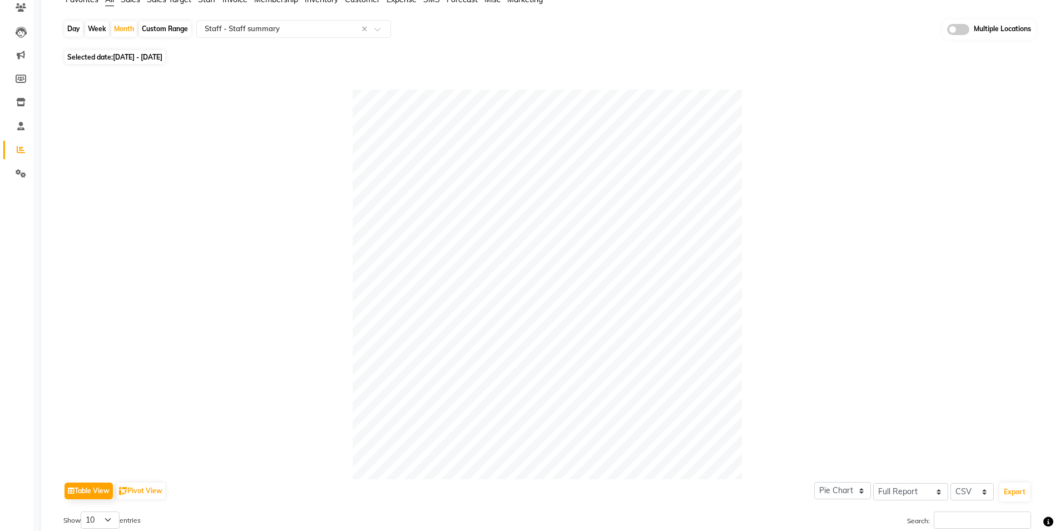
scroll to position [0, 0]
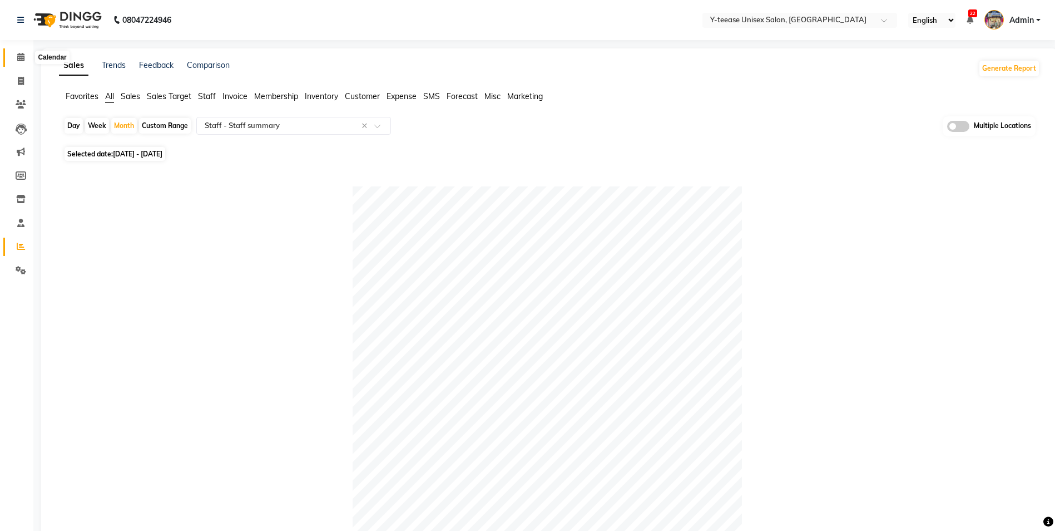
click at [24, 55] on icon at bounding box center [20, 57] width 7 height 8
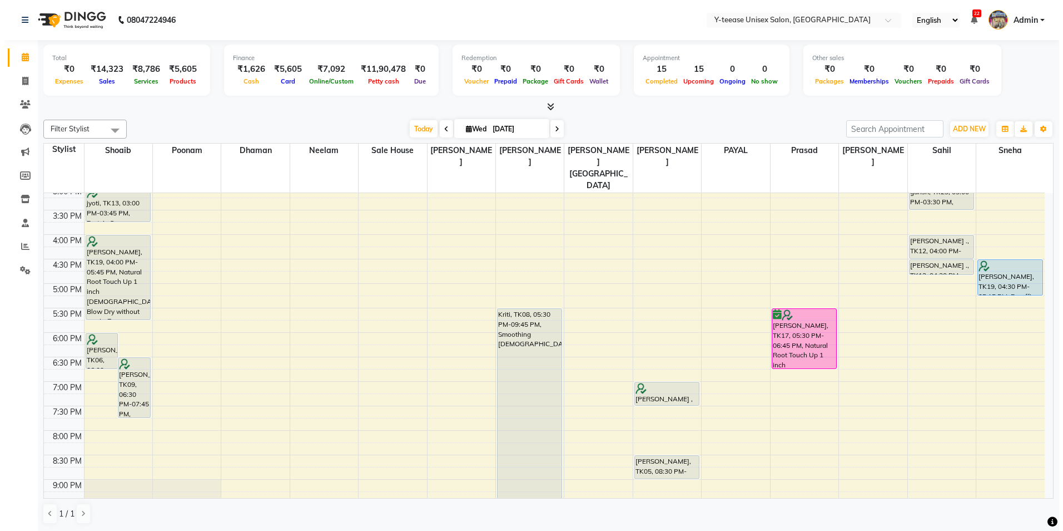
scroll to position [72, 0]
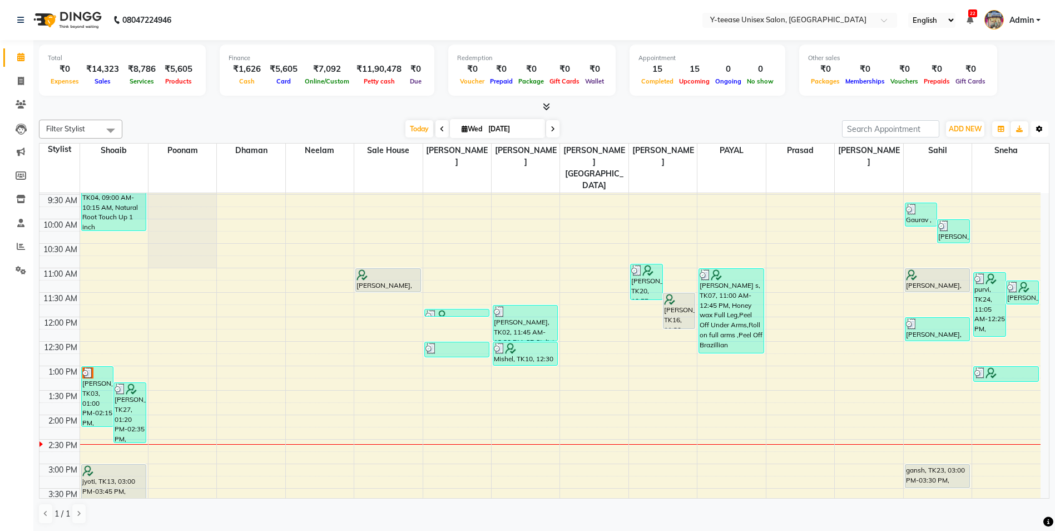
click at [1039, 127] on icon "button" at bounding box center [1039, 129] width 7 height 7
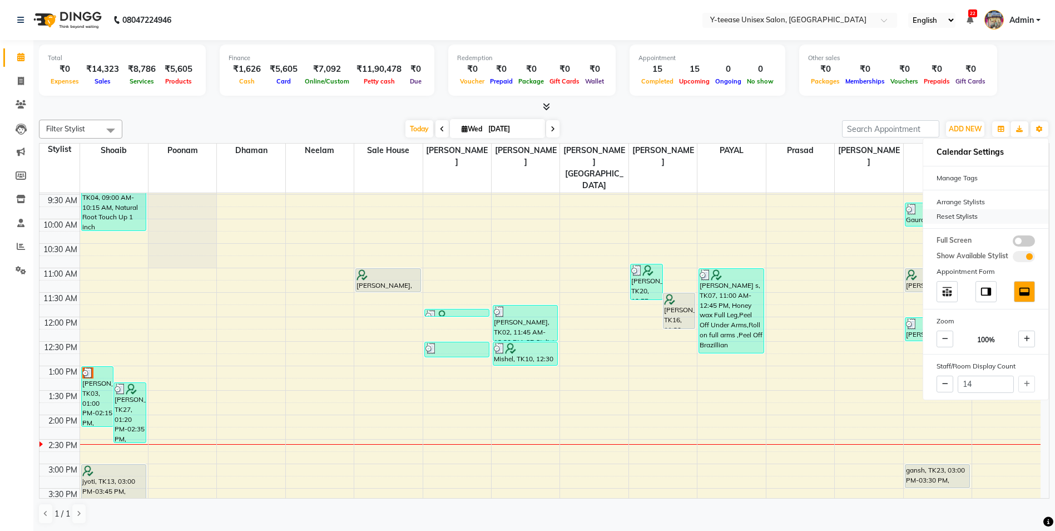
click at [960, 217] on div "Reset Stylists" at bounding box center [985, 216] width 125 height 14
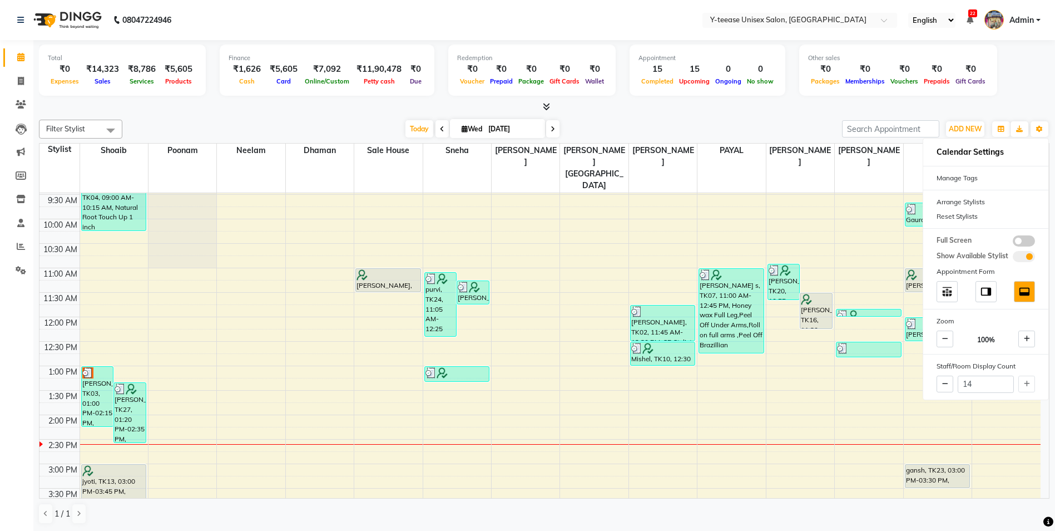
click at [766, 126] on div "[DATE] [DATE]" at bounding box center [482, 129] width 708 height 17
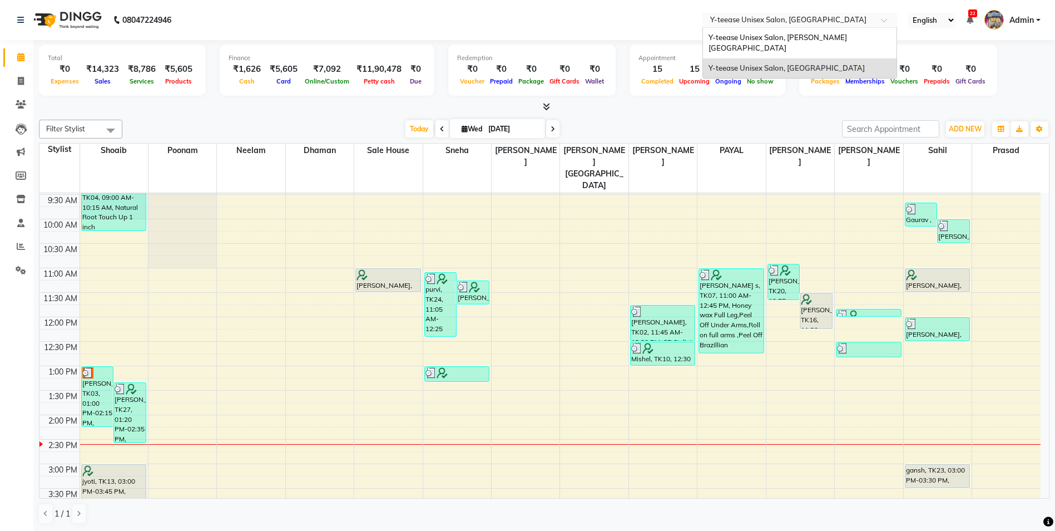
click at [828, 17] on input "text" at bounding box center [788, 21] width 161 height 11
click at [825, 18] on input "text" at bounding box center [788, 21] width 161 height 11
click at [624, 33] on nav "08047224946 Select Location × Y-teease Unisex Salon, Amanora English ENGLISH Es…" at bounding box center [527, 20] width 1055 height 40
click at [1027, 22] on span "Admin" at bounding box center [1021, 20] width 24 height 12
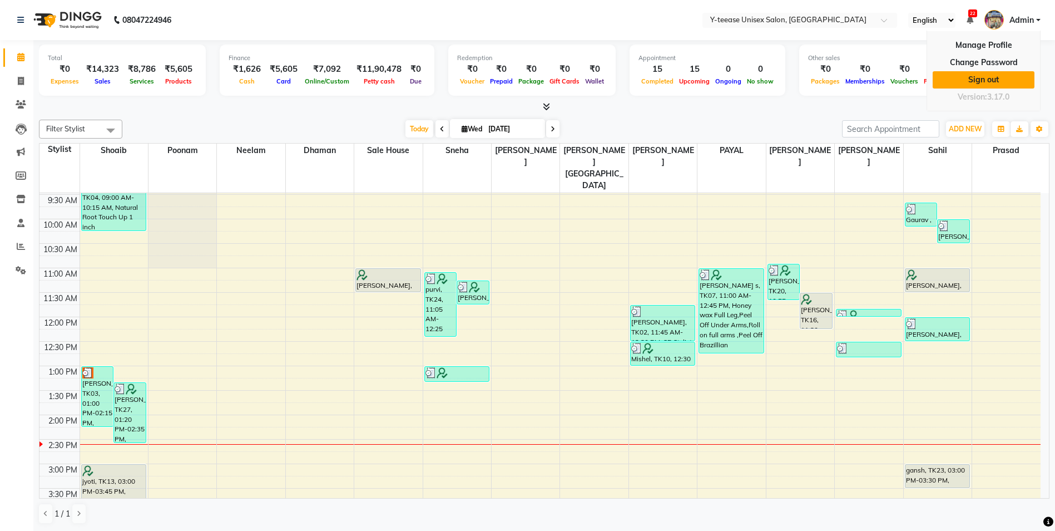
click at [992, 73] on link "Sign out" at bounding box center [984, 79] width 102 height 17
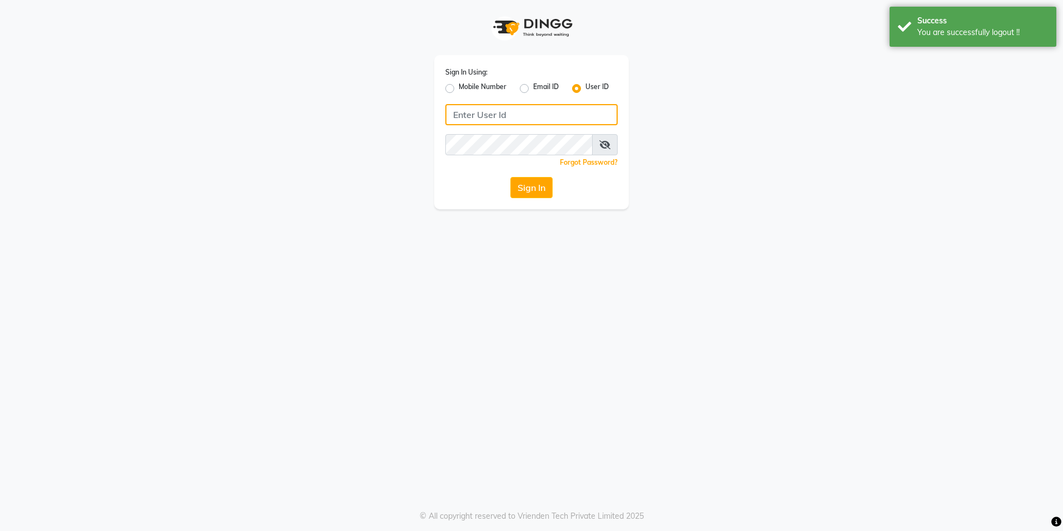
type input "8999679795"
click at [459, 90] on label "Mobile Number" at bounding box center [483, 88] width 48 height 13
click at [459, 89] on input "Mobile Number" at bounding box center [462, 85] width 7 height 7
radio input "true"
radio input "false"
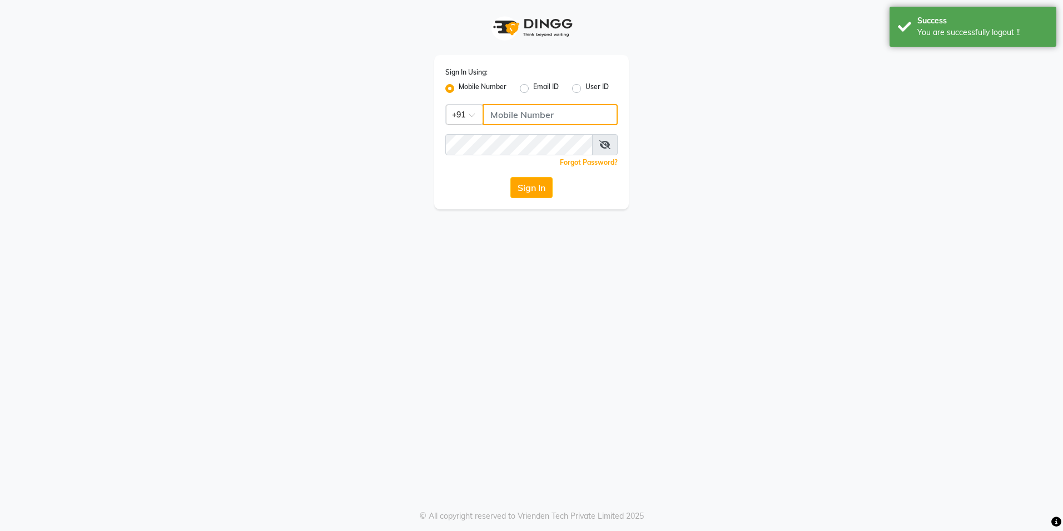
click at [531, 114] on input "Username" at bounding box center [550, 114] width 135 height 21
type input "8999679795"
click at [550, 187] on button "Sign In" at bounding box center [532, 187] width 42 height 21
